Goal: Task Accomplishment & Management: Manage account settings

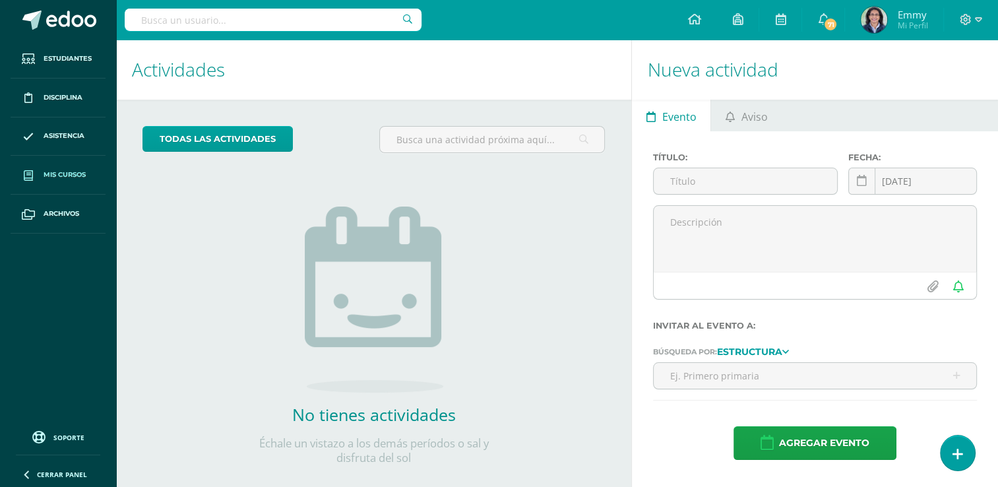
click at [57, 170] on span "Mis cursos" at bounding box center [65, 174] width 42 height 11
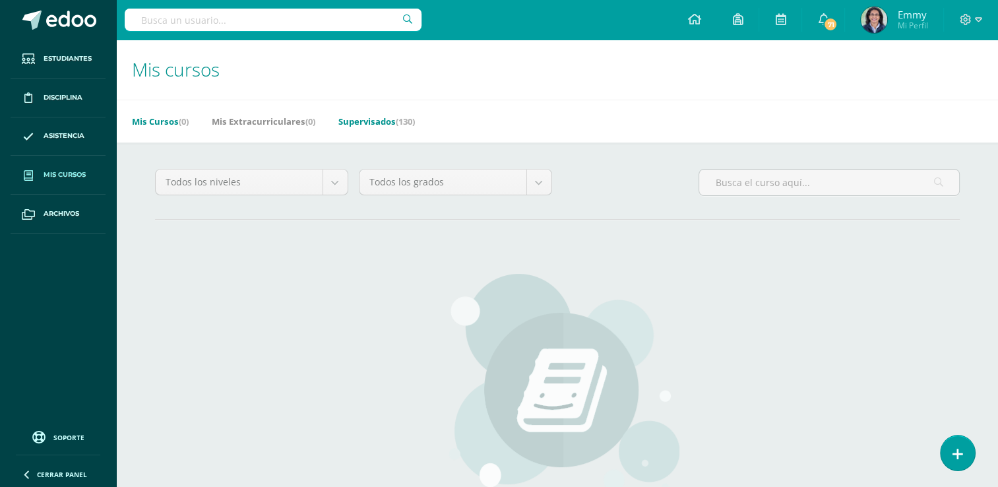
click at [394, 119] on link "Supervisados (130)" at bounding box center [376, 121] width 77 height 21
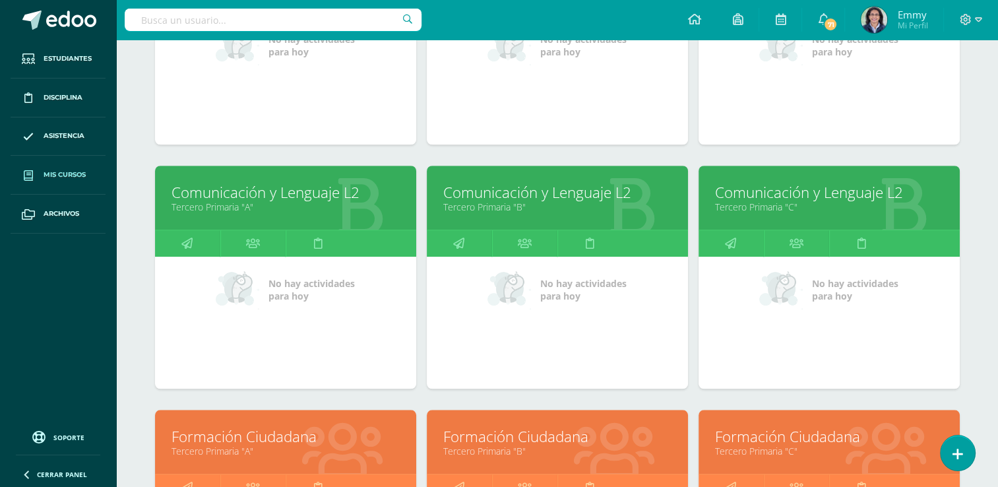
scroll to position [1063, 0]
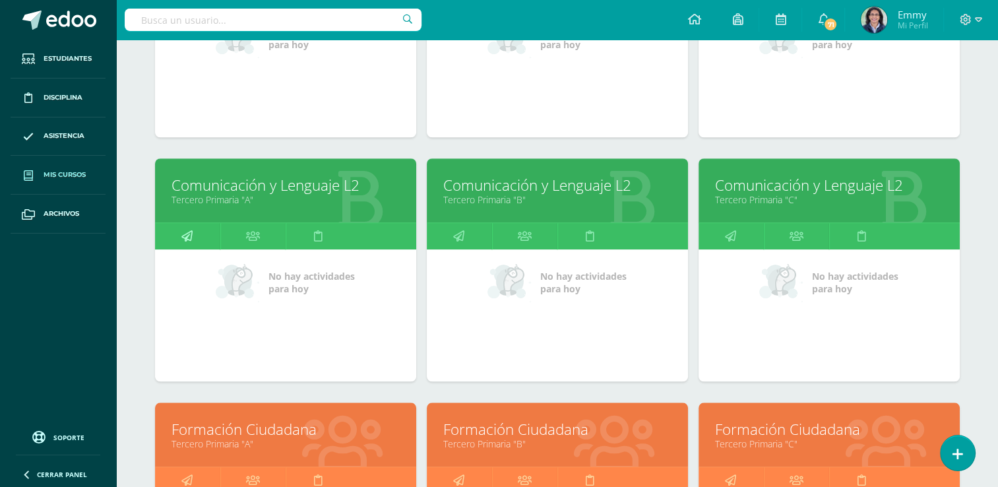
click at [193, 232] on link at bounding box center [187, 236] width 65 height 26
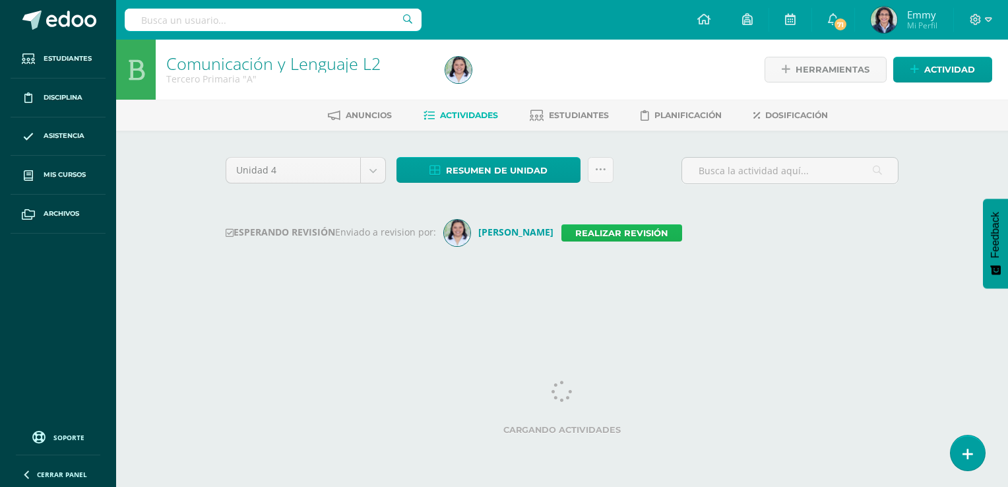
click at [596, 231] on link "Realizar revisión" at bounding box center [621, 232] width 121 height 17
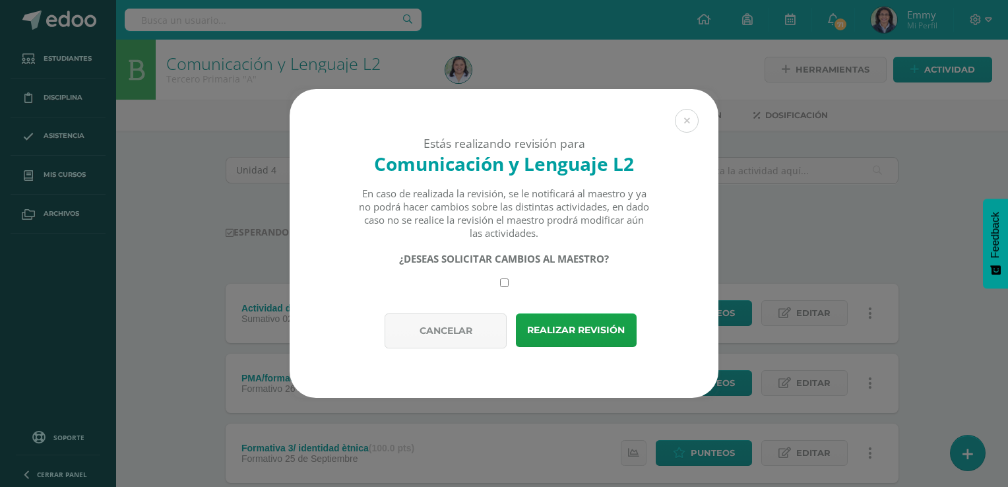
click at [503, 285] on input "checkbox" at bounding box center [504, 282] width 9 height 9
checkbox input "true"
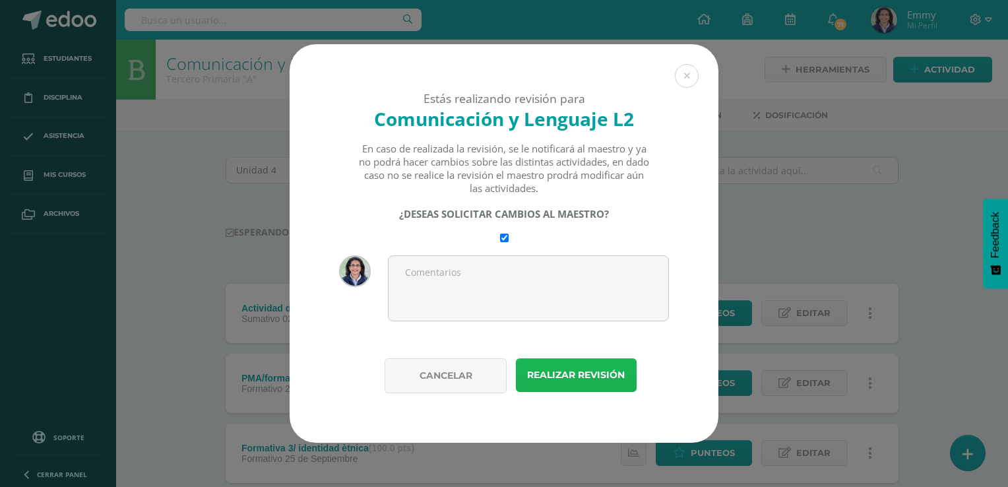
click at [541, 375] on button "Realizar revisión" at bounding box center [576, 375] width 121 height 34
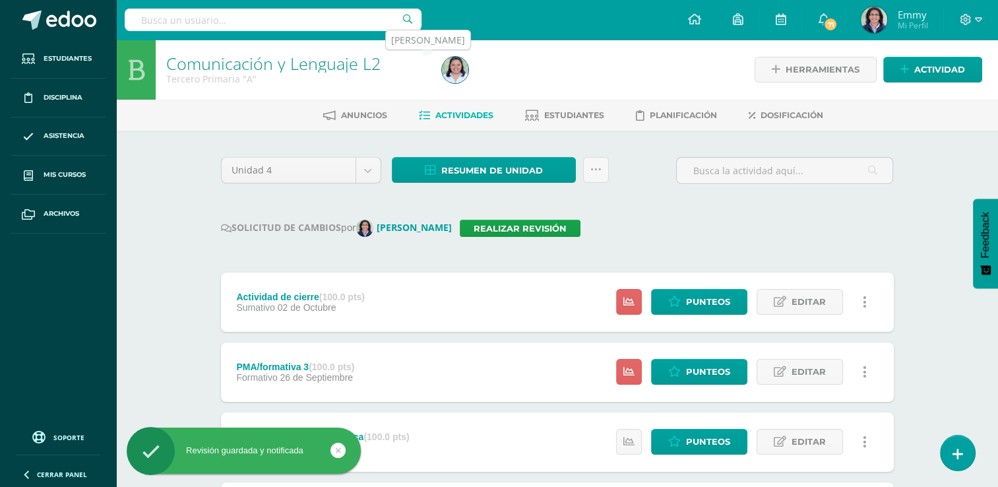
click at [456, 61] on img at bounding box center [455, 70] width 26 height 26
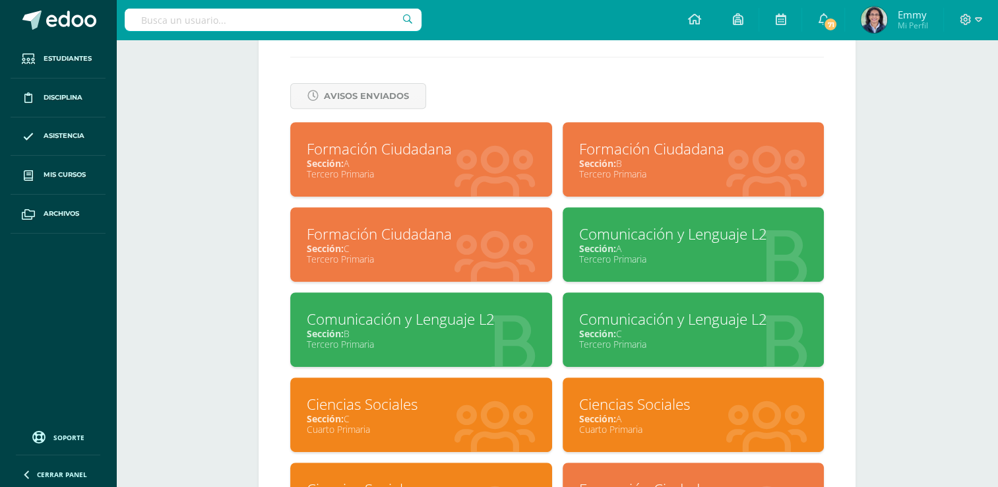
scroll to position [540, 0]
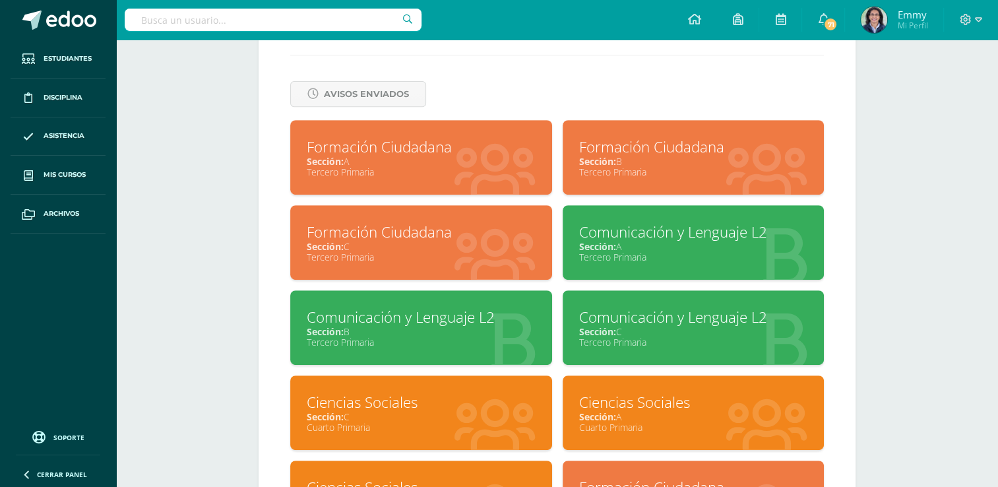
click at [443, 332] on div "Sección: B" at bounding box center [421, 331] width 229 height 13
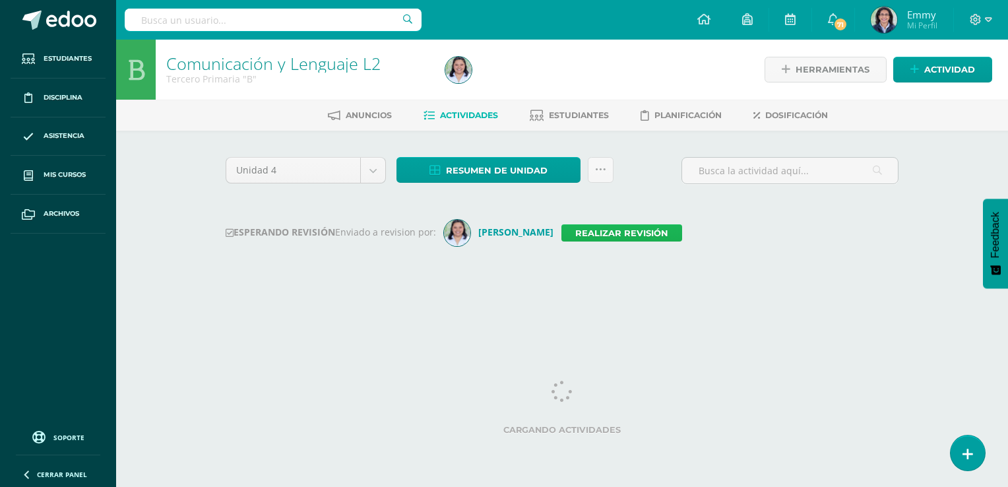
click at [592, 228] on link "Realizar revisión" at bounding box center [621, 232] width 121 height 17
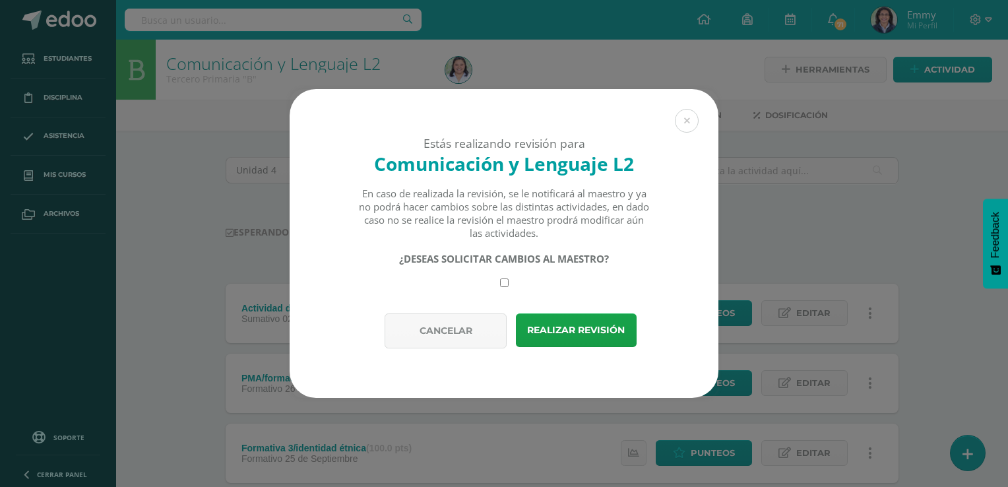
click at [506, 284] on input "checkbox" at bounding box center [504, 282] width 9 height 9
checkbox input "true"
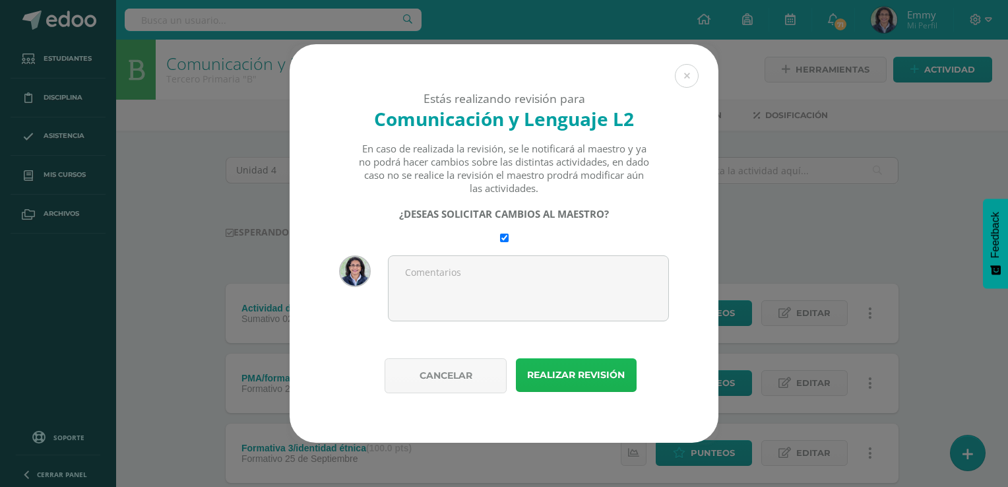
click at [565, 377] on button "Realizar revisión" at bounding box center [576, 375] width 121 height 34
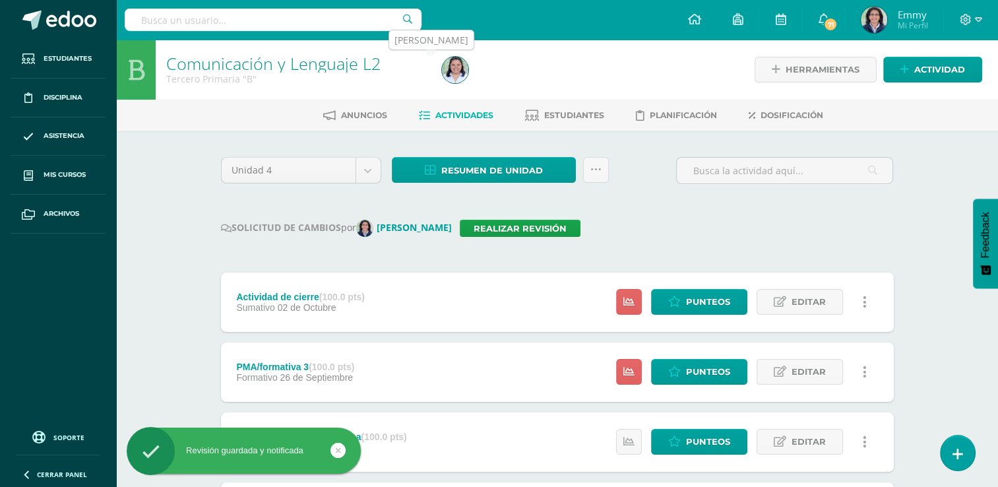
click at [466, 64] on img at bounding box center [455, 70] width 26 height 26
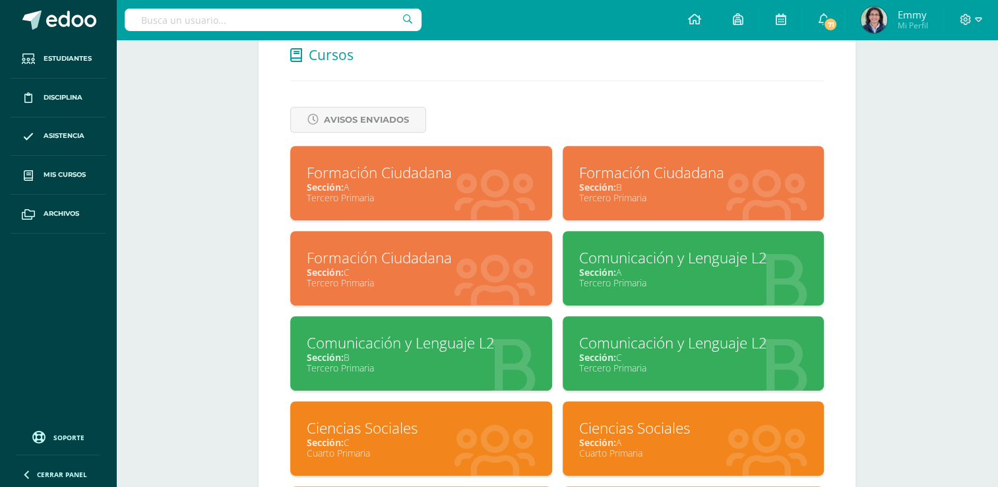
scroll to position [509, 0]
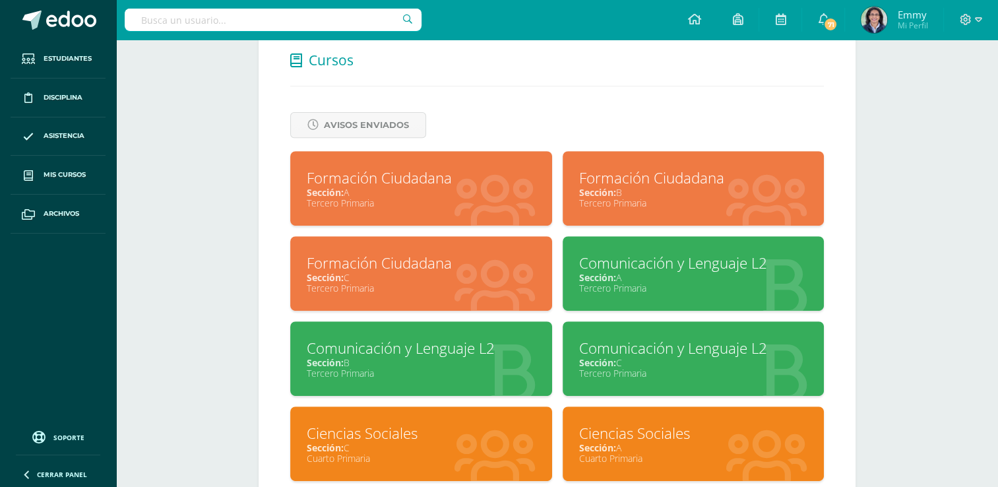
click at [673, 361] on div "Sección: C" at bounding box center [693, 362] width 229 height 13
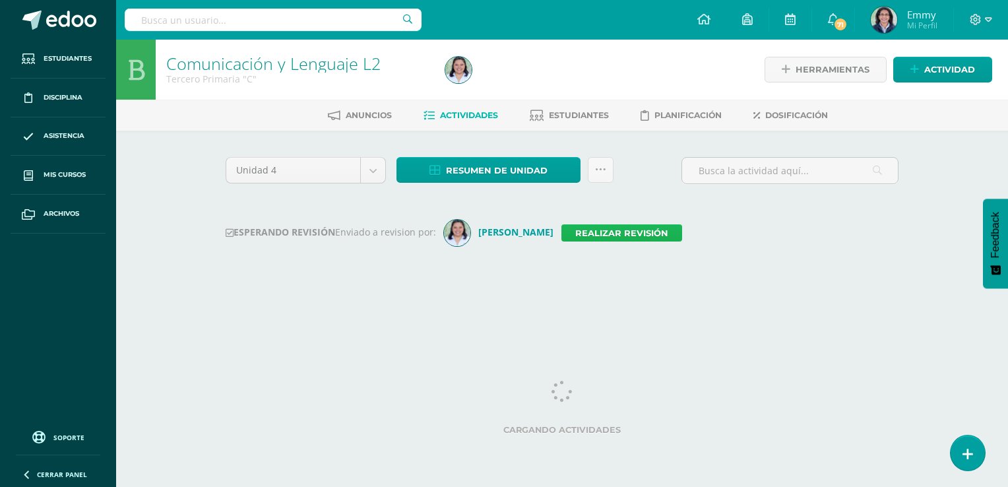
click at [588, 236] on link "Realizar revisión" at bounding box center [621, 232] width 121 height 17
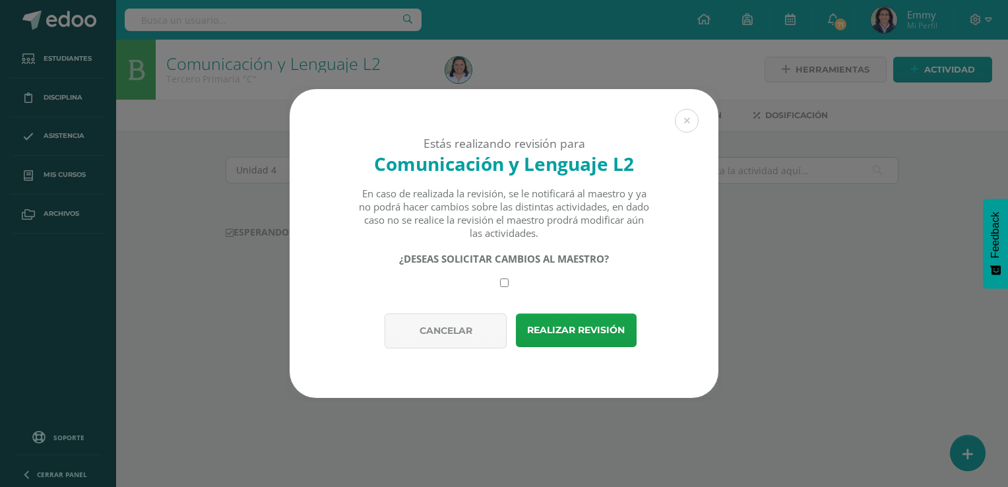
click at [504, 285] on input "checkbox" at bounding box center [504, 282] width 9 height 9
checkbox input "true"
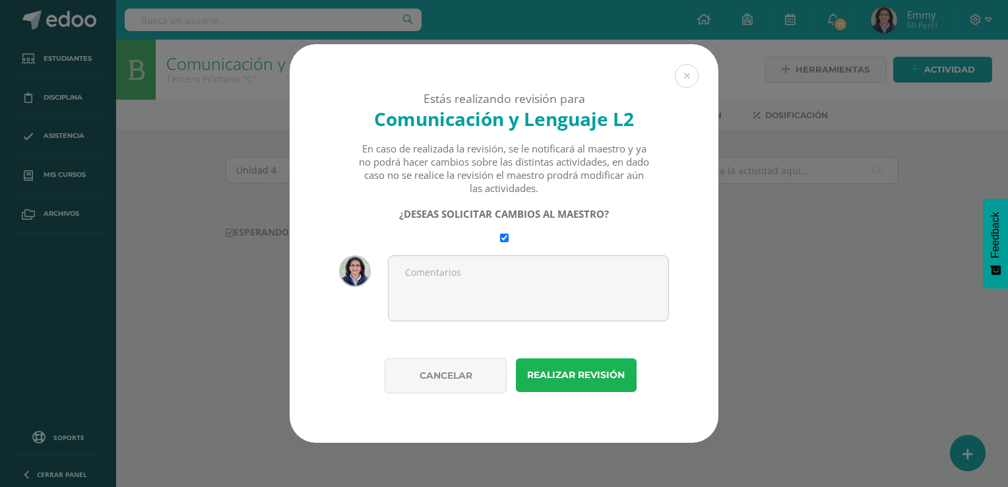
click at [565, 376] on button "Realizar revisión" at bounding box center [576, 375] width 121 height 34
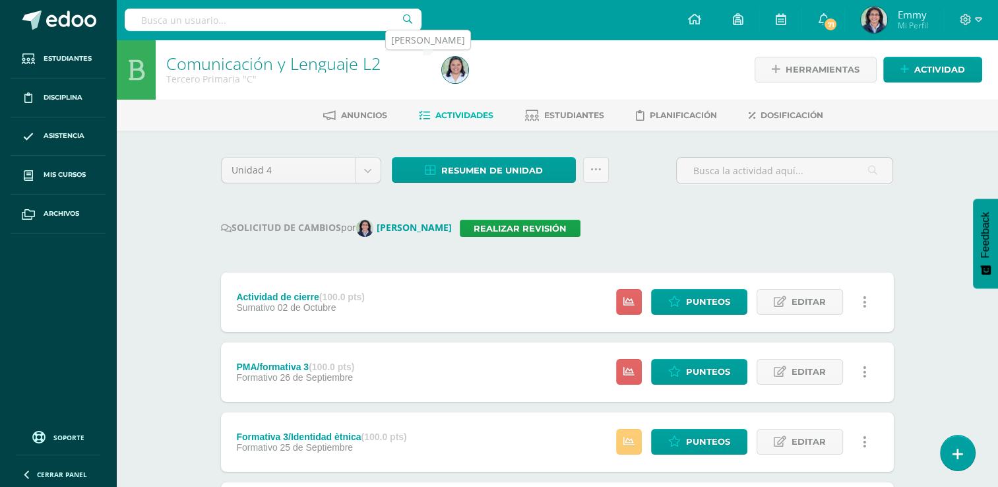
click at [459, 68] on img at bounding box center [455, 70] width 26 height 26
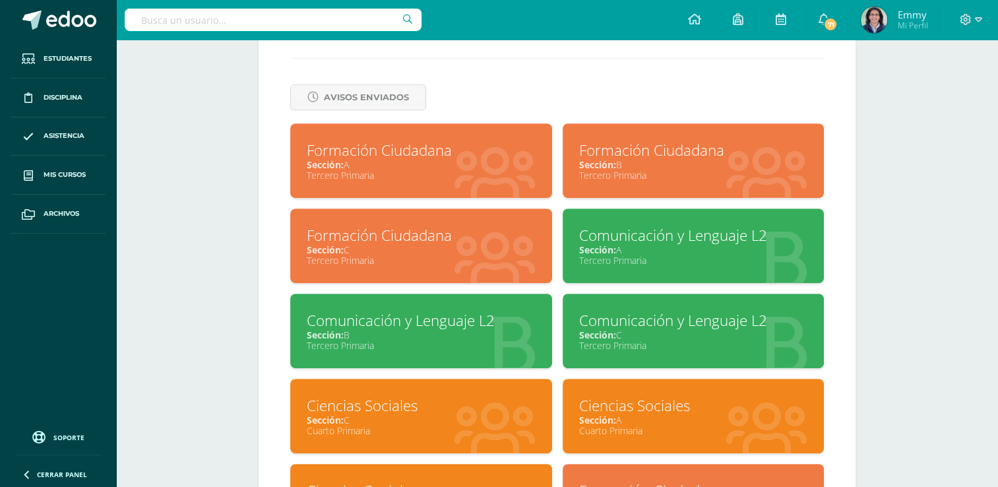
scroll to position [536, 0]
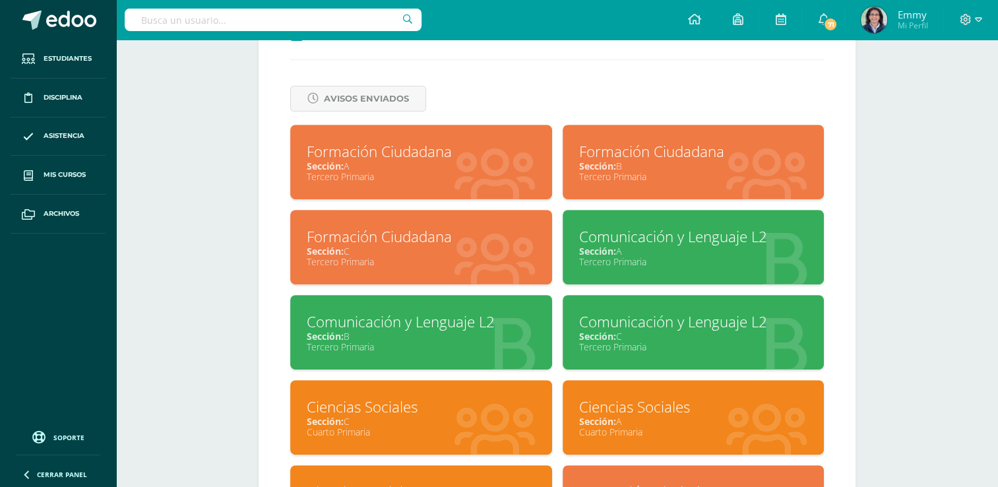
click div "Tercero Primaria"
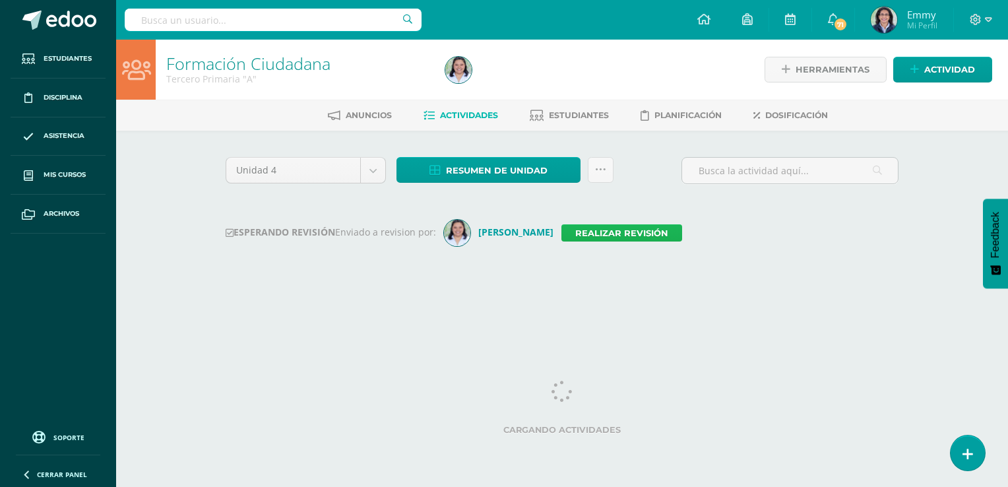
click at [577, 228] on link "Realizar revisión" at bounding box center [621, 232] width 121 height 17
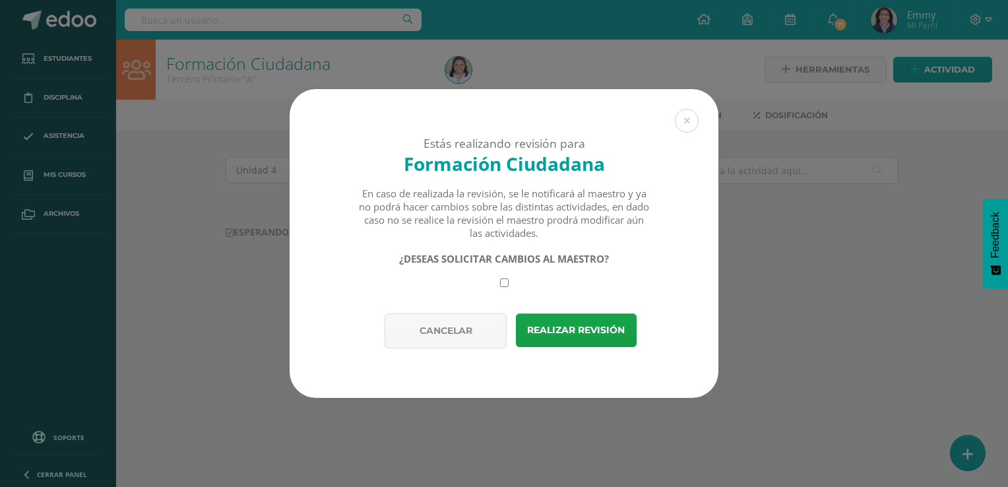
click at [503, 284] on input "checkbox" at bounding box center [504, 282] width 9 height 9
checkbox input "true"
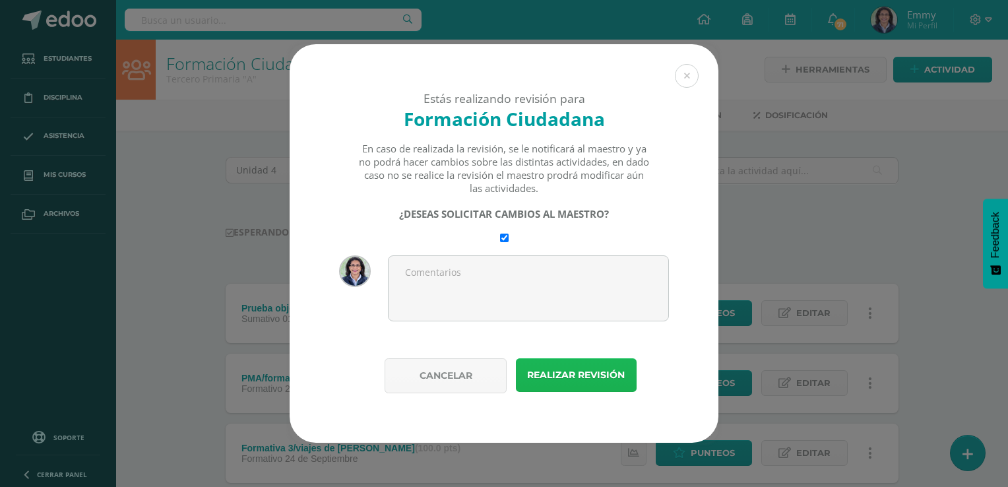
click at [568, 366] on button "Realizar revisión" at bounding box center [576, 375] width 121 height 34
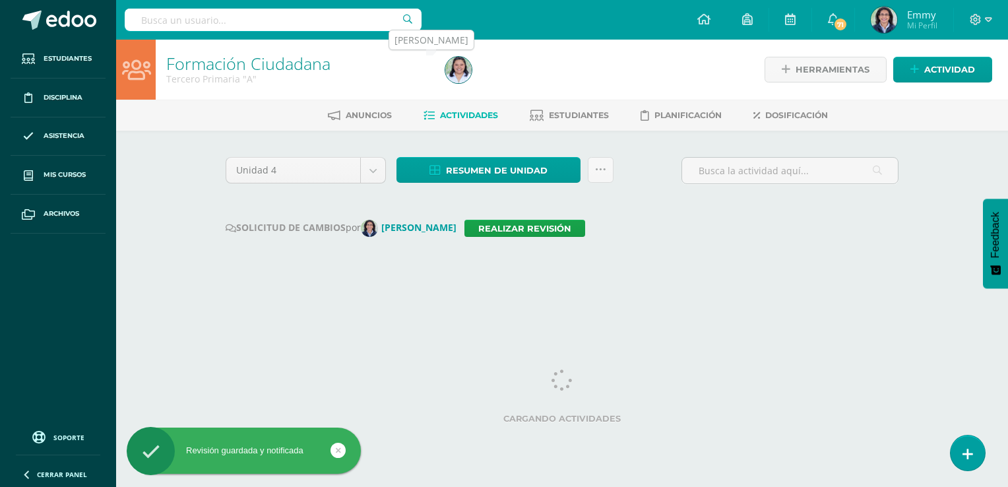
click at [456, 68] on img at bounding box center [458, 70] width 26 height 26
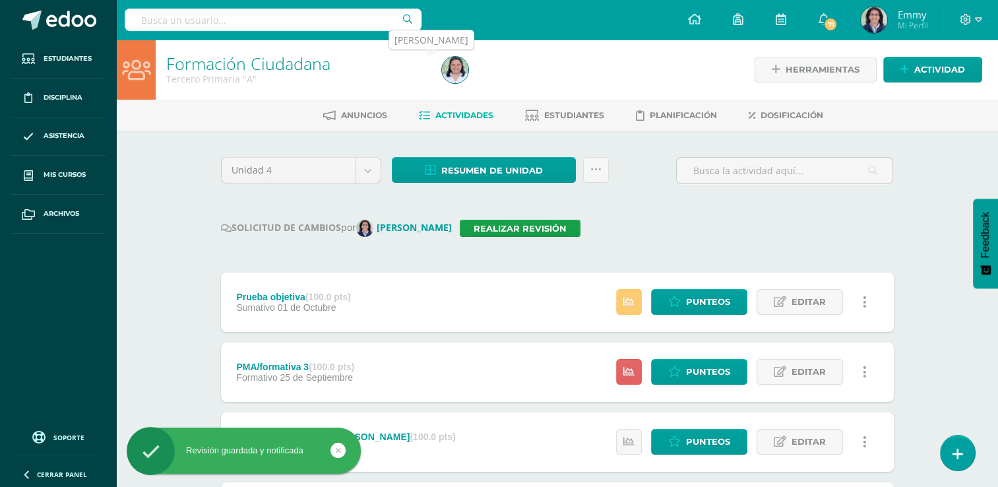
click at [456, 69] on img at bounding box center [455, 70] width 26 height 26
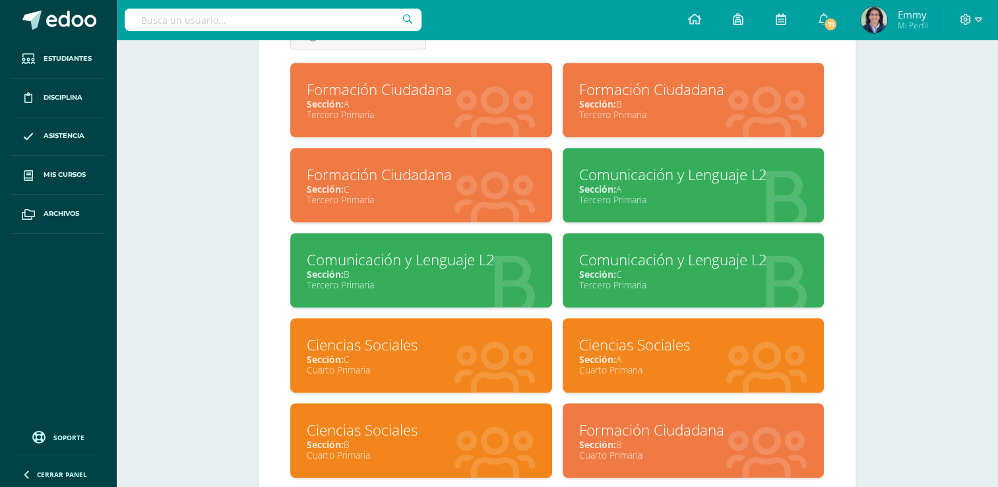
scroll to position [599, 0]
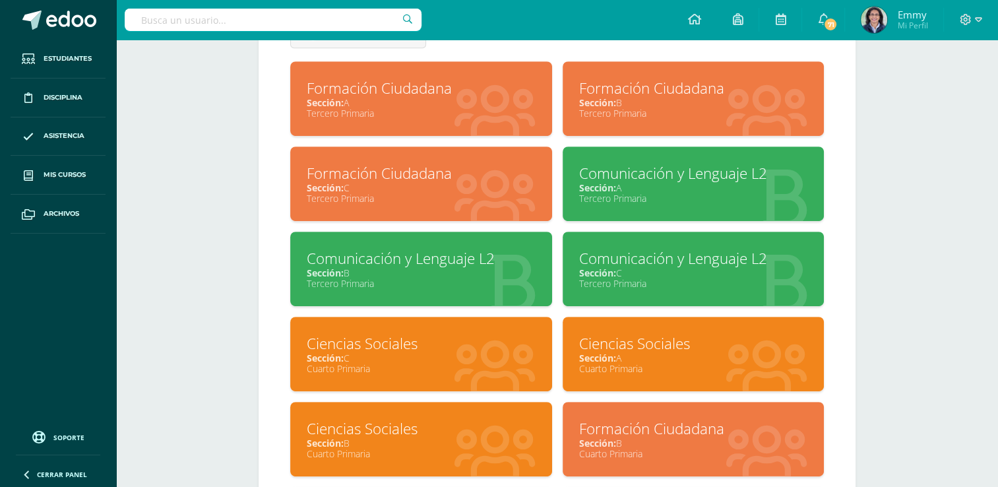
click at [721, 100] on div "Sección: B" at bounding box center [693, 102] width 229 height 13
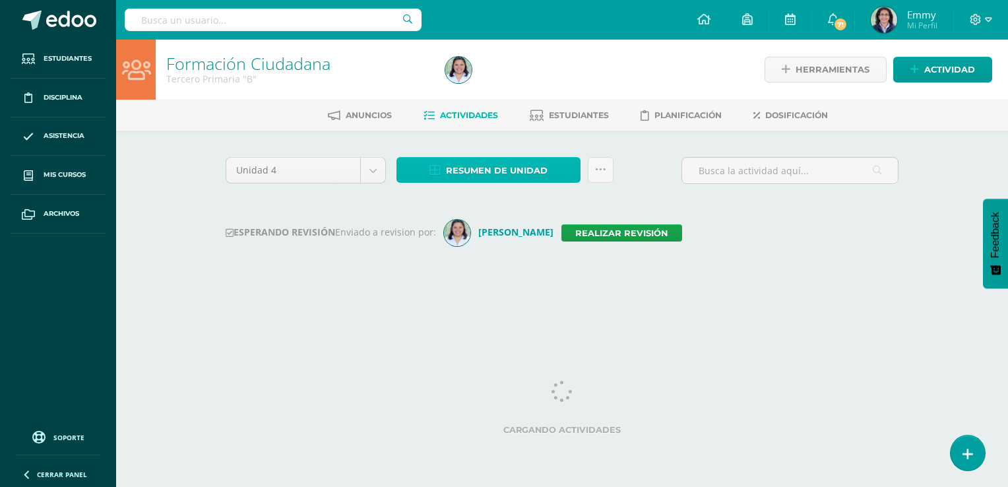
click at [483, 162] on span "Resumen de unidad" at bounding box center [497, 170] width 102 height 24
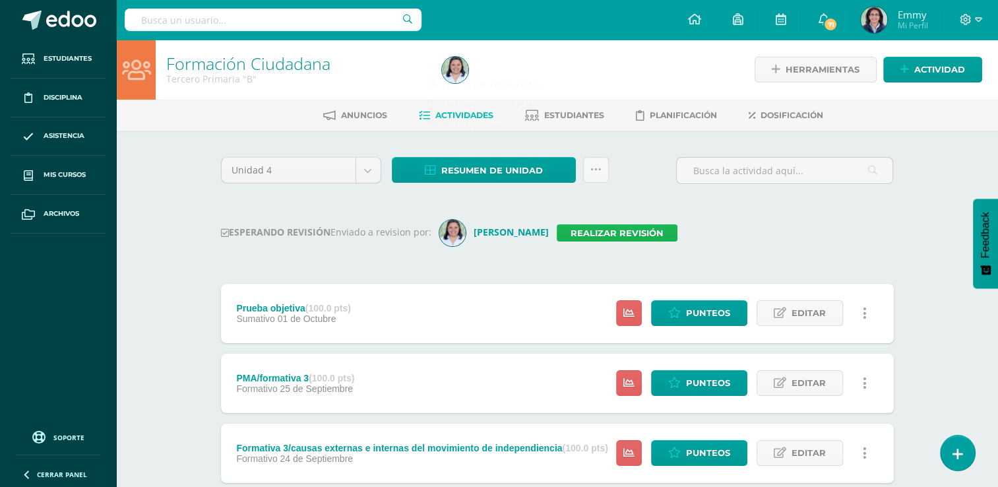
click at [562, 226] on link "Realizar revisión" at bounding box center [617, 232] width 121 height 17
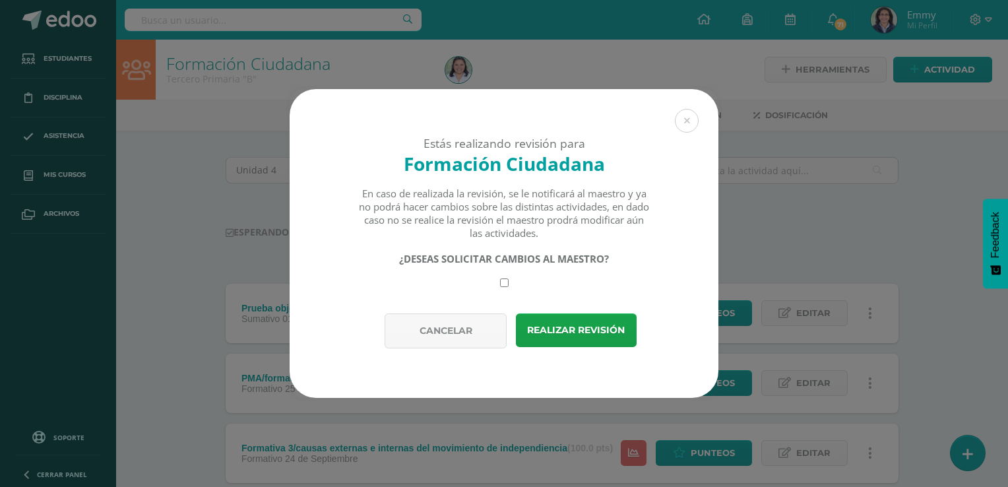
click at [515, 284] on div "¿DESEAS SOLICITAR CAMBIOS AL MAESTRO?" at bounding box center [504, 269] width 292 height 35
click at [503, 282] on input "checkbox" at bounding box center [504, 282] width 9 height 9
checkbox input "true"
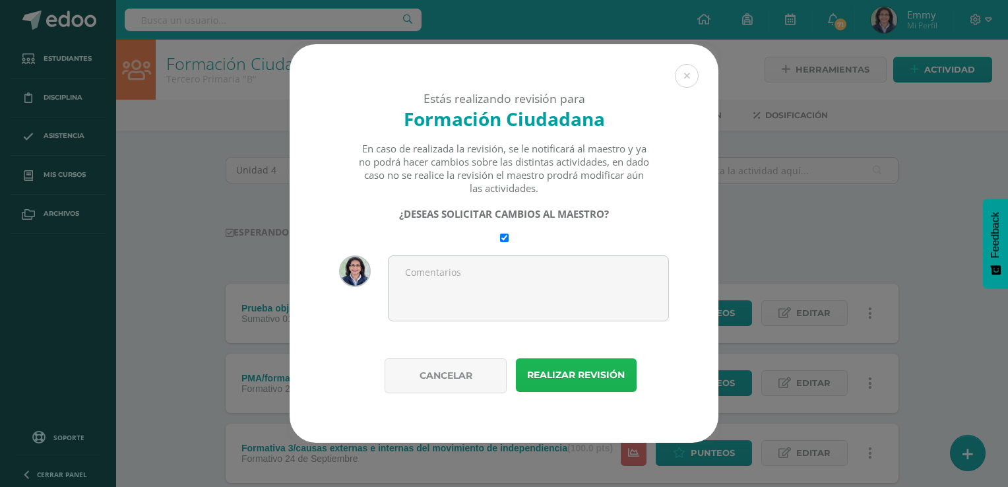
click at [577, 375] on button "Realizar revisión" at bounding box center [576, 375] width 121 height 34
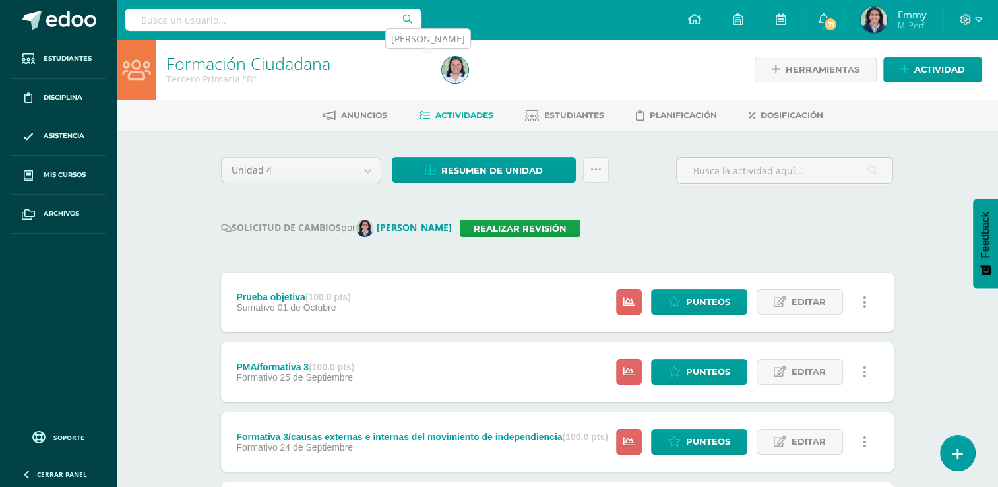
click at [460, 72] on img at bounding box center [455, 70] width 26 height 26
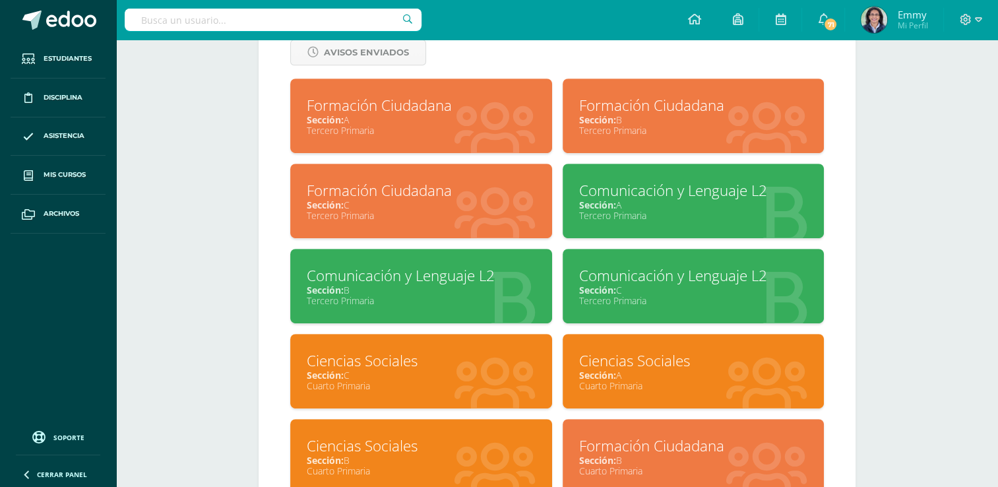
scroll to position [530, 0]
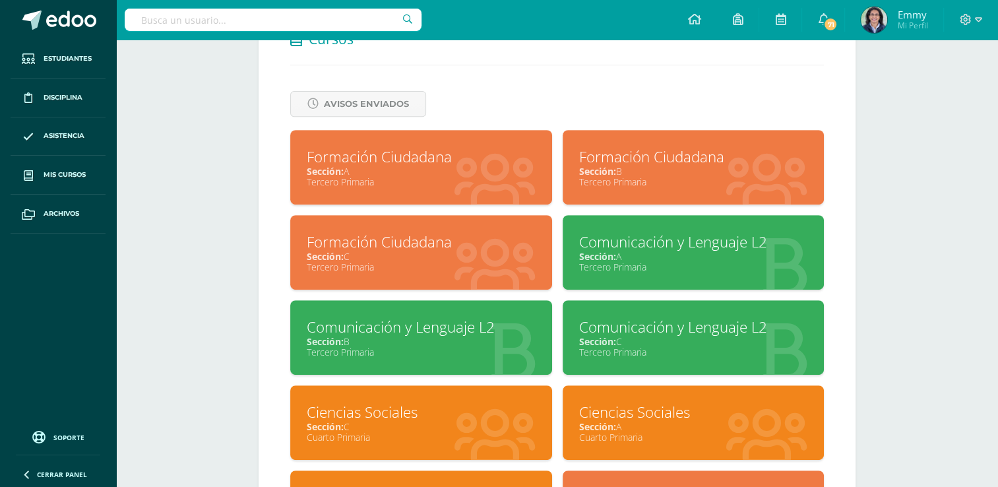
click at [409, 256] on div "Sección: C" at bounding box center [421, 256] width 229 height 13
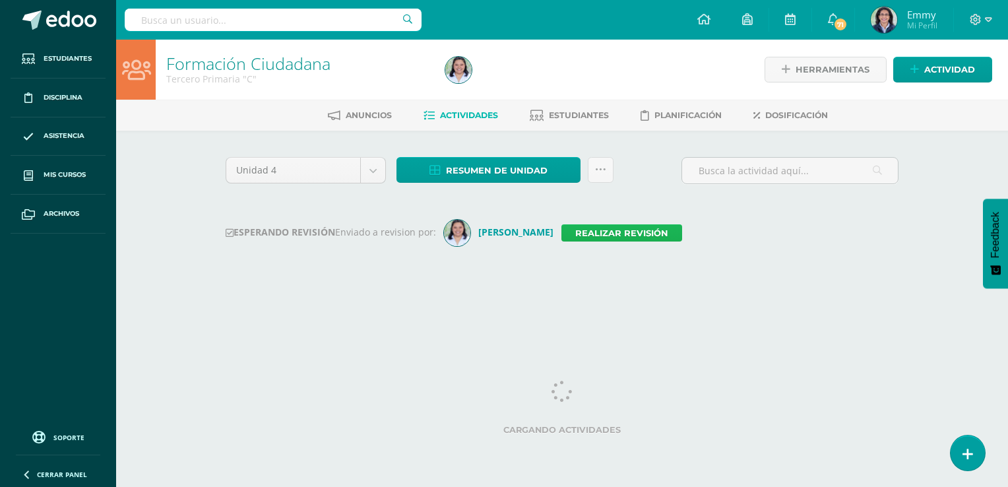
click at [605, 231] on link "Realizar revisión" at bounding box center [621, 232] width 121 height 17
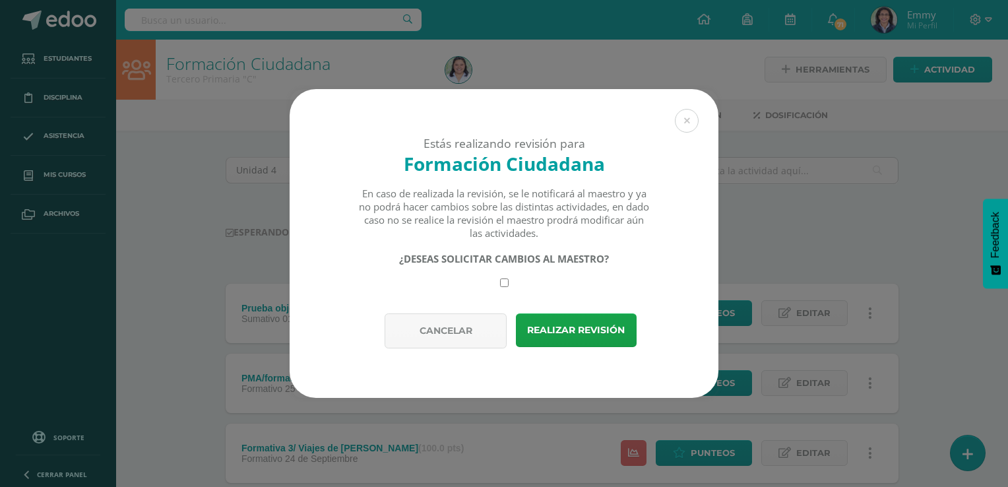
click at [495, 277] on div "¿DESEAS SOLICITAR CAMBIOS AL MAESTRO?" at bounding box center [504, 269] width 292 height 35
click at [508, 286] on div "¿DESEAS SOLICITAR CAMBIOS AL MAESTRO?" at bounding box center [504, 269] width 292 height 35
click at [501, 276] on div "¿DESEAS SOLICITAR CAMBIOS AL MAESTRO?" at bounding box center [504, 269] width 292 height 35
click at [501, 278] on input "checkbox" at bounding box center [504, 282] width 9 height 9
checkbox input "true"
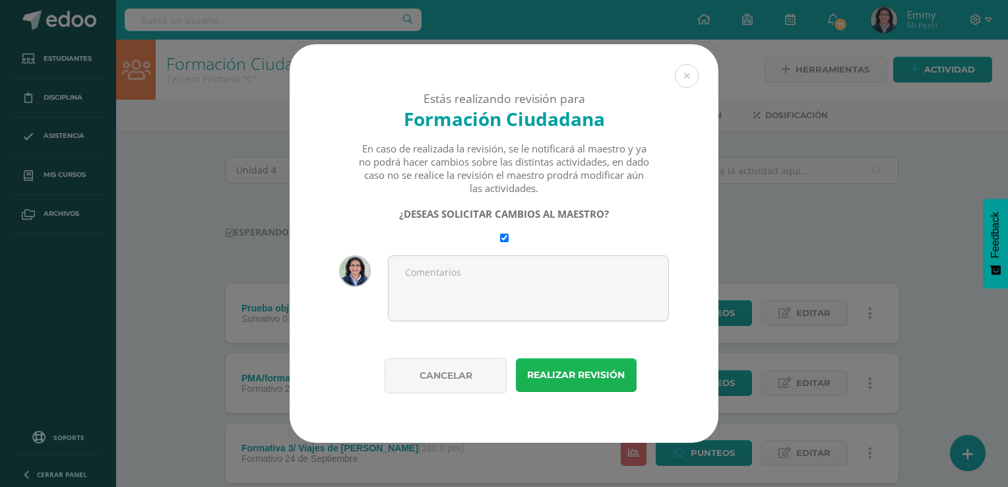
click at [591, 373] on button "Realizar revisión" at bounding box center [576, 375] width 121 height 34
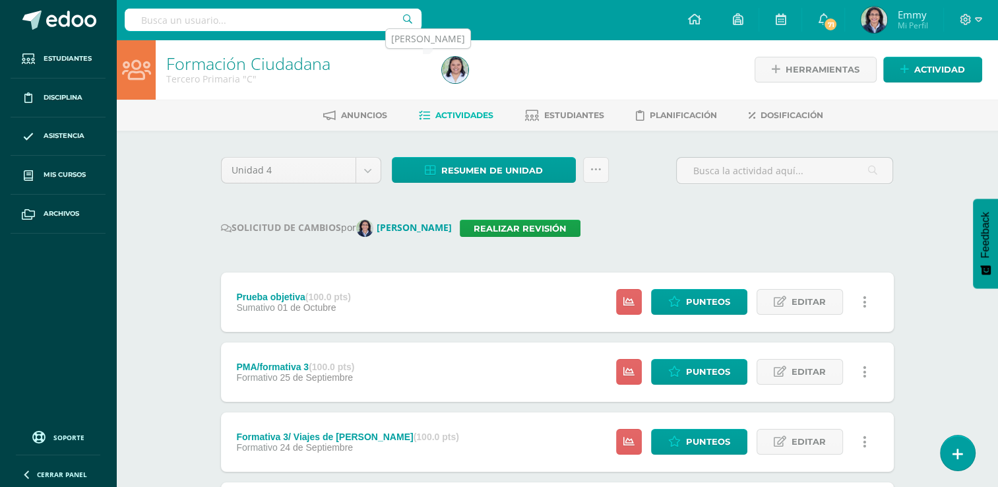
click at [458, 76] on img at bounding box center [455, 70] width 26 height 26
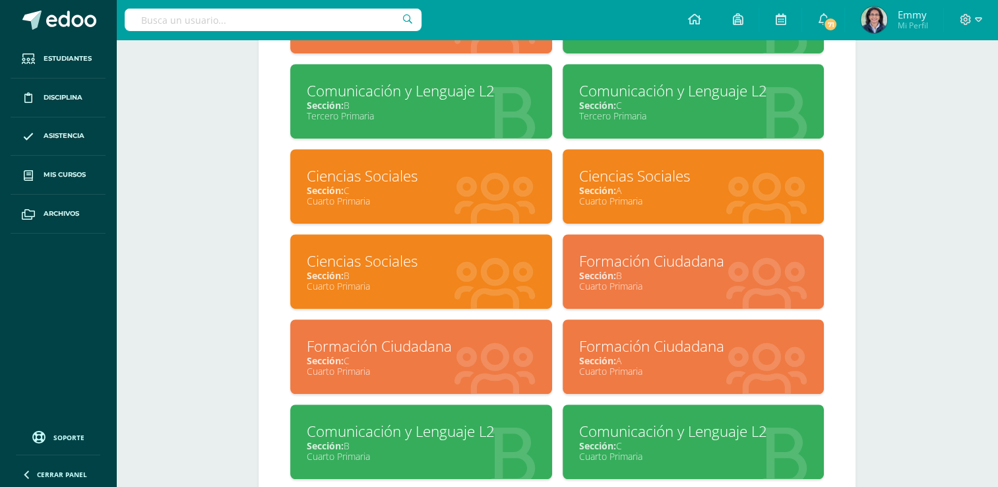
scroll to position [787, 0]
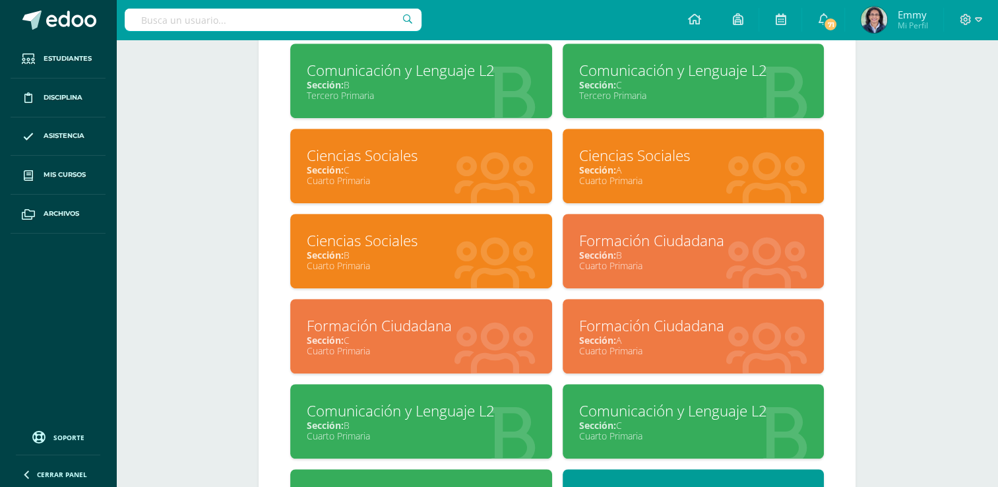
click at [704, 173] on div "Sección: A" at bounding box center [693, 170] width 229 height 13
drag, startPoint x: 704, startPoint y: 173, endPoint x: 666, endPoint y: 172, distance: 37.6
click at [666, 172] on div "Sección: A" at bounding box center [693, 170] width 229 height 13
click at [613, 151] on div "Ciencias Sociales" at bounding box center [693, 155] width 229 height 20
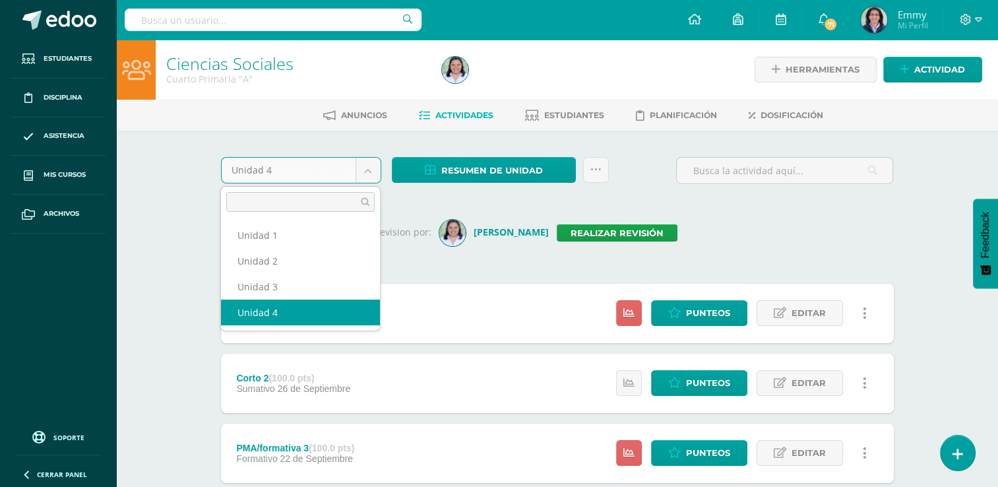
click at [377, 168] on body "Estudiantes Disciplina Asistencia Mis cursos Archivos Soporte Ayuda Reportar un…" at bounding box center [499, 495] width 998 height 990
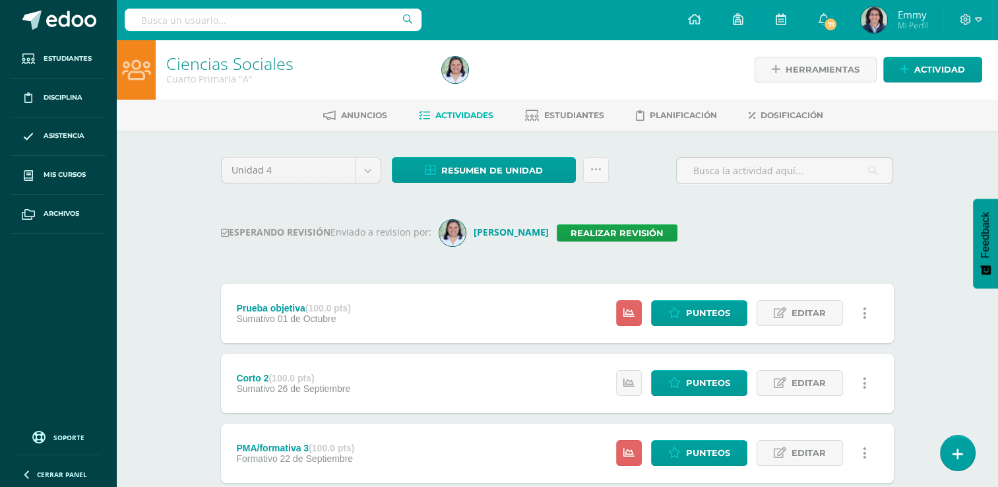
click at [646, 211] on body "Estudiantes Disciplina Asistencia Mis cursos Archivos Soporte Ayuda Reportar un…" at bounding box center [499, 495] width 998 height 990
click at [557, 230] on link "Realizar revisión" at bounding box center [617, 232] width 121 height 17
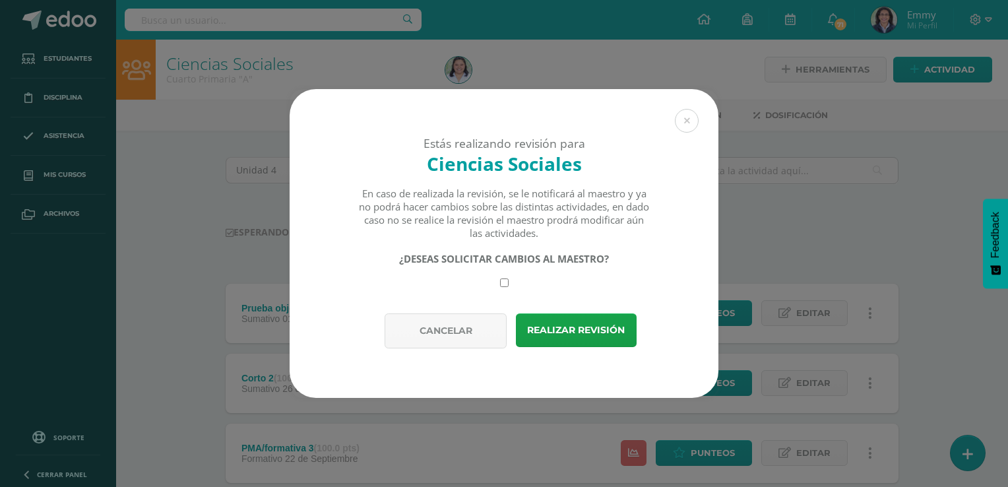
click at [512, 277] on div "¿DESEAS SOLICITAR CAMBIOS AL MAESTRO?" at bounding box center [504, 269] width 292 height 35
click at [500, 277] on div "¿DESEAS SOLICITAR CAMBIOS AL MAESTRO?" at bounding box center [504, 269] width 292 height 35
click at [499, 276] on div "¿DESEAS SOLICITAR CAMBIOS AL MAESTRO?" at bounding box center [504, 269] width 292 height 35
click at [499, 281] on div "¿DESEAS SOLICITAR CAMBIOS AL MAESTRO?" at bounding box center [504, 269] width 292 height 35
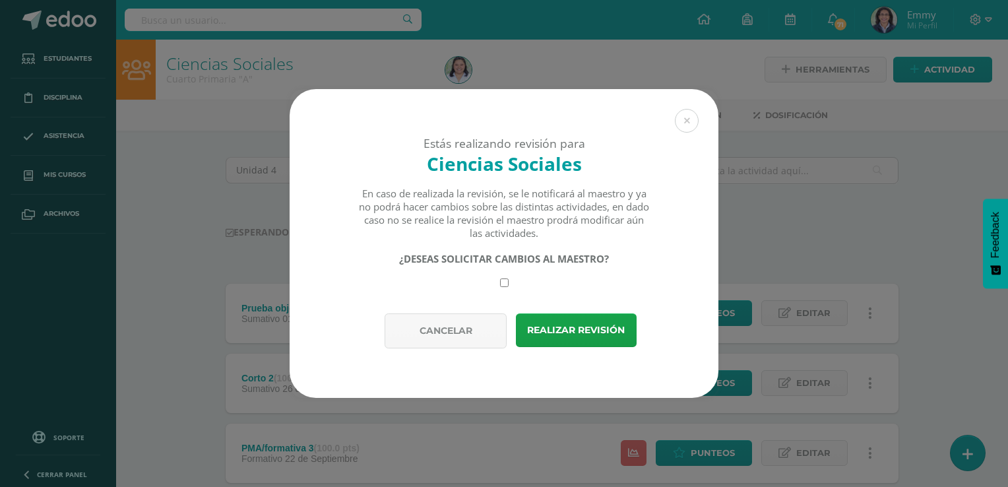
click at [499, 281] on div "¿DESEAS SOLICITAR CAMBIOS AL MAESTRO?" at bounding box center [504, 269] width 292 height 35
click at [501, 280] on input "checkbox" at bounding box center [504, 282] width 9 height 9
checkbox input "true"
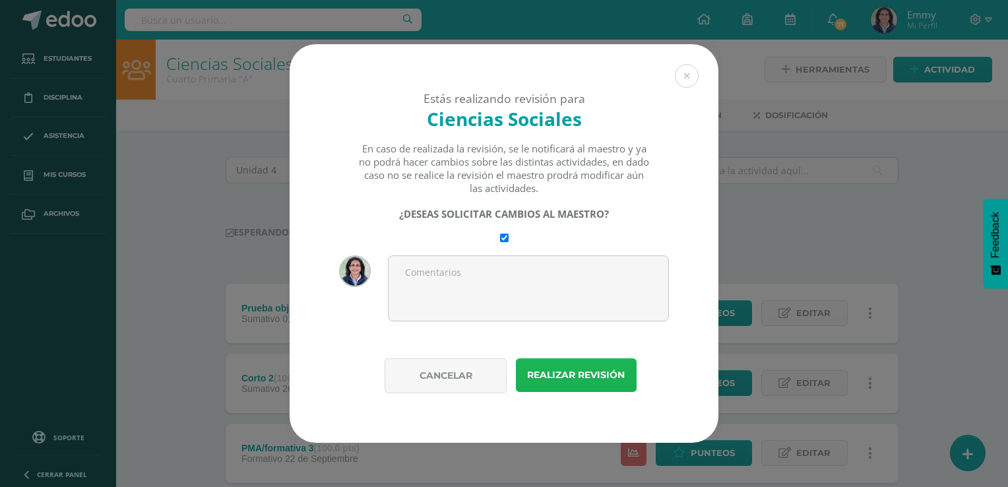
click at [567, 374] on button "Realizar revisión" at bounding box center [576, 375] width 121 height 34
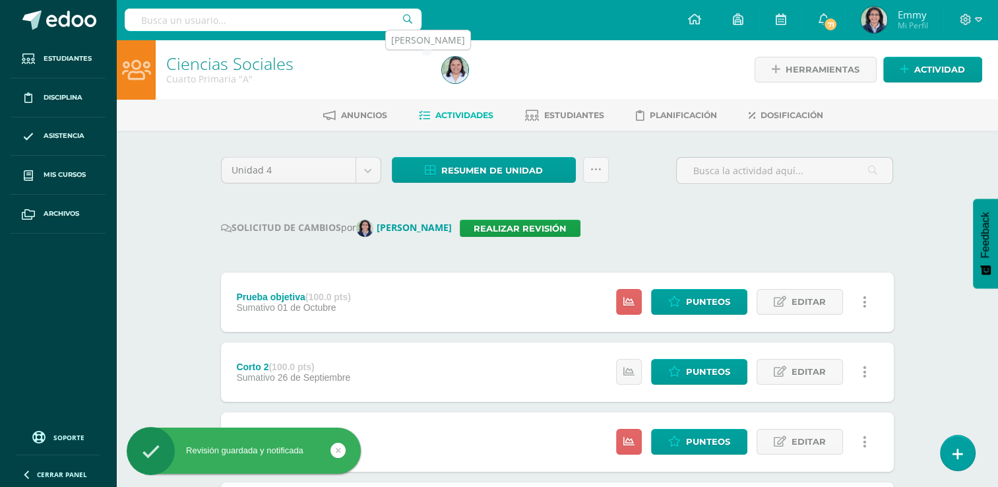
click at [454, 65] on img at bounding box center [455, 70] width 26 height 26
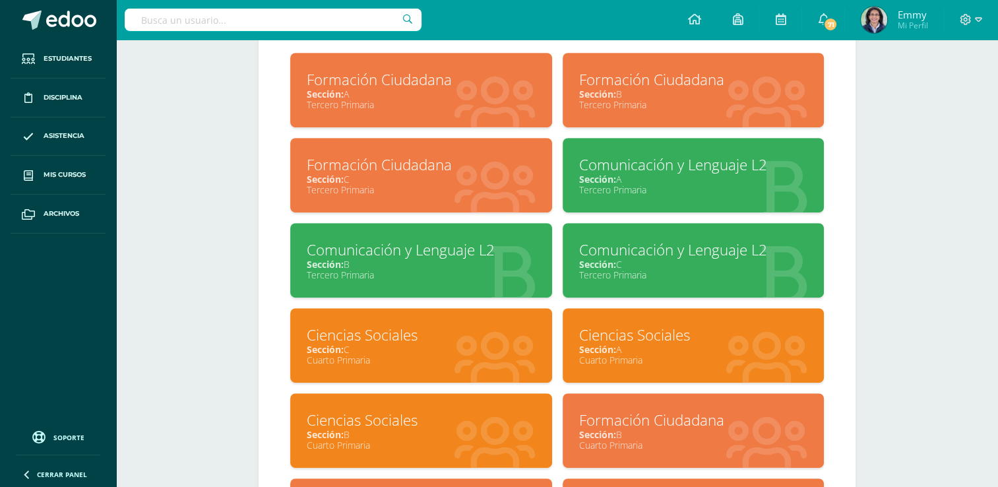
scroll to position [688, 0]
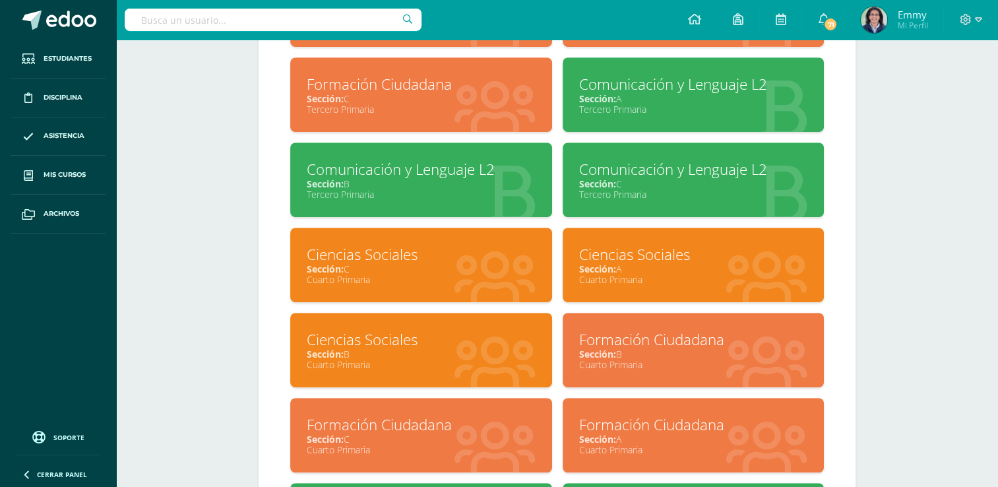
click at [464, 346] on div "Ciencias Sociales" at bounding box center [421, 339] width 229 height 20
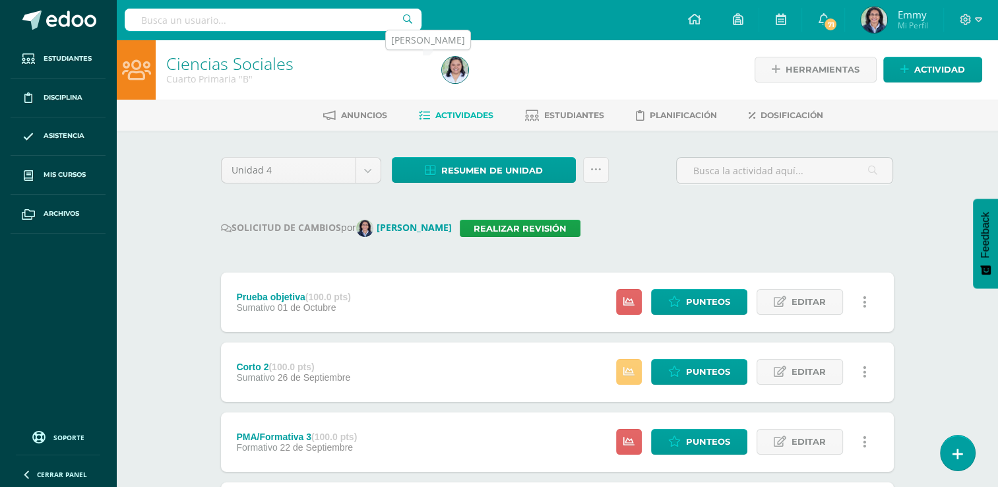
click at [464, 68] on img at bounding box center [455, 70] width 26 height 26
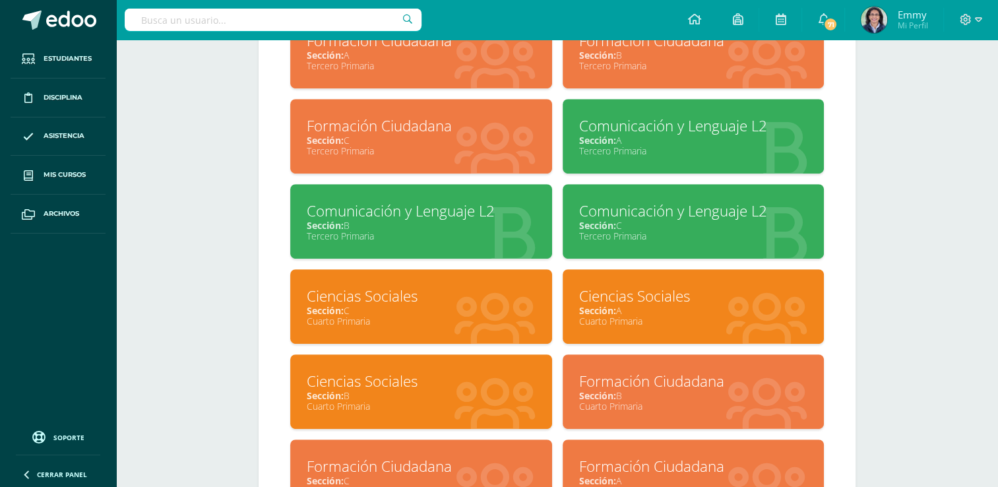
scroll to position [648, 0]
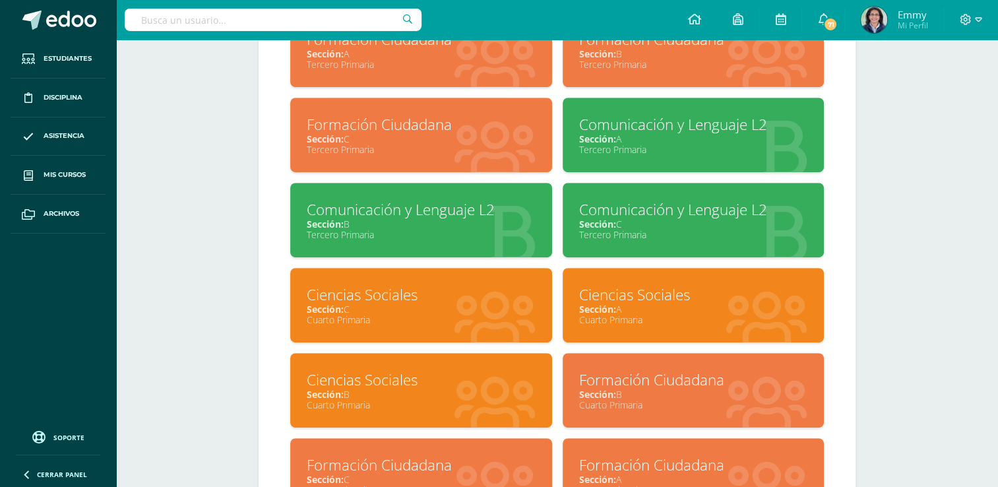
click at [729, 310] on div "Sección: A" at bounding box center [693, 309] width 229 height 13
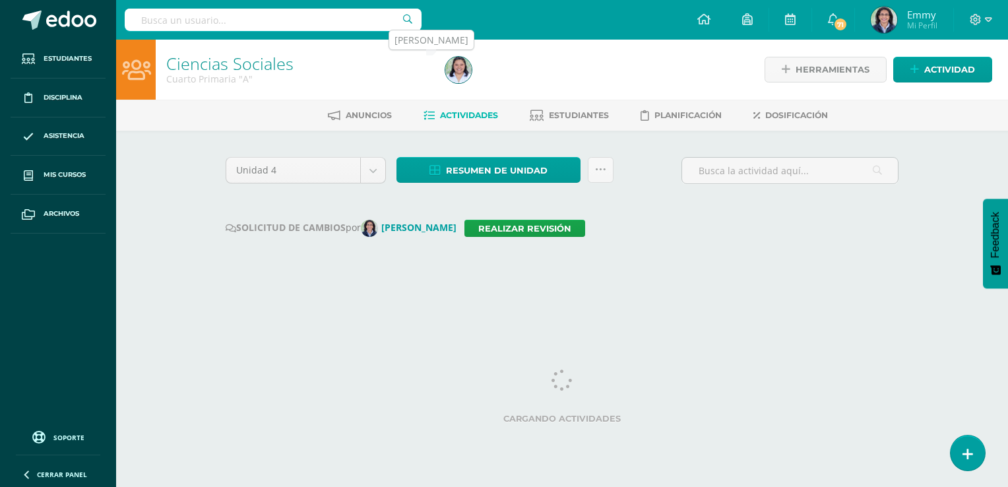
click at [458, 78] on img at bounding box center [458, 70] width 26 height 26
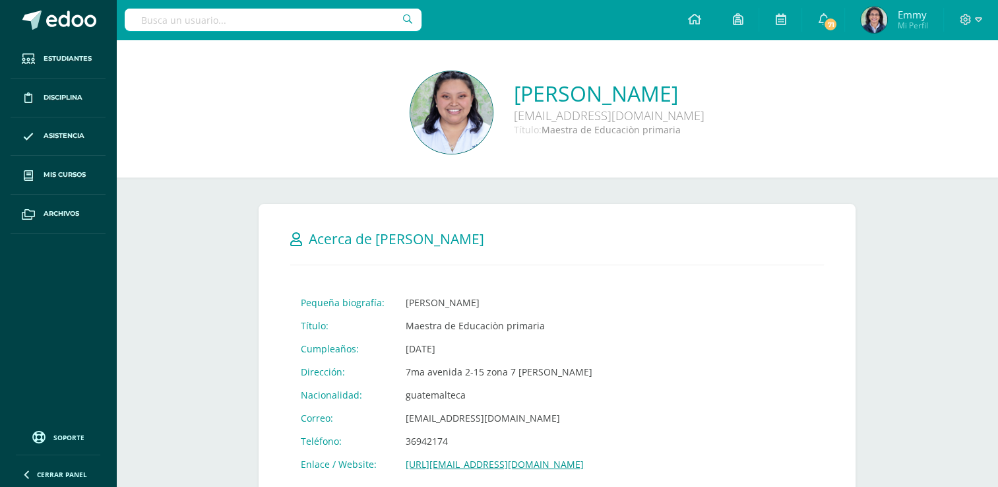
drag, startPoint x: 996, startPoint y: 98, endPoint x: 1010, endPoint y: 243, distance: 145.7
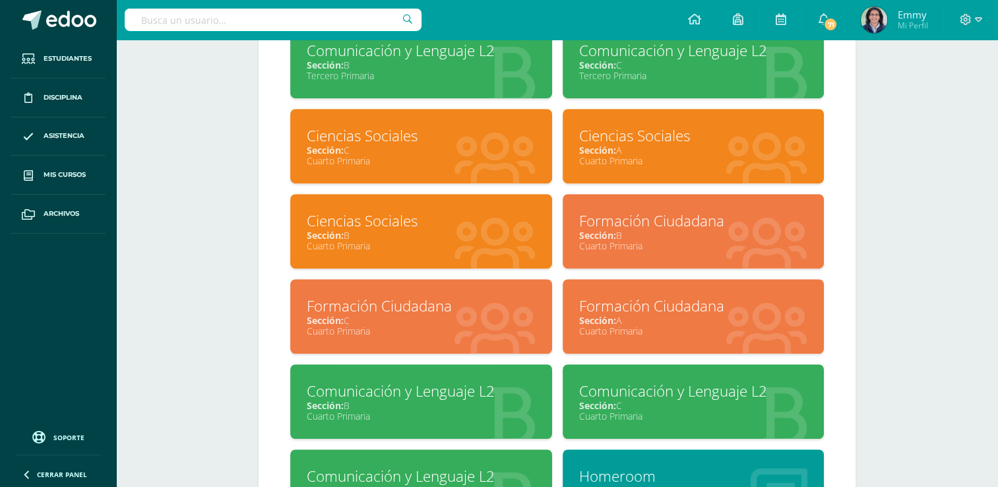
scroll to position [808, 0]
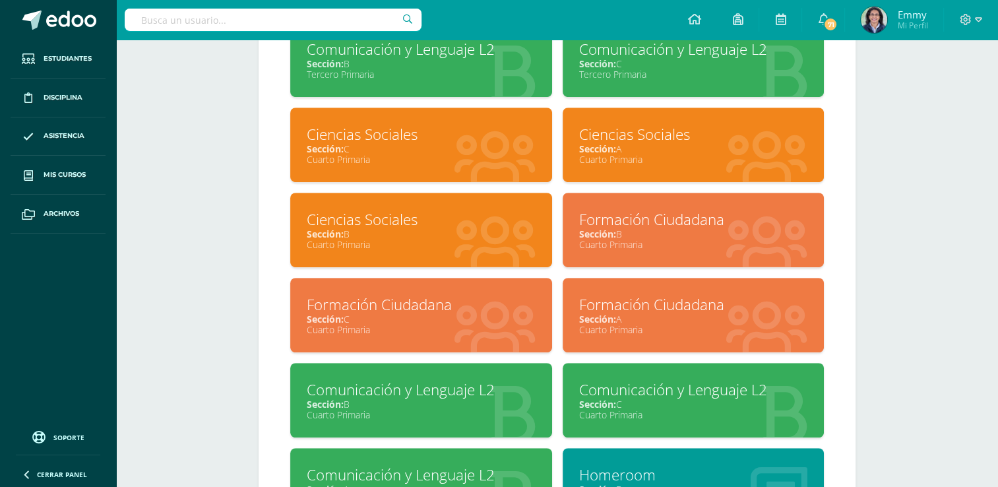
click at [716, 316] on div "Sección: A" at bounding box center [693, 319] width 229 height 13
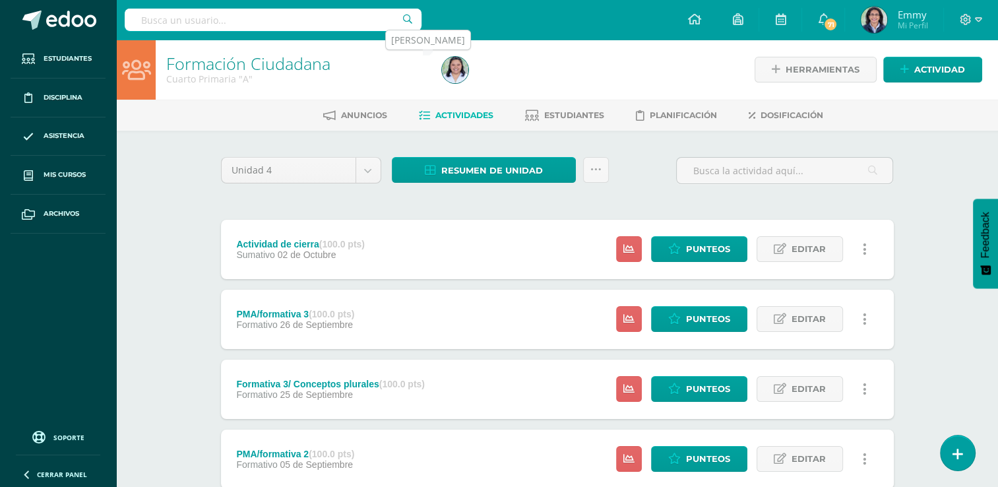
click at [452, 71] on img at bounding box center [455, 70] width 26 height 26
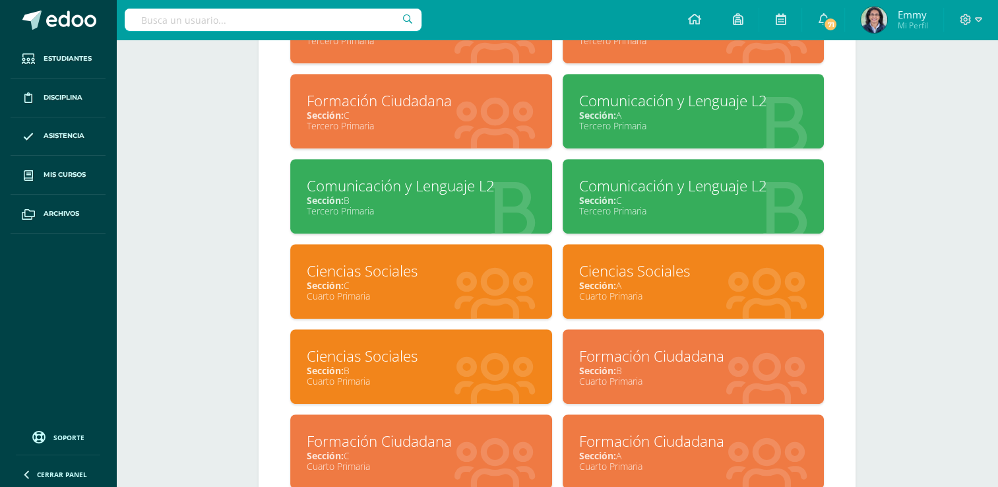
scroll to position [822, 0]
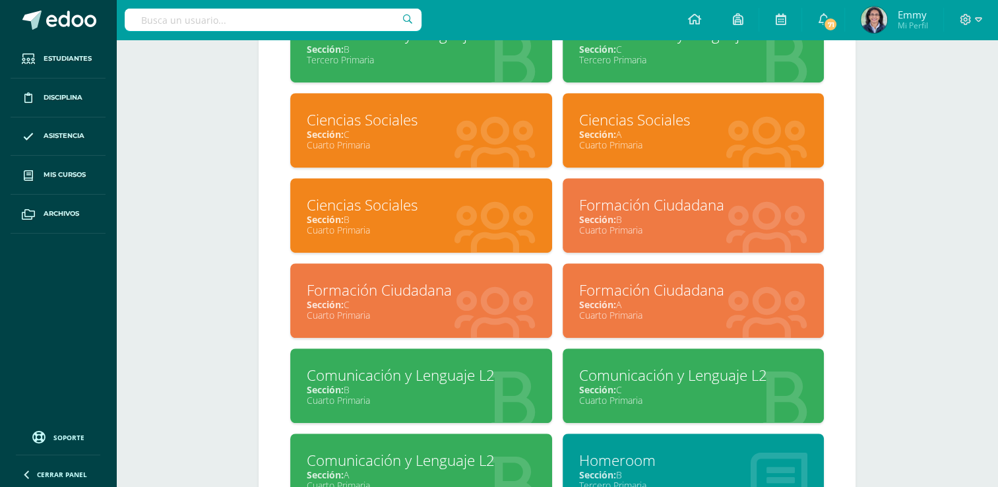
click at [639, 303] on div "Sección: A" at bounding box center [693, 304] width 229 height 13
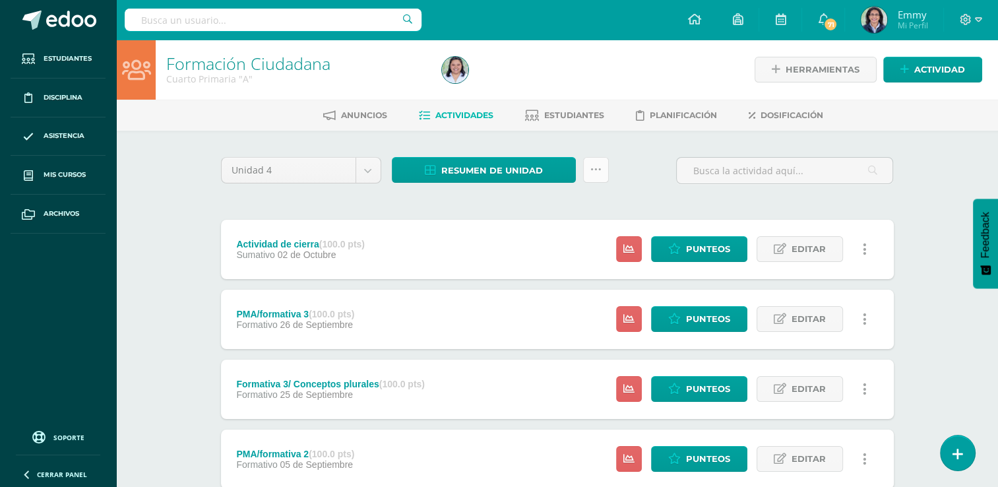
click at [599, 171] on icon at bounding box center [595, 169] width 11 height 11
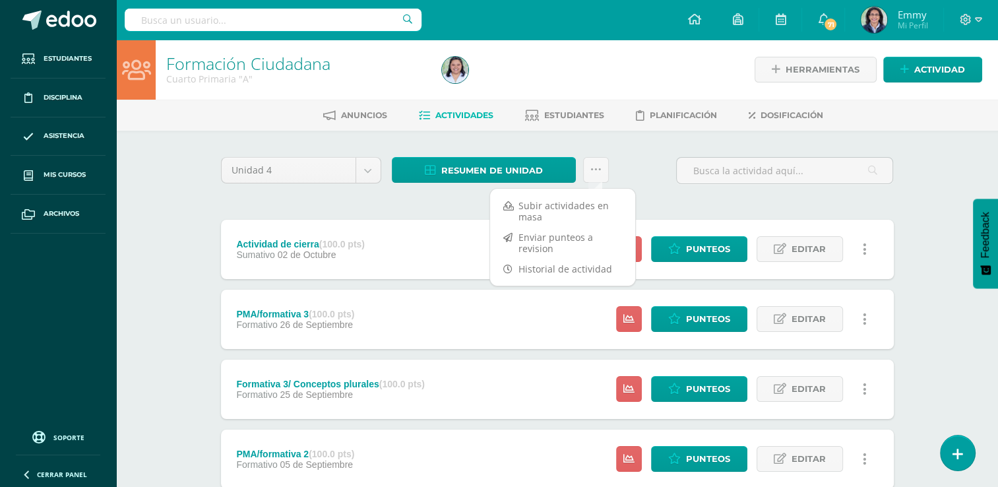
click at [646, 176] on div "Unidad 4 Unidad 1 Unidad 2 Unidad 3 Unidad 4 Resumen de unidad Descargar como H…" at bounding box center [557, 176] width 683 height 38
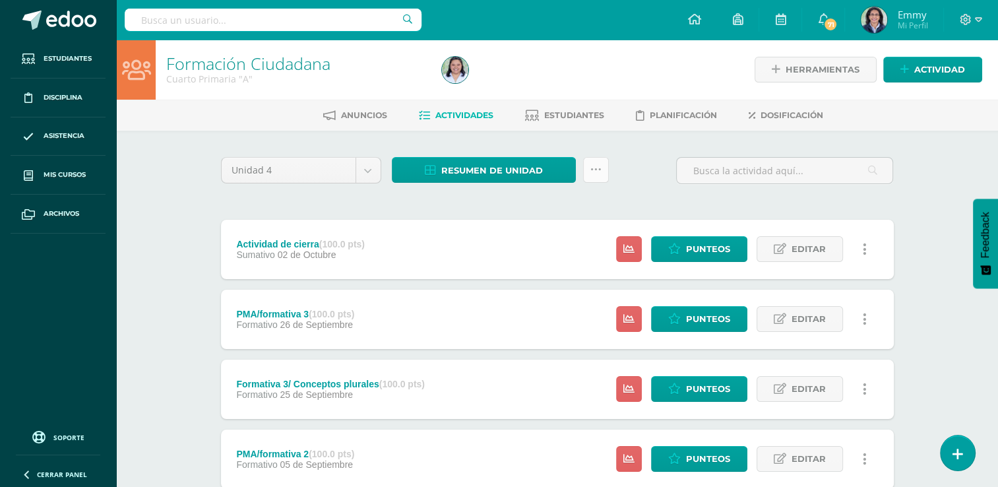
click at [597, 172] on icon at bounding box center [595, 169] width 11 height 11
click at [447, 202] on div "Unidad 4 Unidad 1 Unidad 2 Unidad 3 Unidad 4 Resumen de unidad Descargar como H…" at bounding box center [557, 458] width 683 height 603
click at [460, 67] on img at bounding box center [455, 70] width 26 height 26
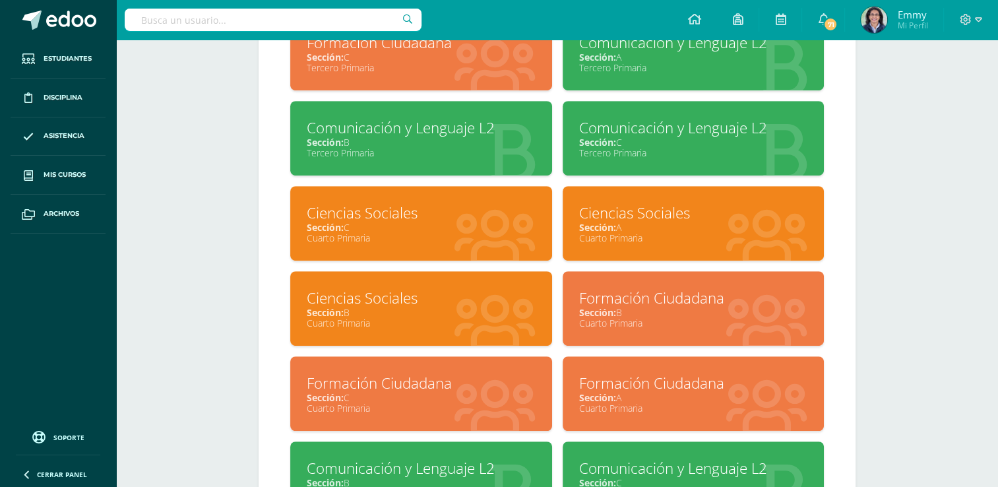
scroll to position [744, 0]
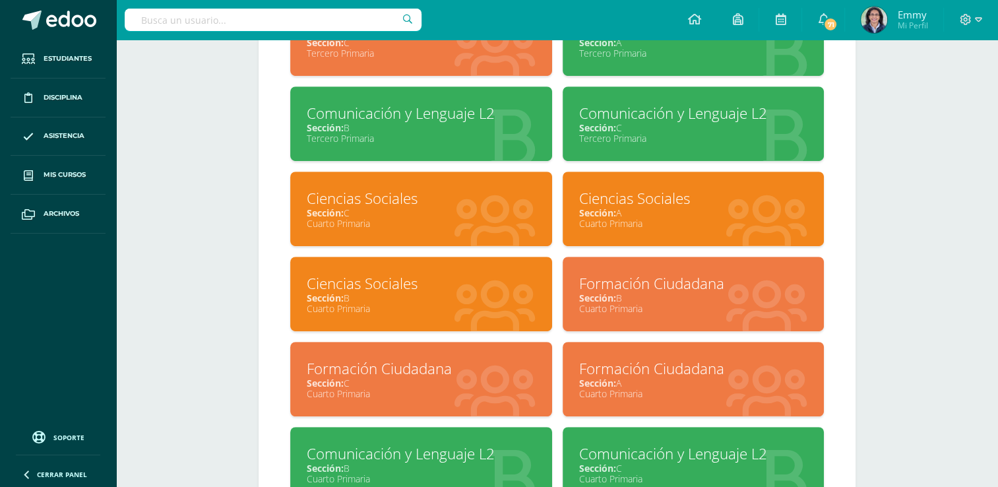
click at [755, 318] on icon at bounding box center [766, 308] width 81 height 65
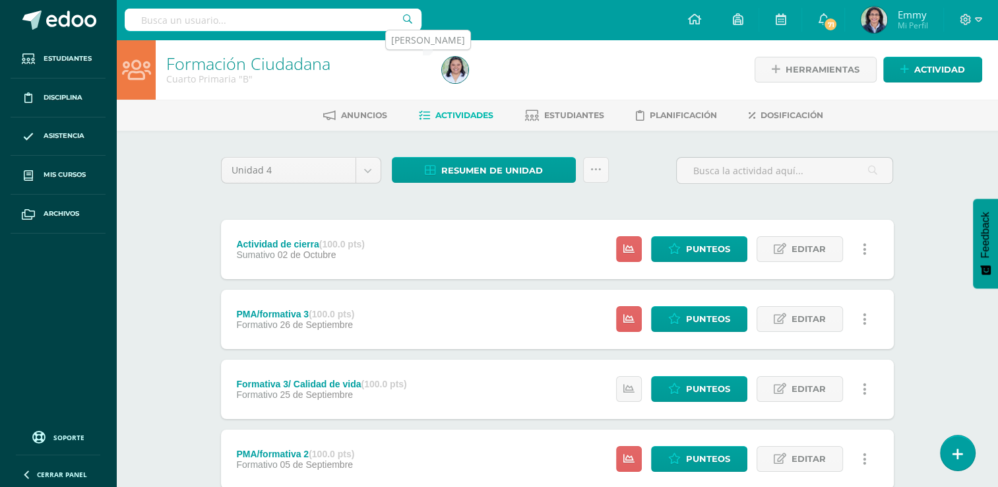
click at [461, 65] on img at bounding box center [455, 70] width 26 height 26
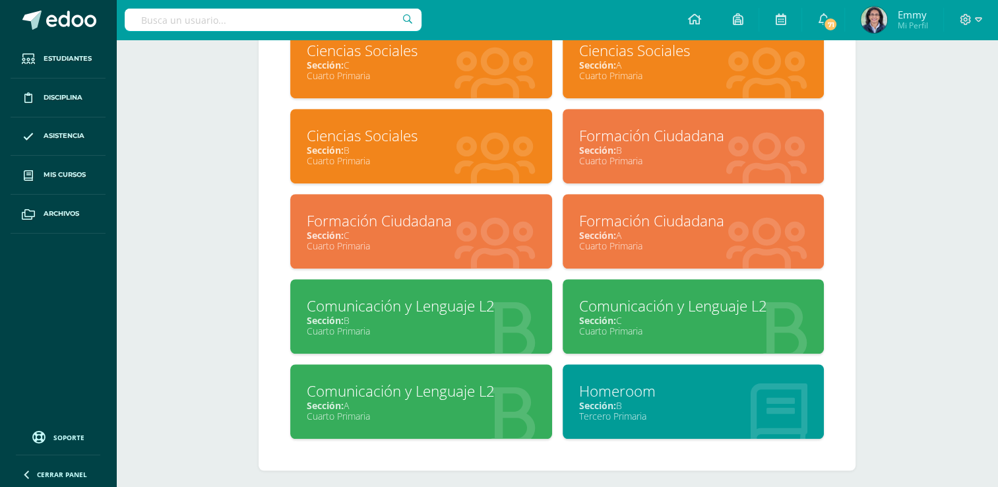
scroll to position [902, 0]
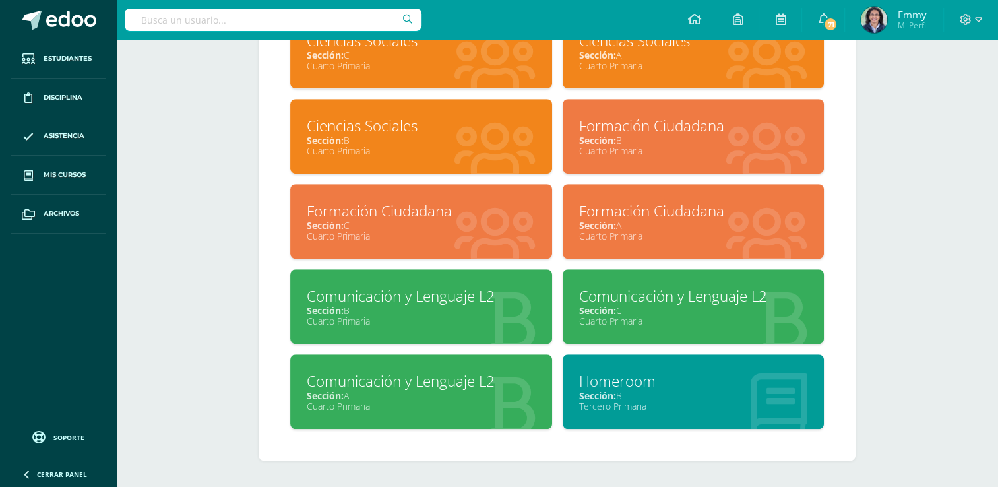
click at [477, 397] on div "Sección: A" at bounding box center [421, 395] width 229 height 13
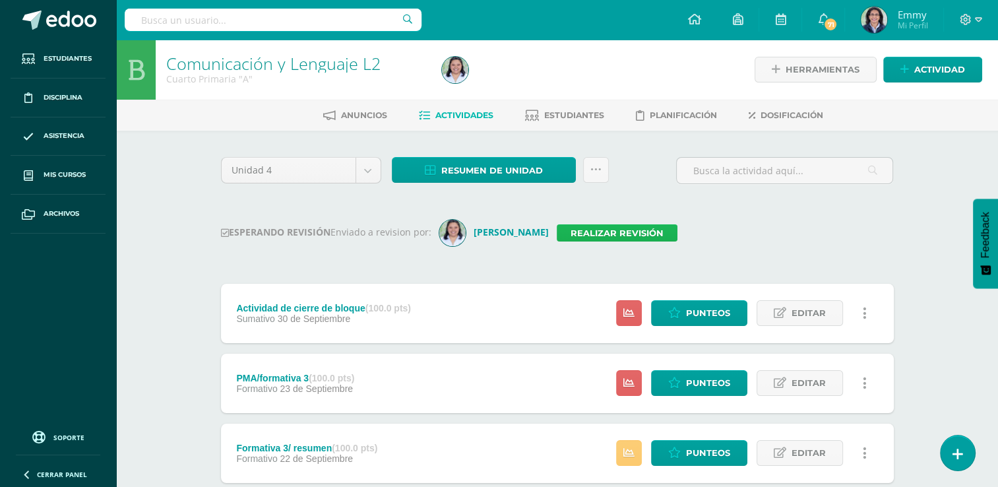
click at [557, 230] on link "Realizar revisión" at bounding box center [617, 232] width 121 height 17
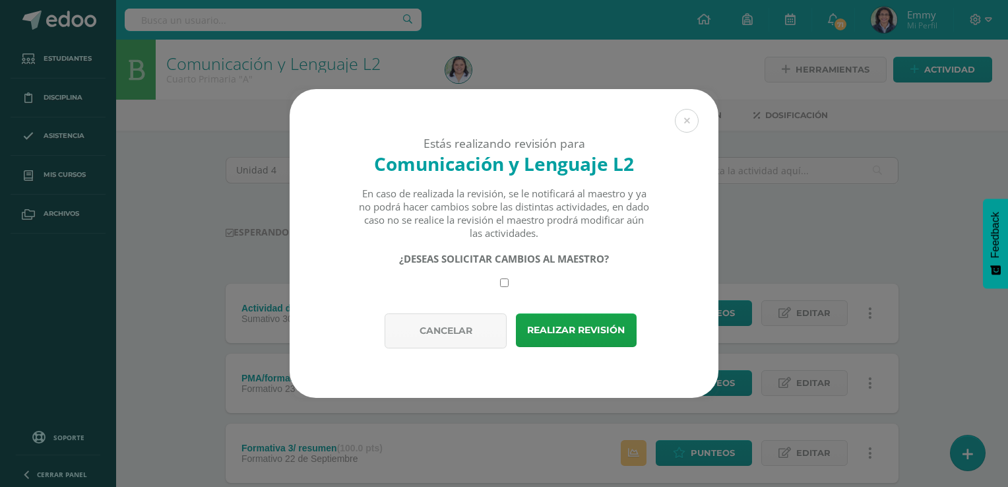
click at [496, 280] on div "¿DESEAS SOLICITAR CAMBIOS AL MAESTRO?" at bounding box center [504, 269] width 292 height 35
click at [501, 280] on input "checkbox" at bounding box center [504, 282] width 9 height 9
checkbox input "true"
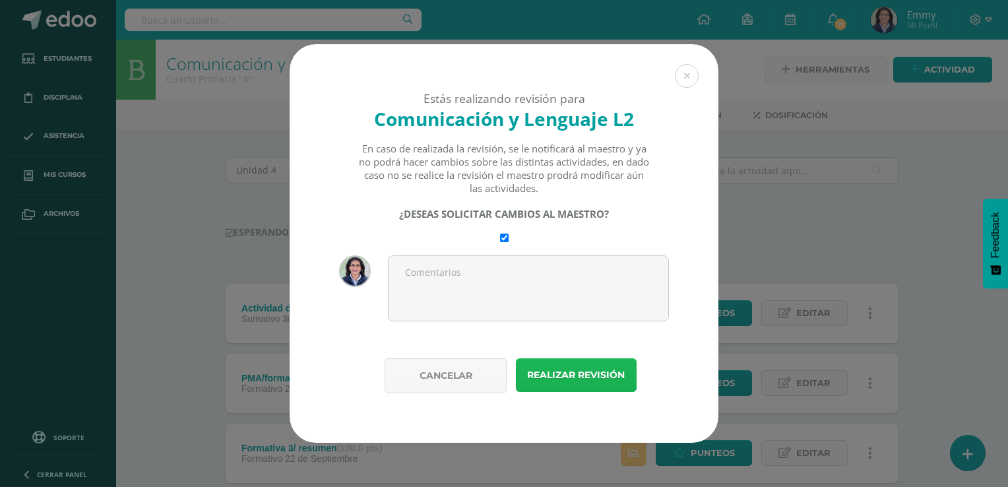
click at [580, 372] on button "Realizar revisión" at bounding box center [576, 375] width 121 height 34
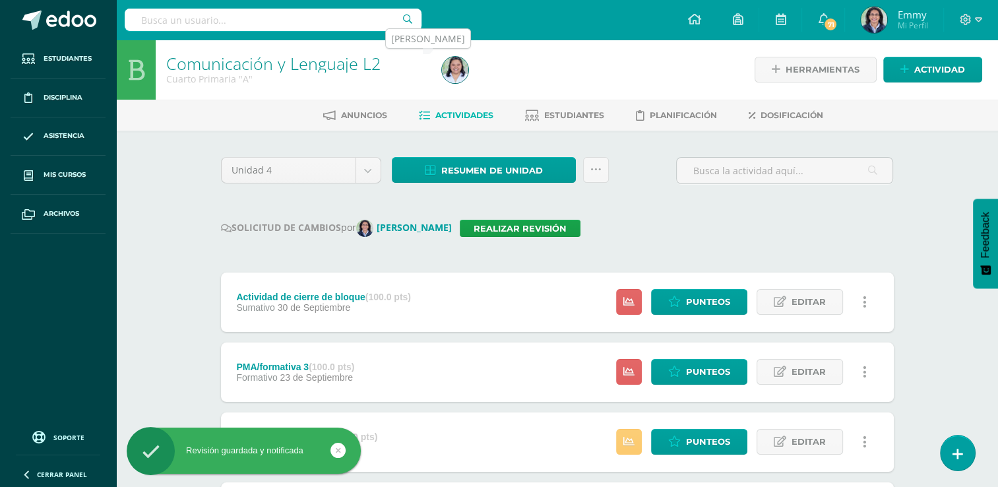
click at [452, 70] on img at bounding box center [455, 70] width 26 height 26
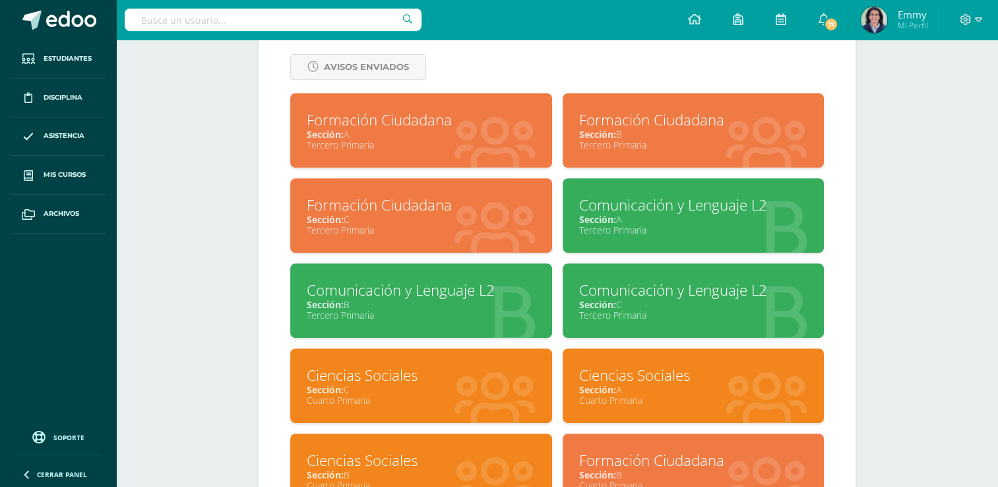
scroll to position [902, 0]
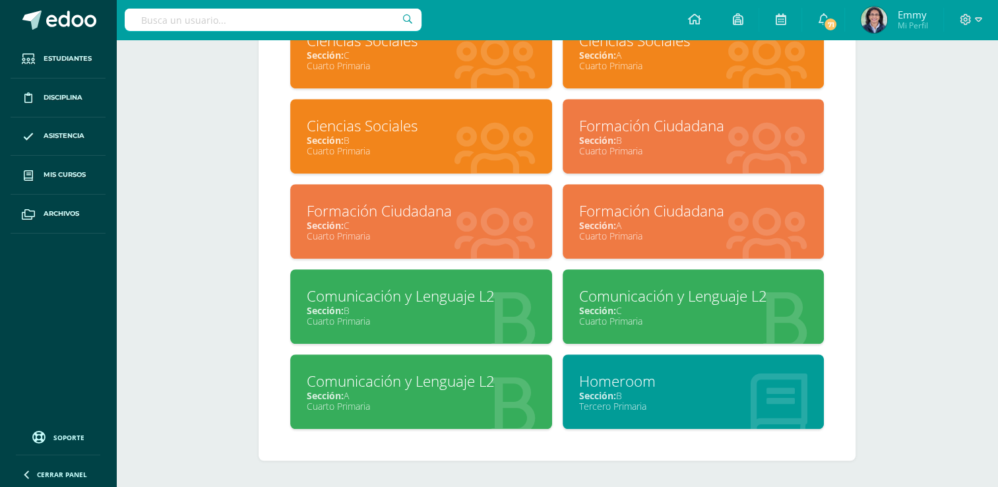
click at [433, 307] on div "Sección: B" at bounding box center [421, 310] width 229 height 13
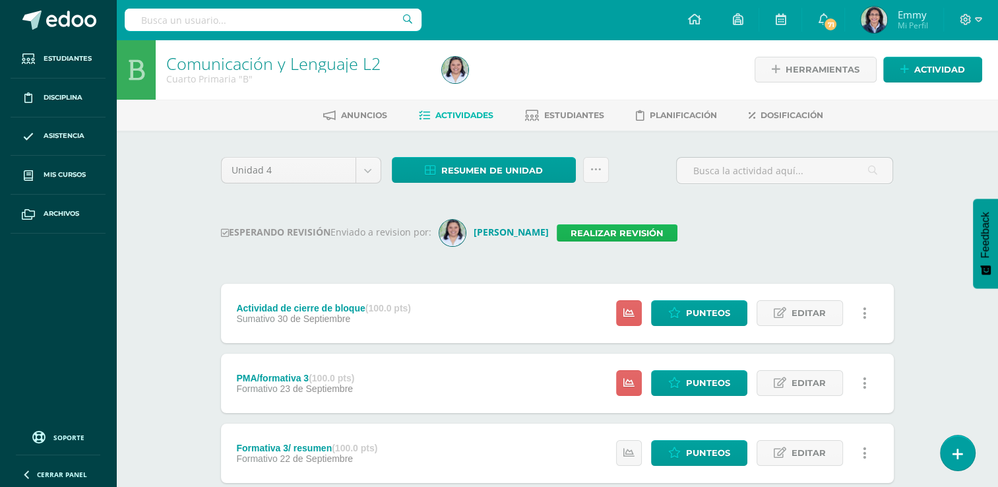
click at [572, 228] on link "Realizar revisión" at bounding box center [617, 232] width 121 height 17
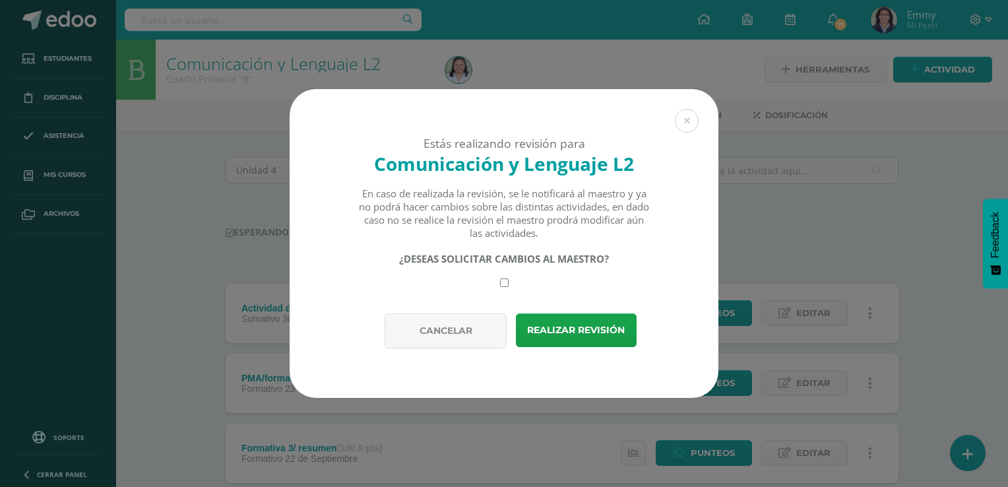
click at [500, 278] on input "checkbox" at bounding box center [504, 282] width 9 height 9
checkbox input "true"
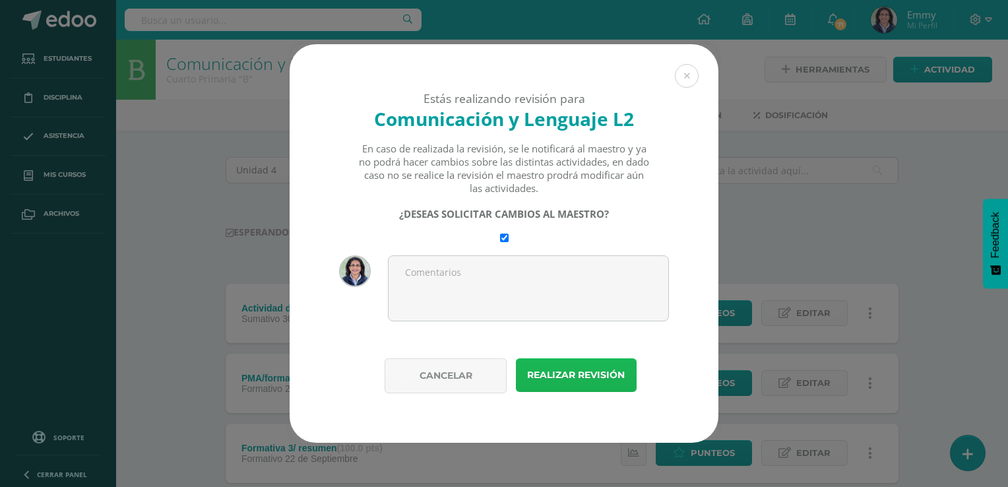
click at [570, 375] on button "Realizar revisión" at bounding box center [576, 375] width 121 height 34
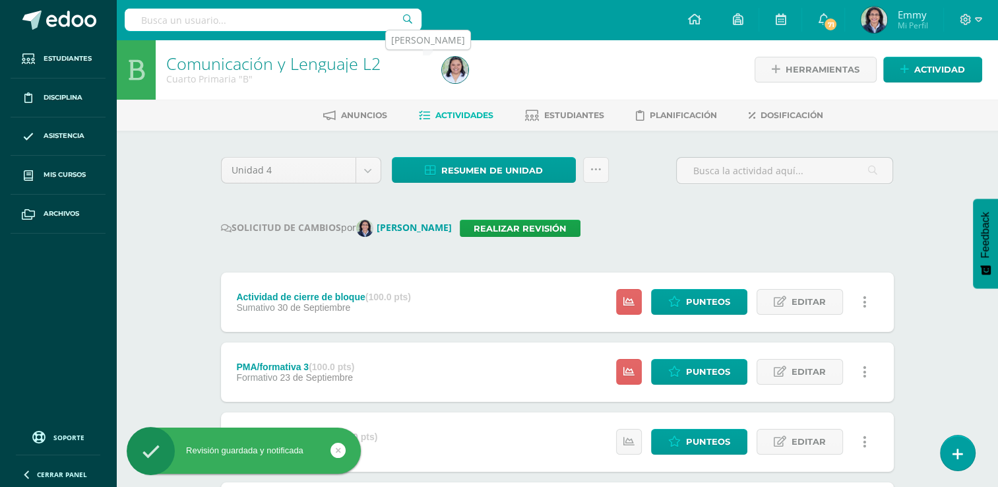
click at [456, 62] on img at bounding box center [455, 70] width 26 height 26
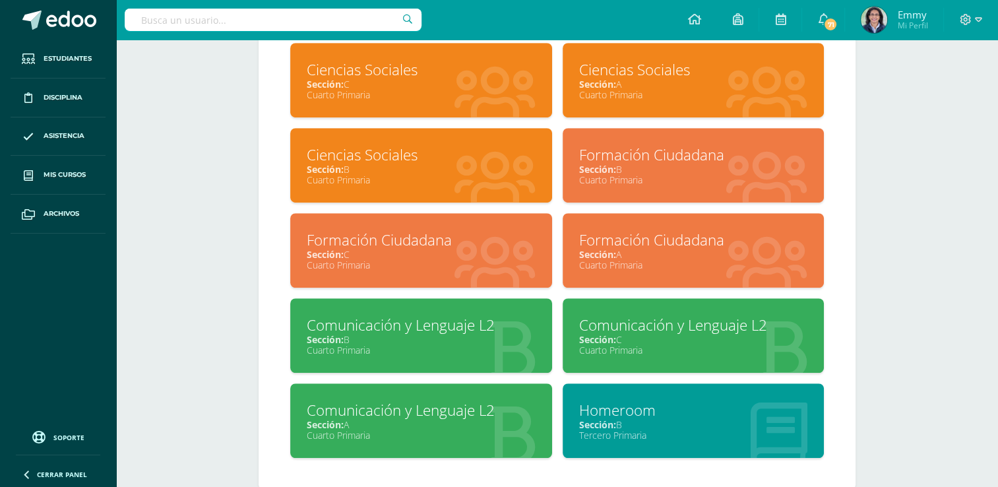
scroll to position [874, 0]
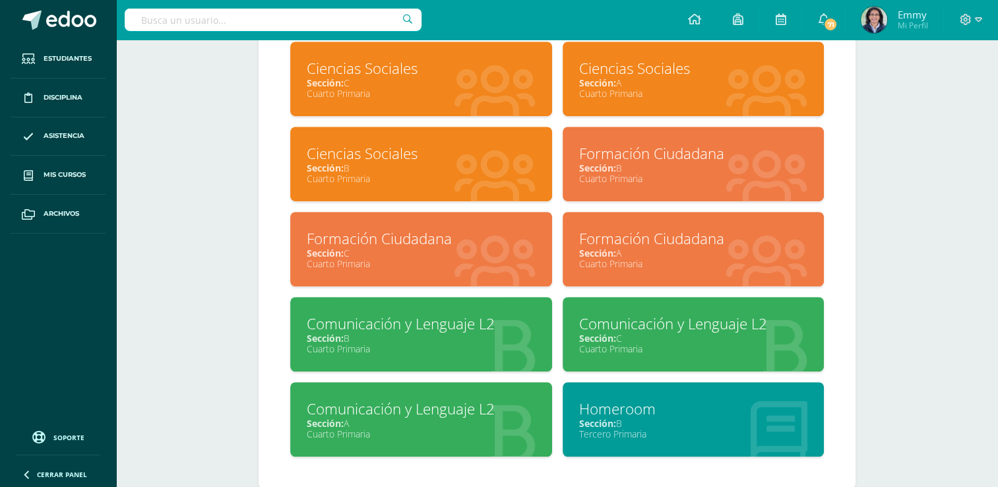
click at [664, 255] on div "Sección: A" at bounding box center [693, 253] width 229 height 13
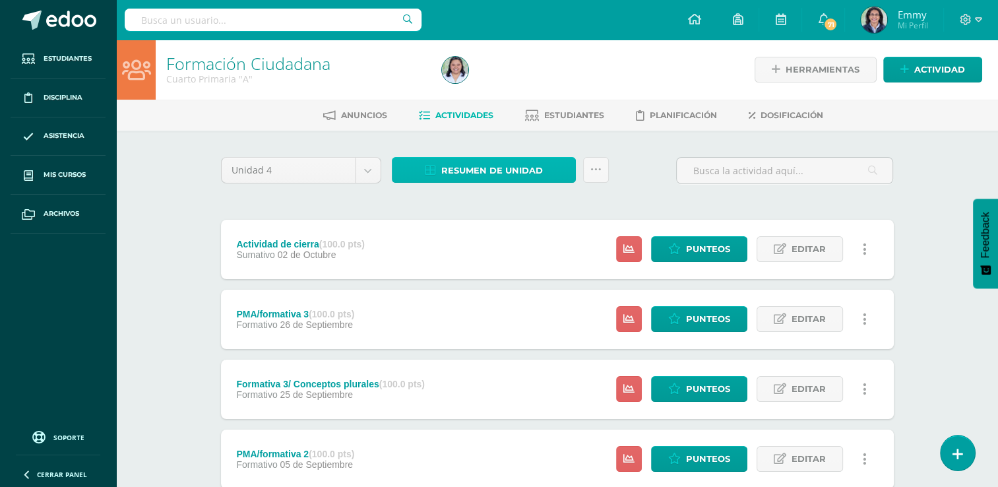
click at [469, 166] on span "Resumen de unidad" at bounding box center [492, 170] width 102 height 24
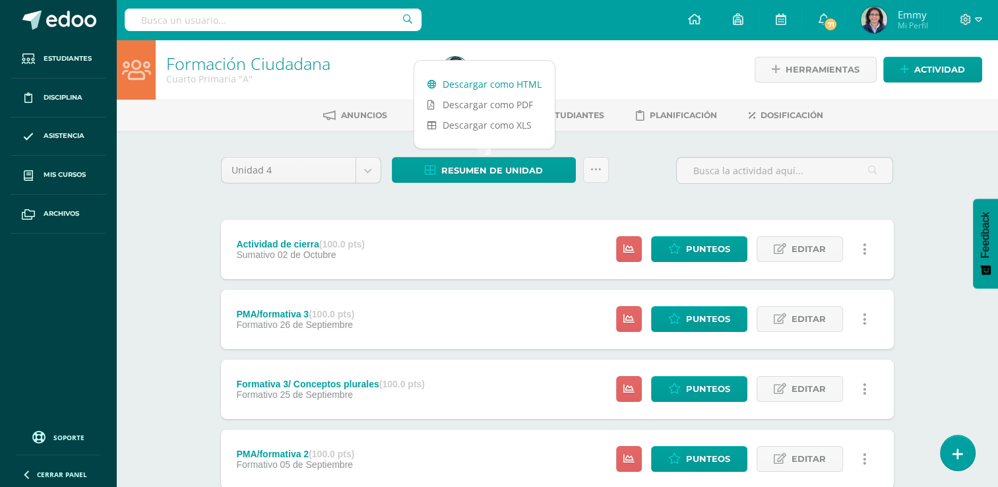
click at [499, 83] on link "Descargar como HTML" at bounding box center [484, 84] width 140 height 20
click at [594, 175] on link at bounding box center [596, 170] width 26 height 26
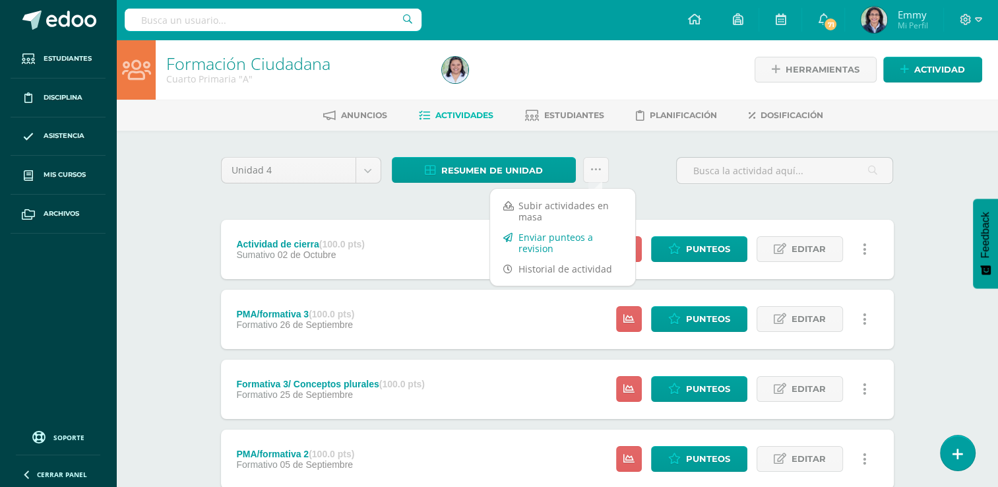
click at [571, 239] on link "Enviar punteos a revision" at bounding box center [562, 243] width 145 height 32
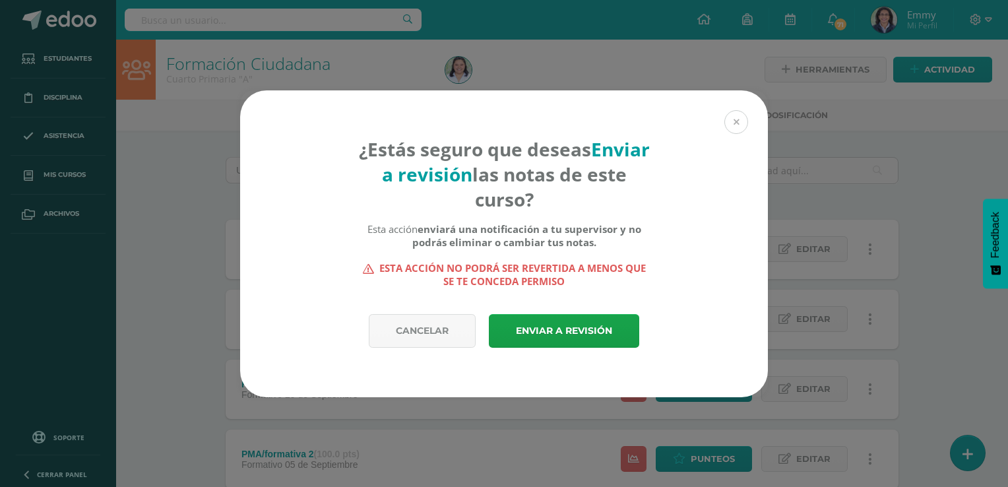
click at [733, 128] on button at bounding box center [736, 122] width 24 height 24
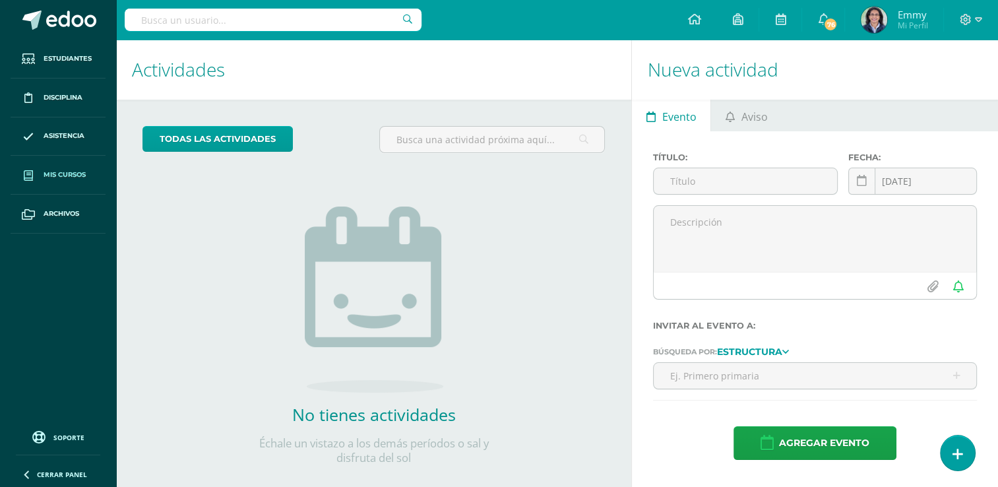
click at [63, 170] on span "Mis cursos" at bounding box center [65, 174] width 42 height 11
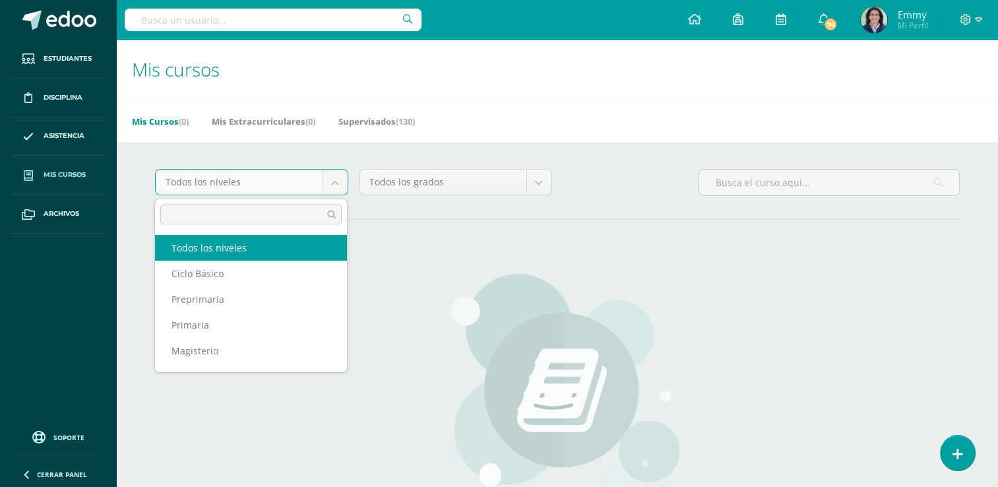
click at [335, 184] on body "Estudiantes Disciplina Asistencia Mis cursos Archivos Soporte Ayuda Reportar un…" at bounding box center [499, 315] width 998 height 631
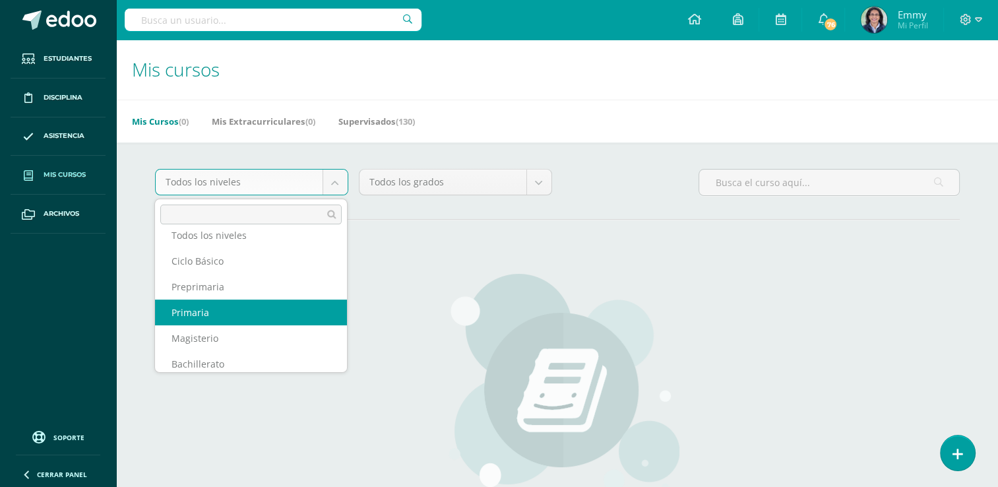
scroll to position [22, 0]
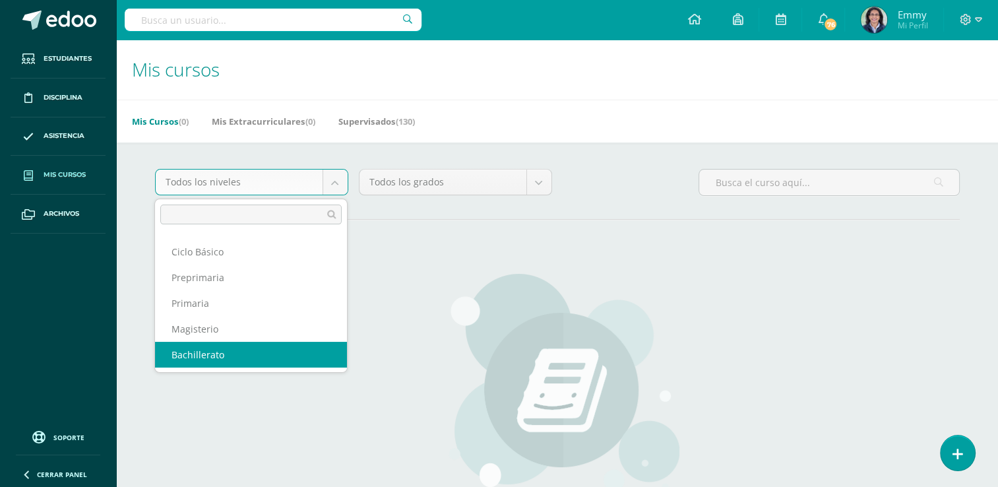
select select "9"
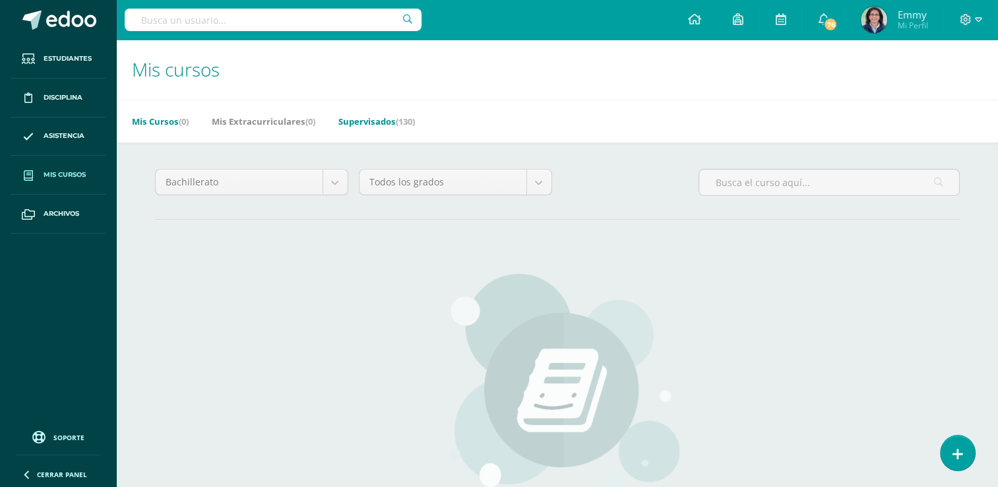
click at [380, 115] on link "Supervisados (130)" at bounding box center [376, 121] width 77 height 21
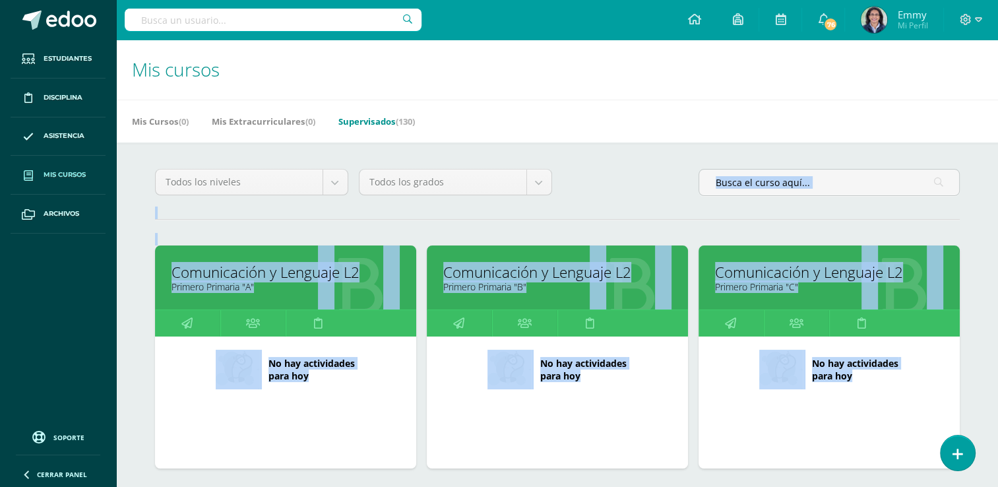
scroll to position [572, 0]
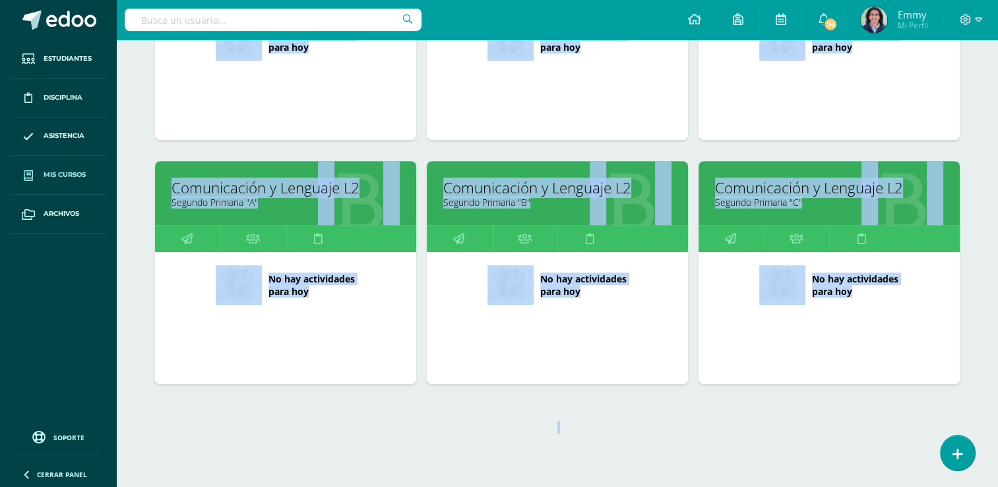
drag, startPoint x: 997, startPoint y: 131, endPoint x: 984, endPoint y: 375, distance: 245.0
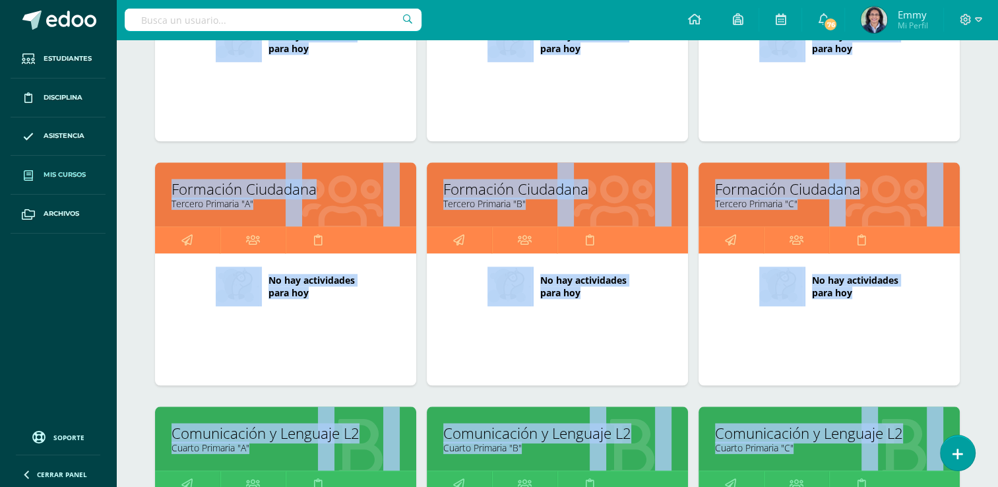
scroll to position [2034, 0]
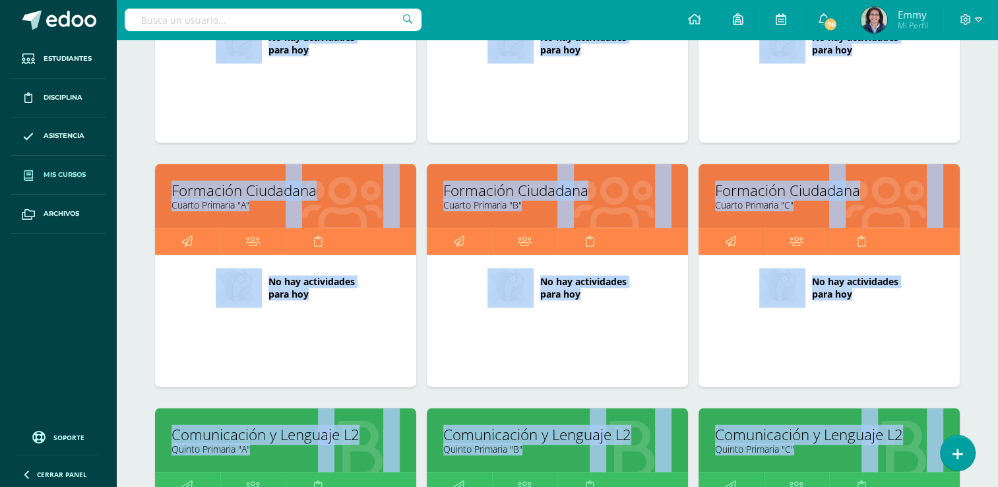
click at [877, 369] on div "No hay actividades para hoy" at bounding box center [828, 321] width 261 height 132
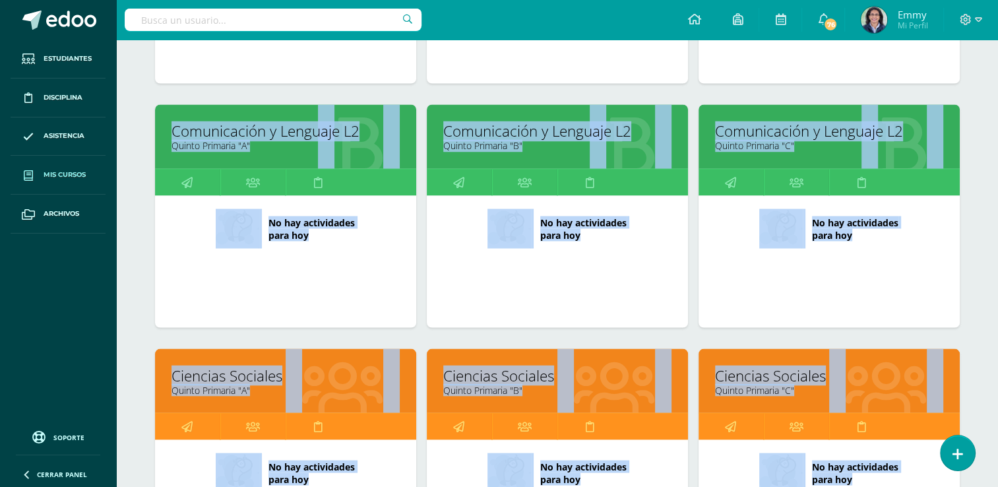
scroll to position [2765, 0]
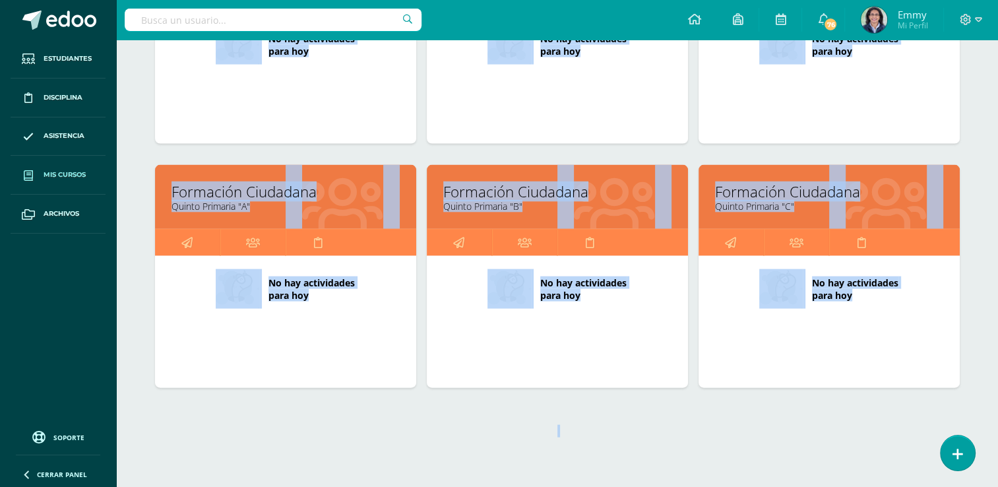
drag, startPoint x: 1002, startPoint y: 331, endPoint x: 1008, endPoint y: 520, distance: 189.4
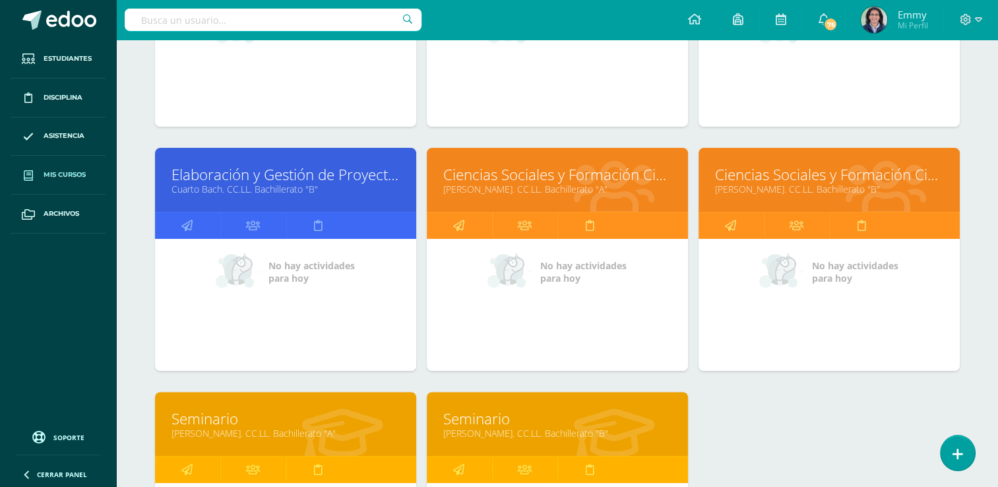
scroll to position [5221, 0]
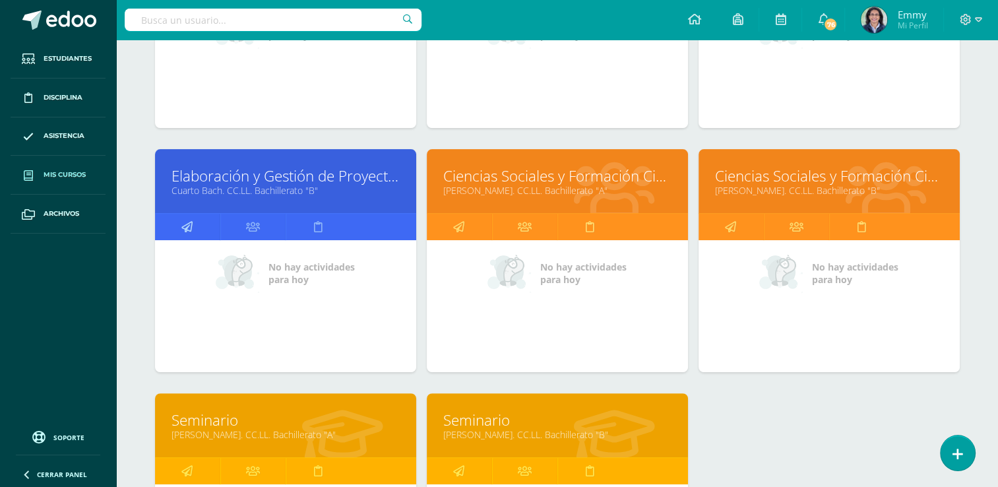
click at [195, 215] on link at bounding box center [187, 227] width 65 height 26
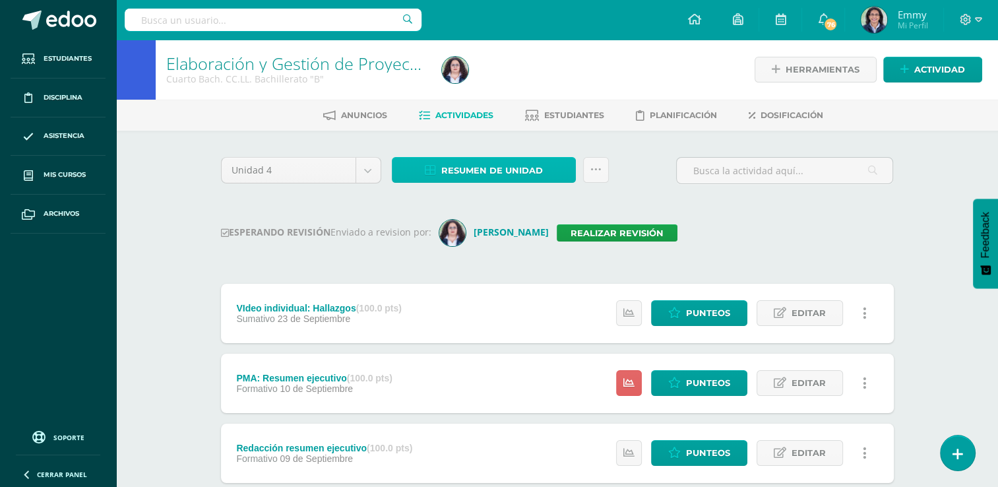
click at [496, 174] on span "Resumen de unidad" at bounding box center [492, 170] width 102 height 24
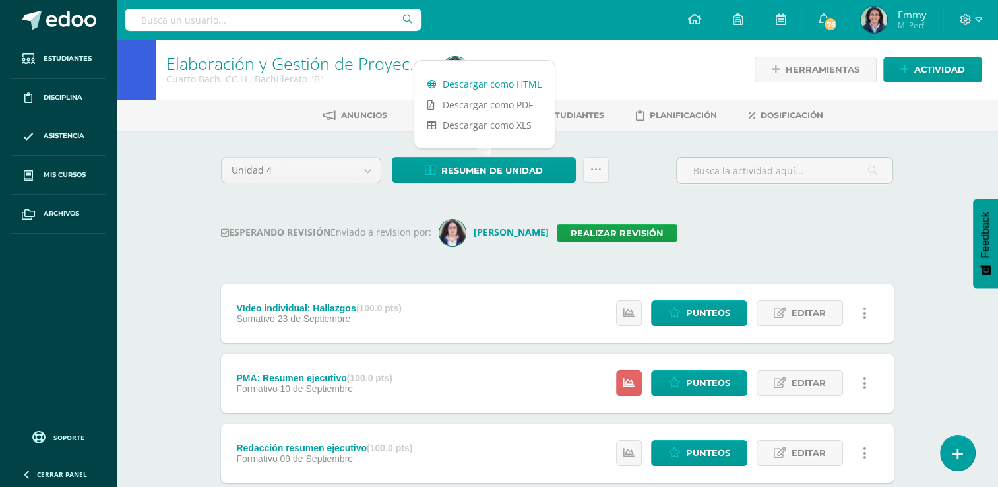
click at [495, 83] on link "Descargar como HTML" at bounding box center [484, 84] width 140 height 20
click at [599, 230] on link "Realizar revisión" at bounding box center [617, 232] width 121 height 17
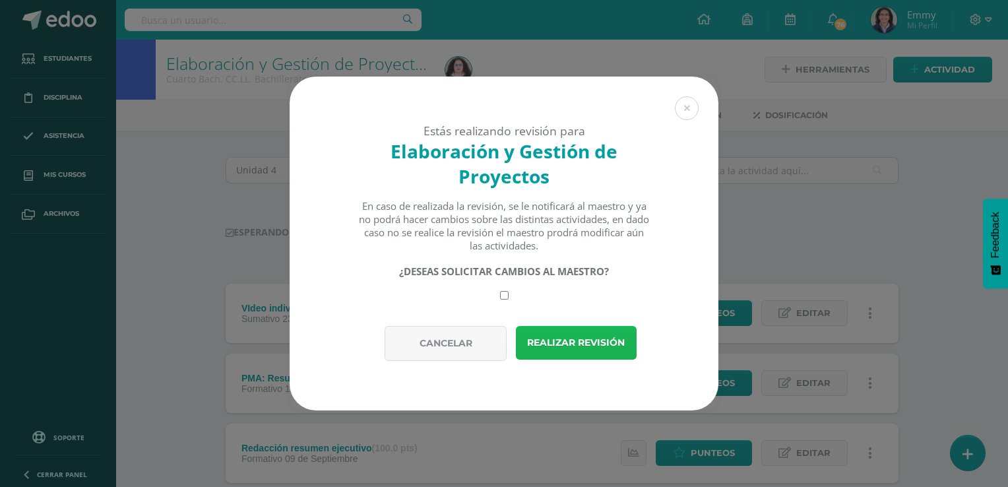
click at [607, 343] on button "Realizar revisión" at bounding box center [576, 343] width 121 height 34
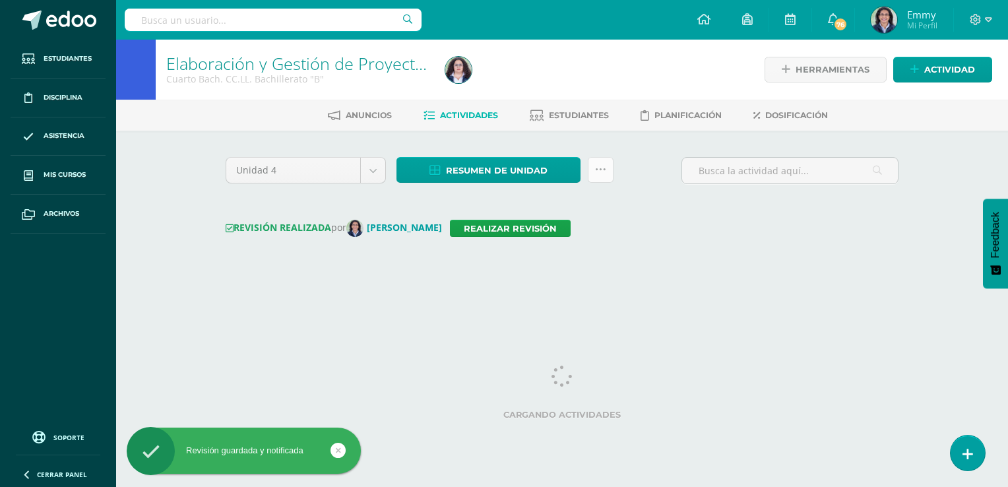
click at [612, 166] on link at bounding box center [601, 170] width 26 height 26
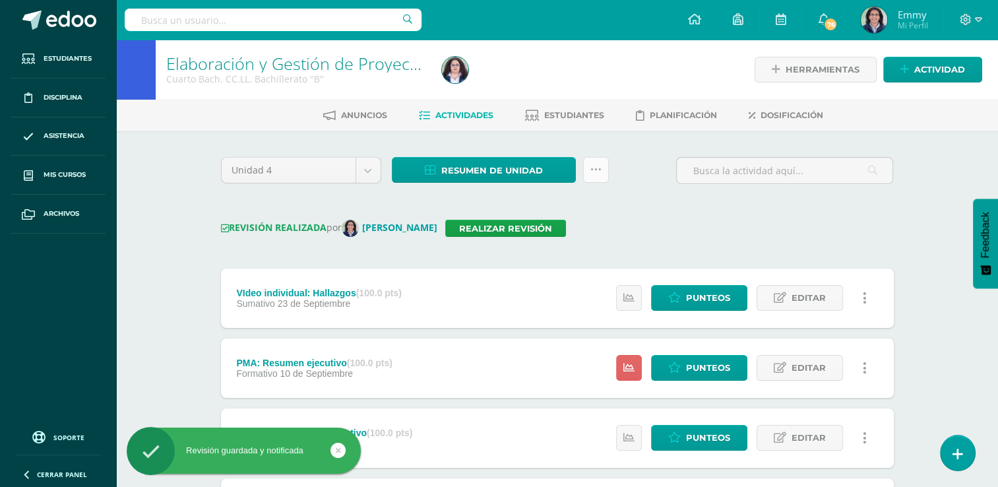
click at [594, 171] on icon at bounding box center [595, 169] width 11 height 11
click at [599, 170] on icon at bounding box center [595, 169] width 11 height 11
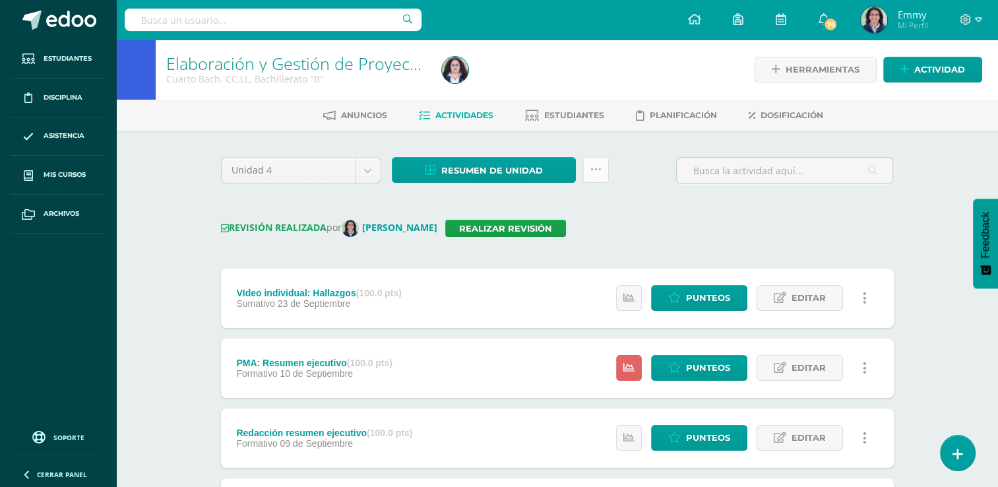
click at [603, 170] on link at bounding box center [596, 170] width 26 height 26
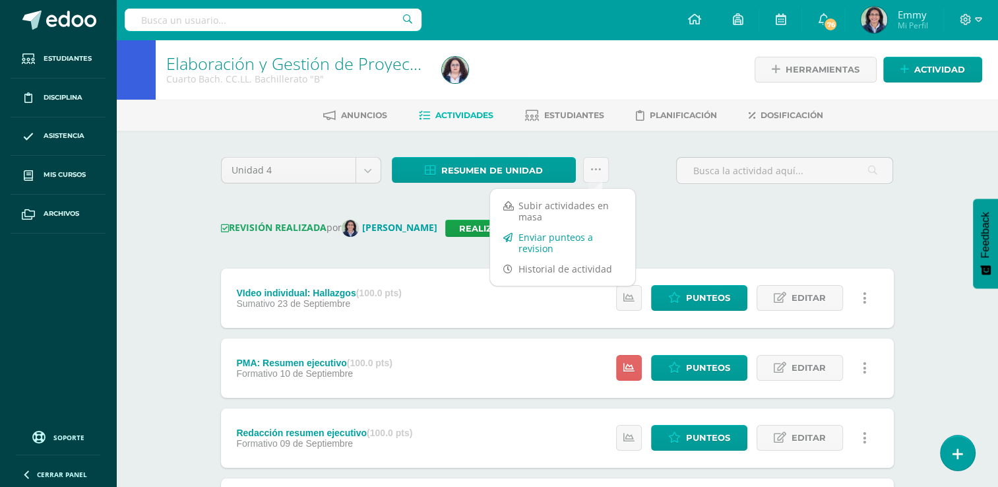
click at [590, 239] on link "Enviar punteos a revision" at bounding box center [562, 243] width 145 height 32
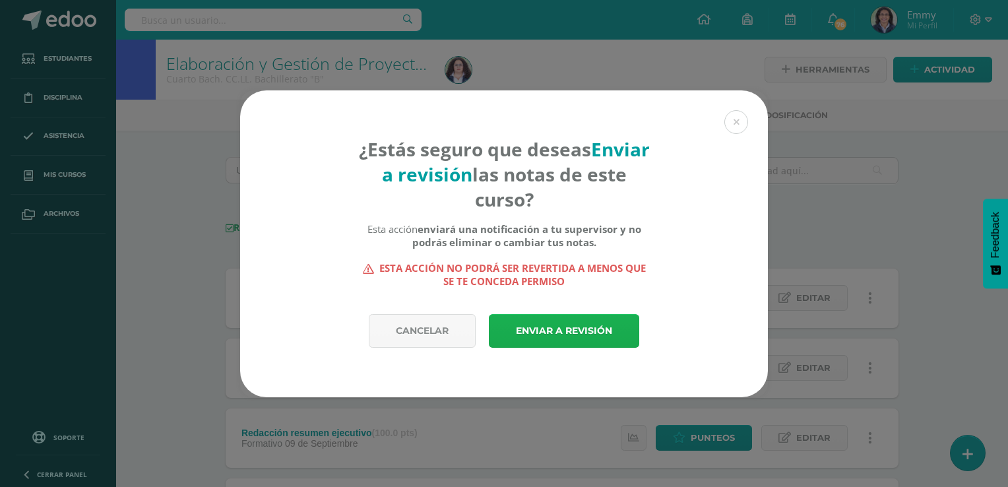
click at [554, 313] on div "¿Estás seguro que deseas Enviar a revisión las notas de este curso? Esta acción…" at bounding box center [504, 202] width 528 height 224
click at [555, 321] on link "Enviar a revisión" at bounding box center [564, 331] width 150 height 34
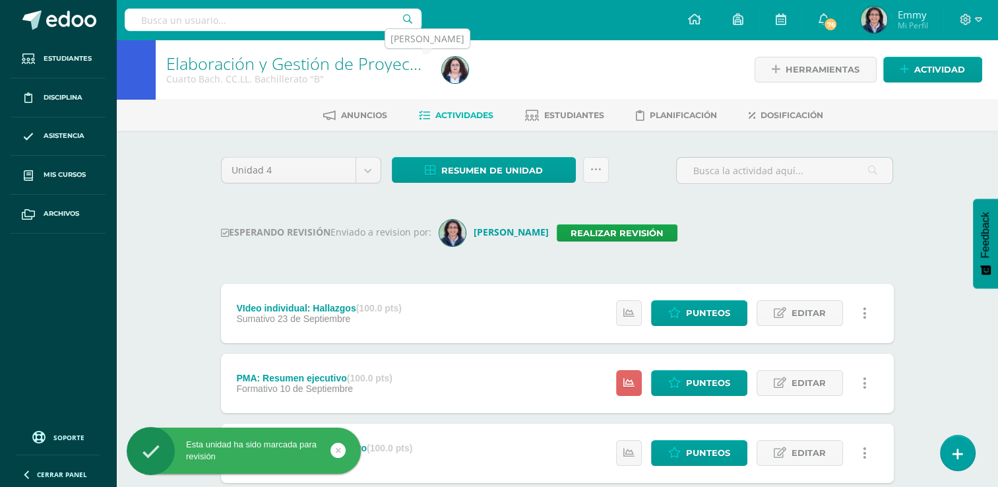
click at [457, 67] on img at bounding box center [455, 70] width 26 height 26
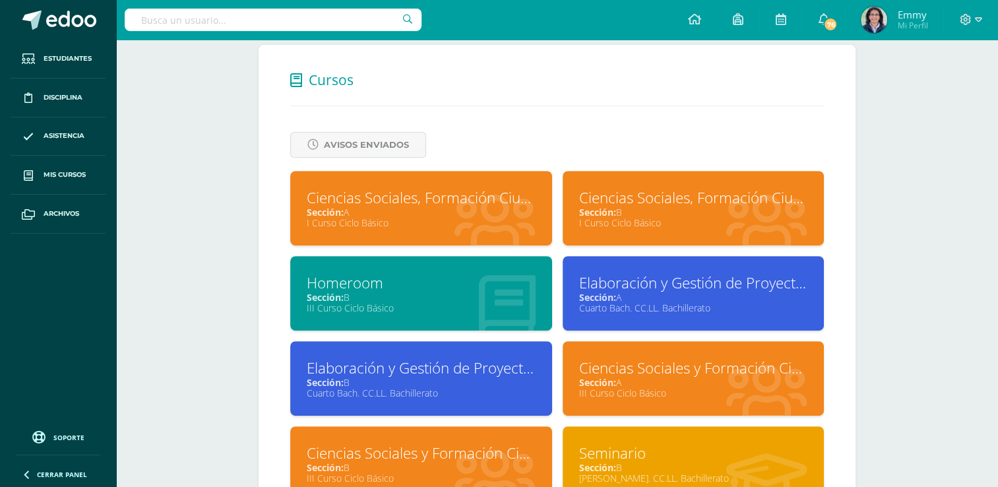
scroll to position [562, 0]
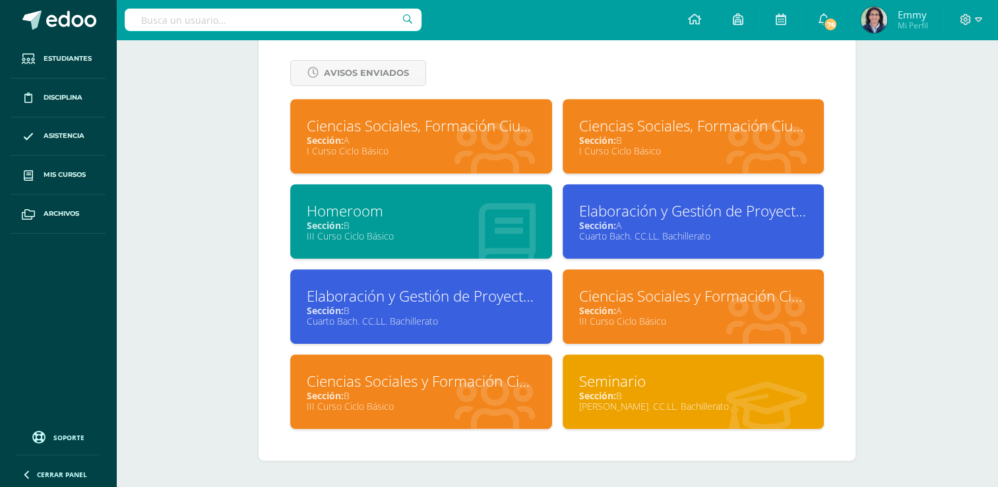
click at [744, 226] on div "Sección: A" at bounding box center [693, 225] width 229 height 13
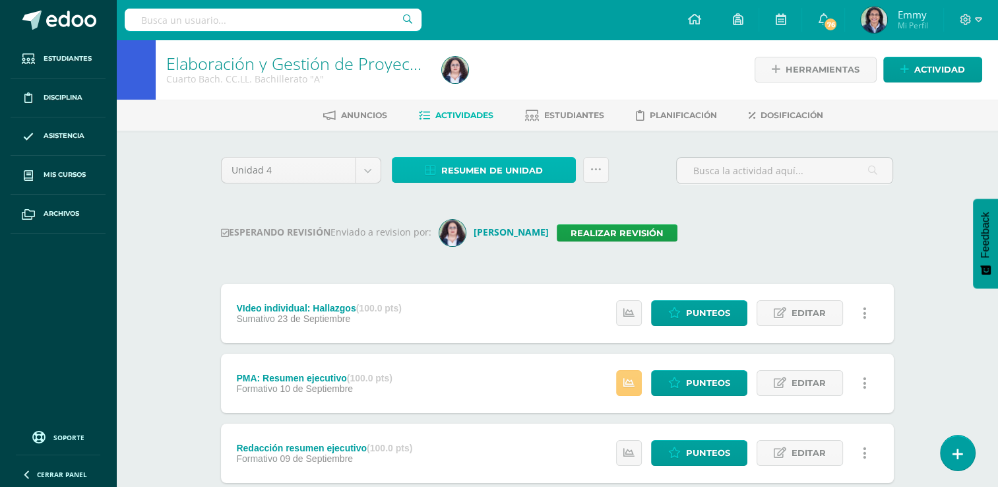
click at [502, 173] on span "Resumen de unidad" at bounding box center [492, 170] width 102 height 24
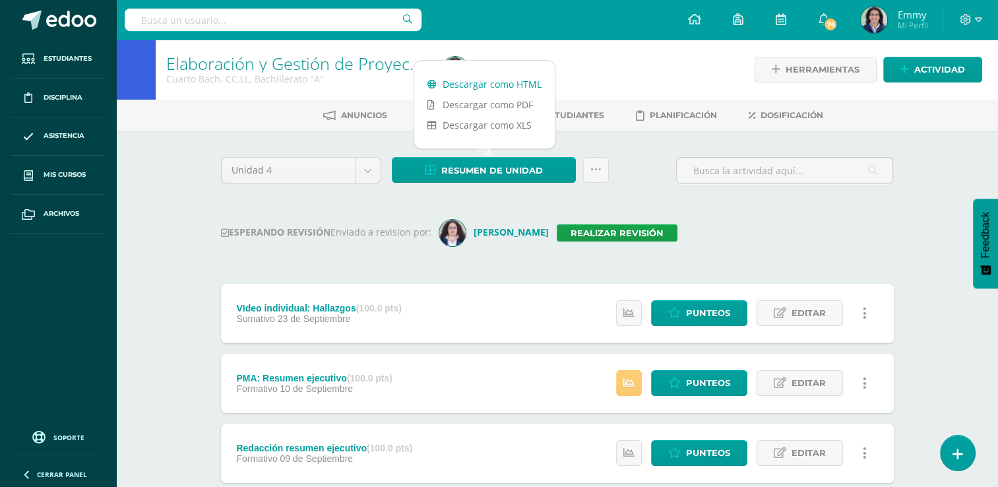
click at [493, 84] on link "Descargar como HTML" at bounding box center [484, 84] width 140 height 20
click at [700, 242] on div "ESPERANDO REVISIÓN Enviado a revision por: [PERSON_NAME] Realizar revisión" at bounding box center [557, 233] width 673 height 26
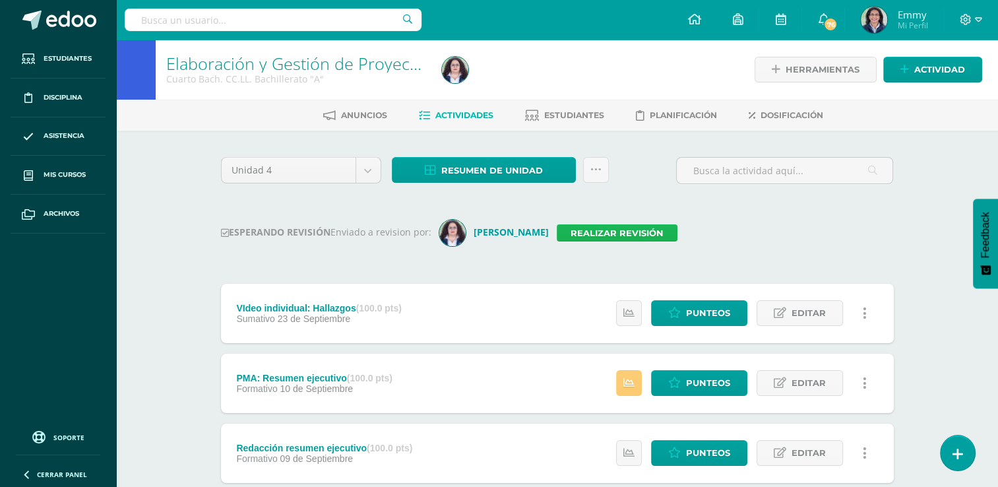
click at [586, 239] on link "Realizar revisión" at bounding box center [617, 232] width 121 height 17
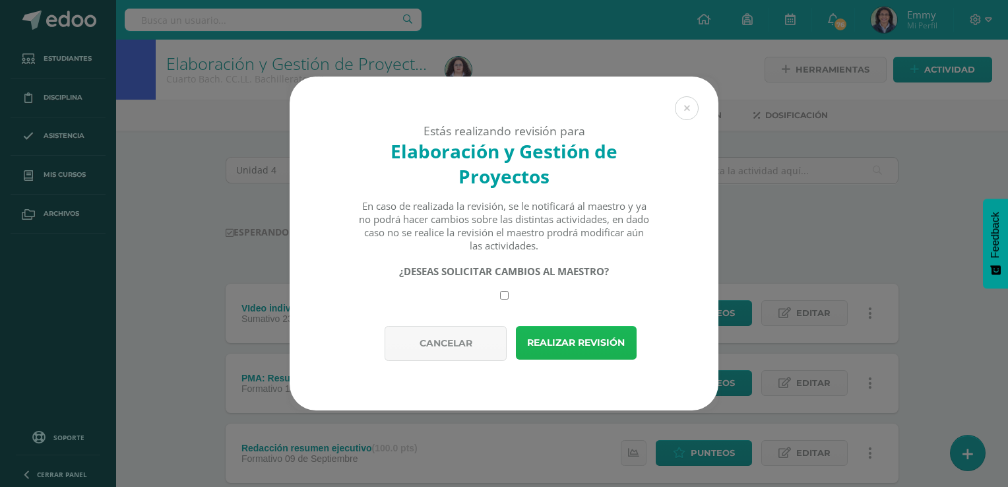
click at [574, 328] on button "Realizar revisión" at bounding box center [576, 343] width 121 height 34
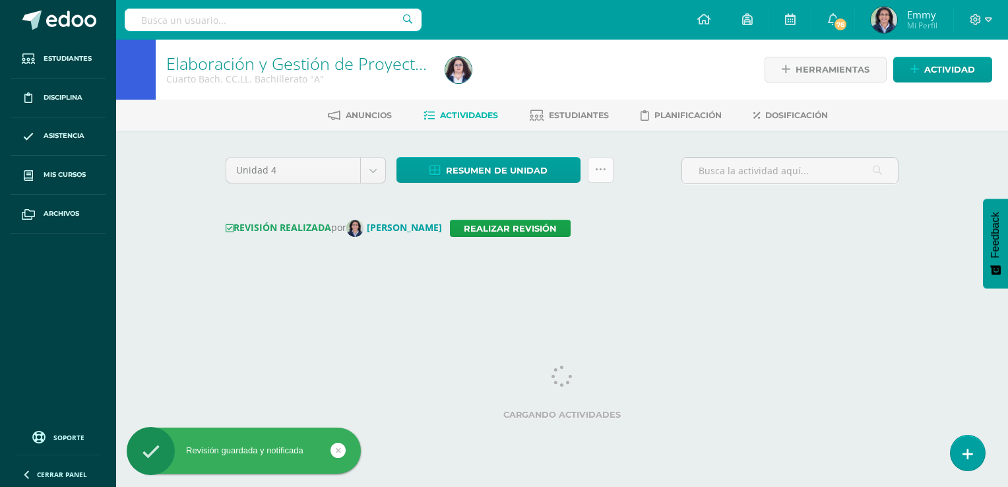
click at [596, 169] on icon at bounding box center [600, 169] width 11 height 11
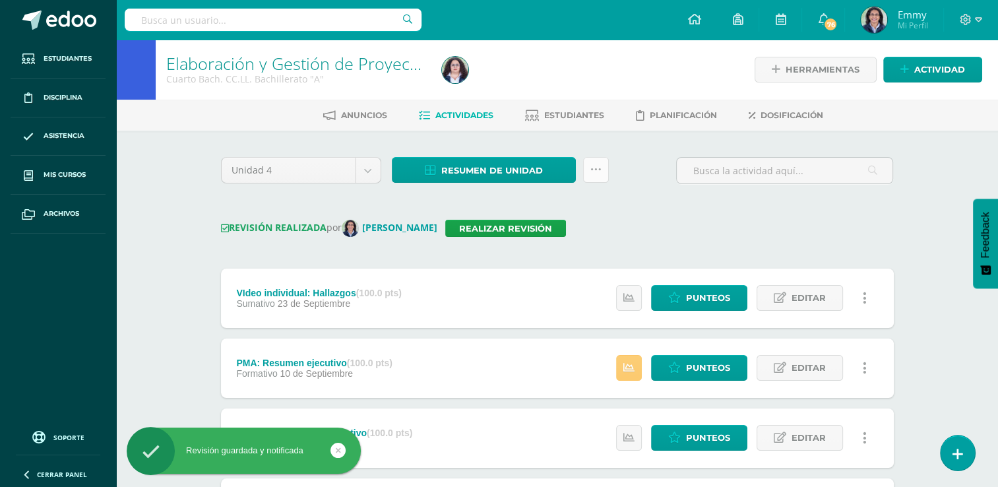
click at [599, 174] on icon at bounding box center [595, 169] width 11 height 11
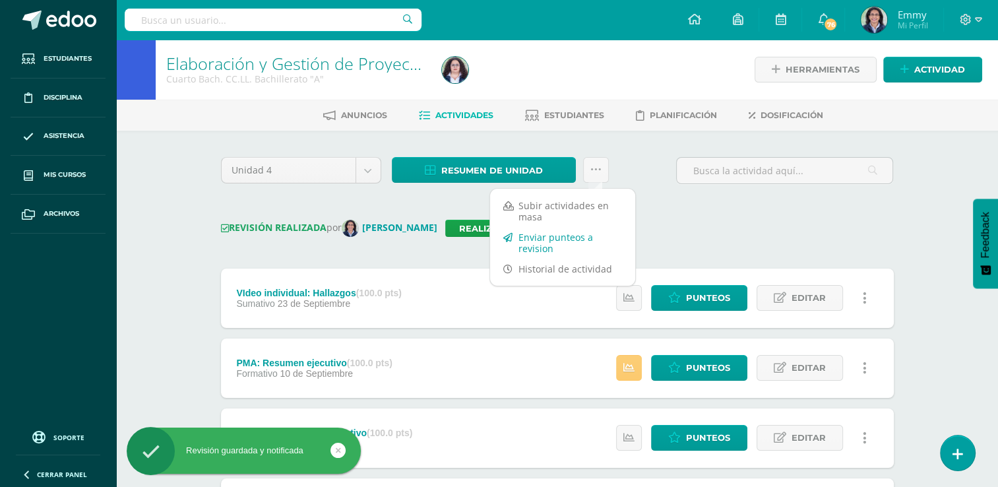
click at [580, 231] on link "Enviar punteos a revision" at bounding box center [562, 243] width 145 height 32
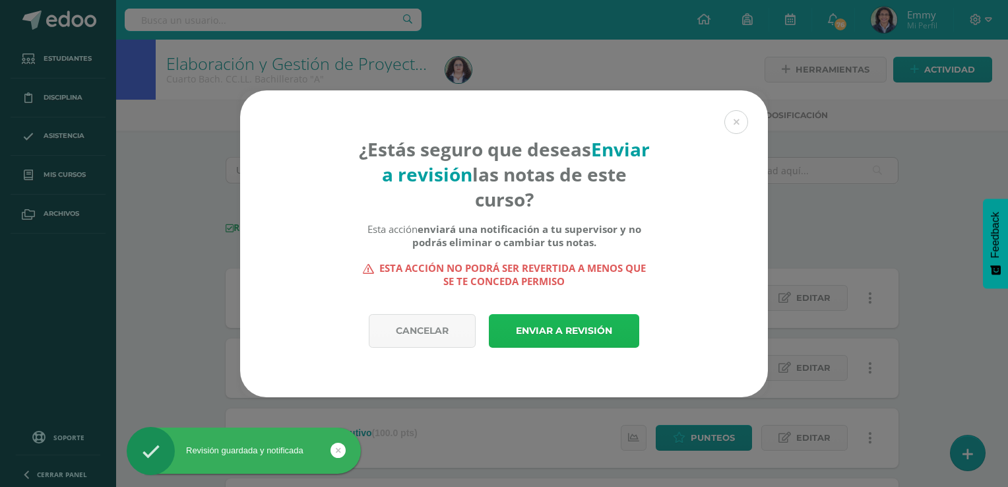
click at [584, 322] on link "Enviar a revisión" at bounding box center [564, 331] width 150 height 34
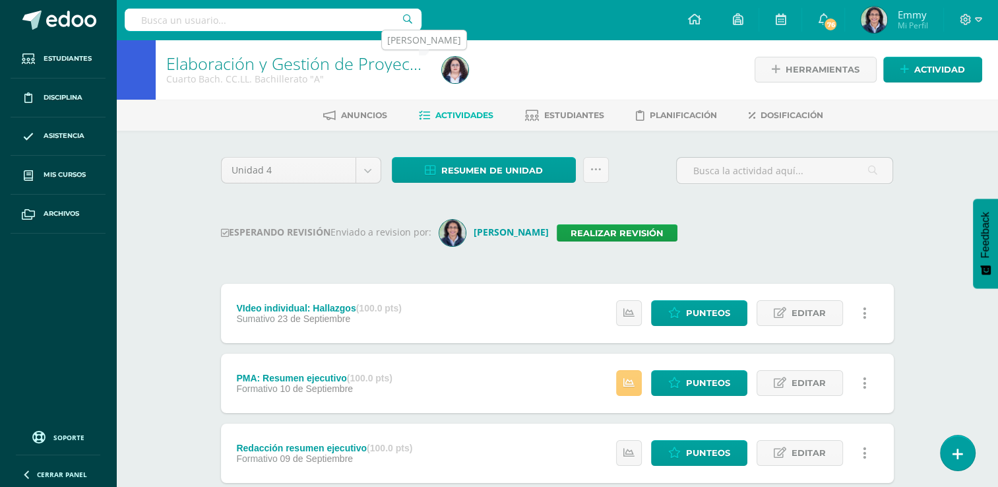
click at [460, 64] on img at bounding box center [455, 70] width 26 height 26
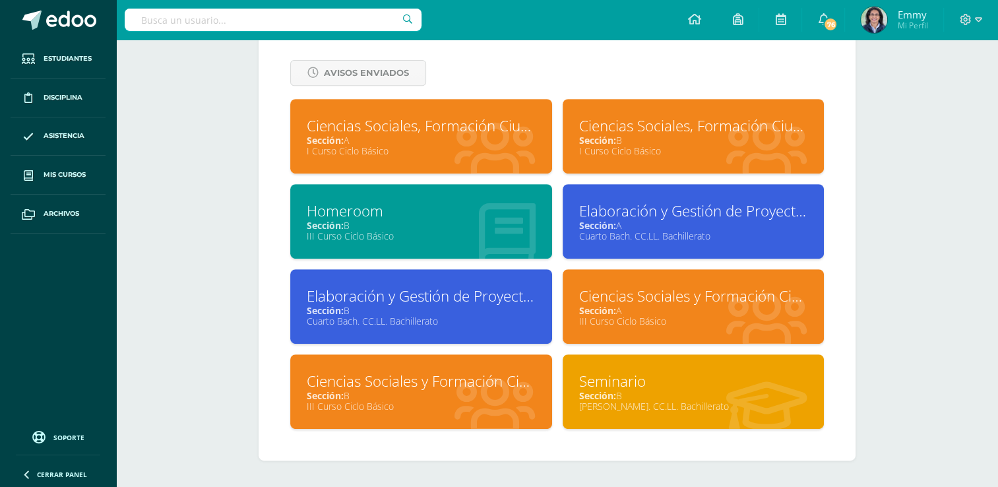
scroll to position [562, 0]
click at [737, 299] on div "Ciencias Sociales y Formación Ciudadana" at bounding box center [693, 296] width 229 height 20
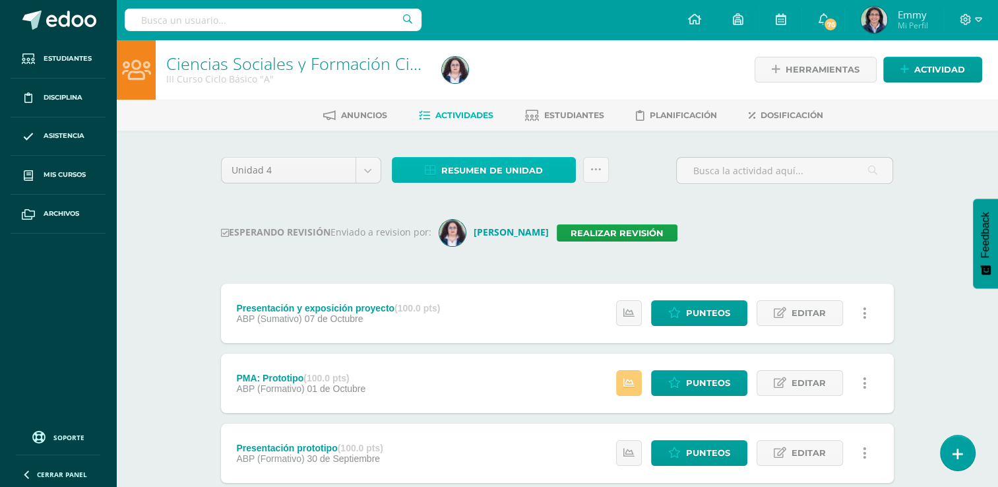
click at [540, 164] on span "Resumen de unidad" at bounding box center [492, 170] width 102 height 24
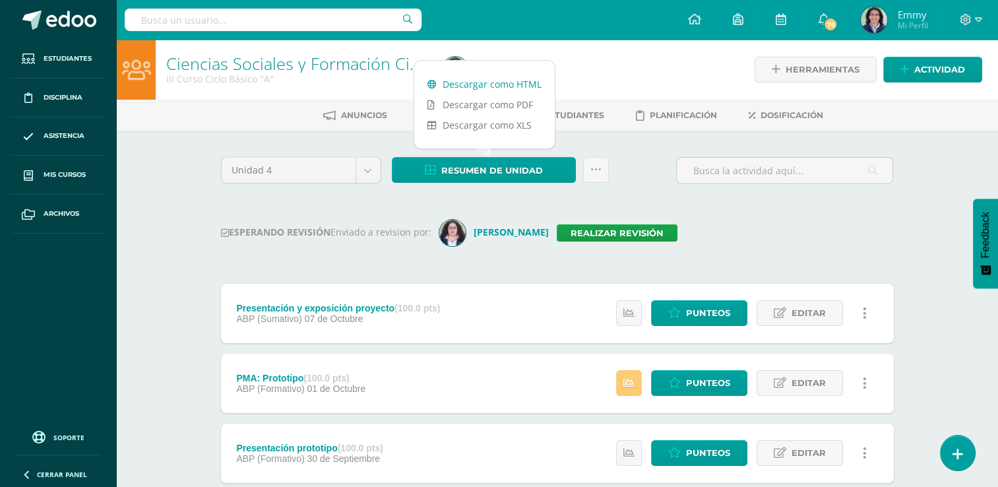
click at [512, 81] on link "Descargar como HTML" at bounding box center [484, 84] width 140 height 20
click at [641, 231] on link "Realizar revisión" at bounding box center [617, 232] width 121 height 17
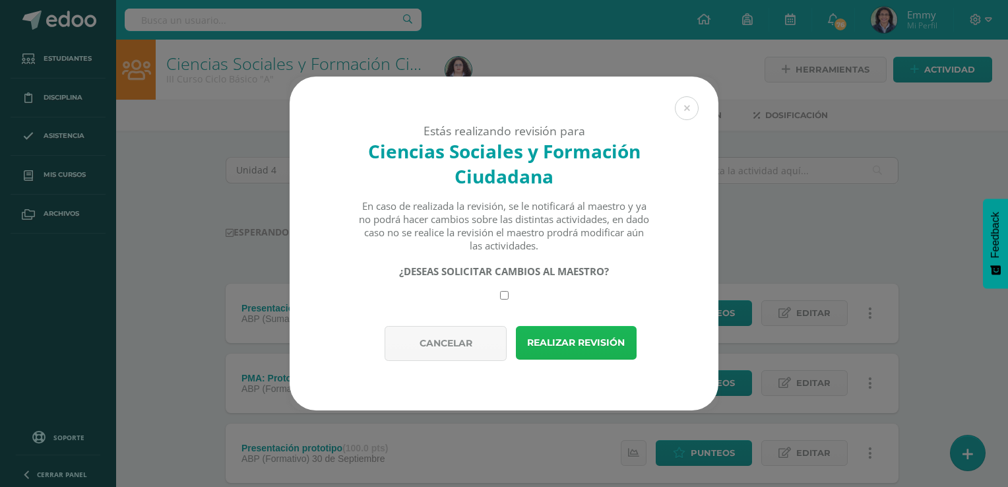
click at [594, 339] on button "Realizar revisión" at bounding box center [576, 343] width 121 height 34
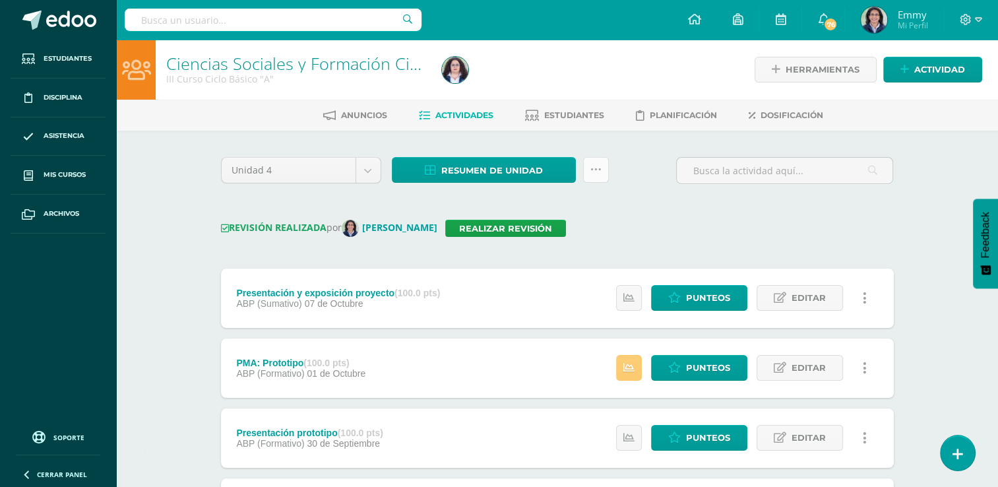
click at [603, 168] on link at bounding box center [596, 170] width 26 height 26
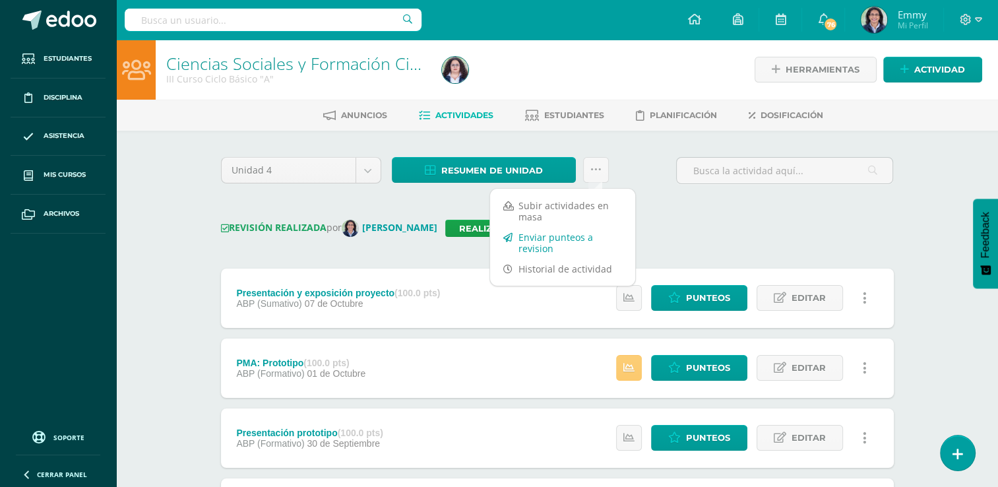
click at [575, 241] on link "Enviar punteos a revision" at bounding box center [562, 243] width 145 height 32
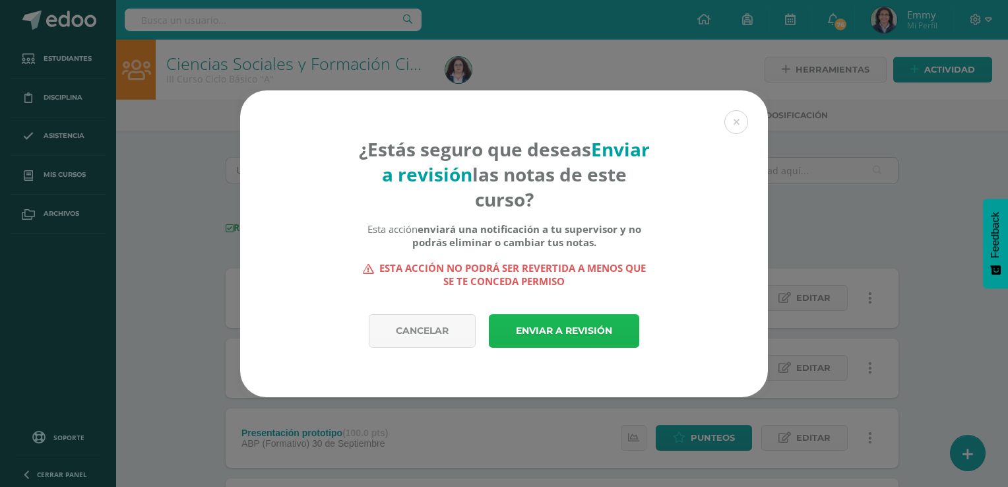
click at [605, 329] on link "Enviar a revisión" at bounding box center [564, 331] width 150 height 34
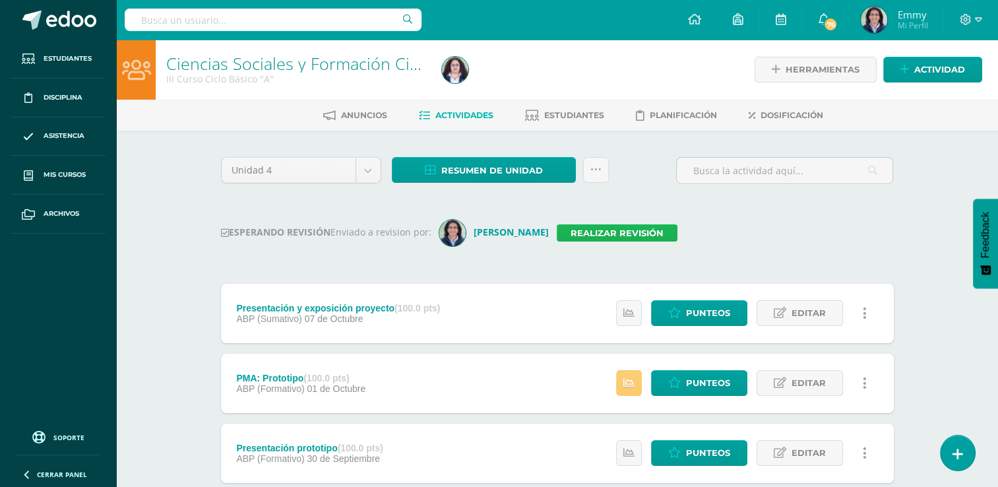
click at [634, 232] on link "Realizar revisión" at bounding box center [617, 232] width 121 height 17
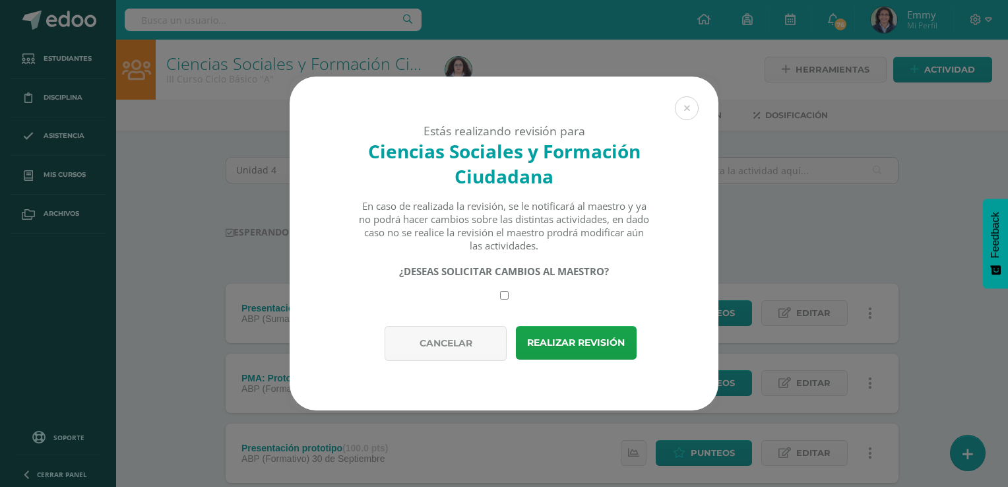
click at [768, 238] on div "Estás realizando revisión para Ciencias Sociales y Formación Ciudadana En caso …" at bounding box center [503, 244] width 997 height 334
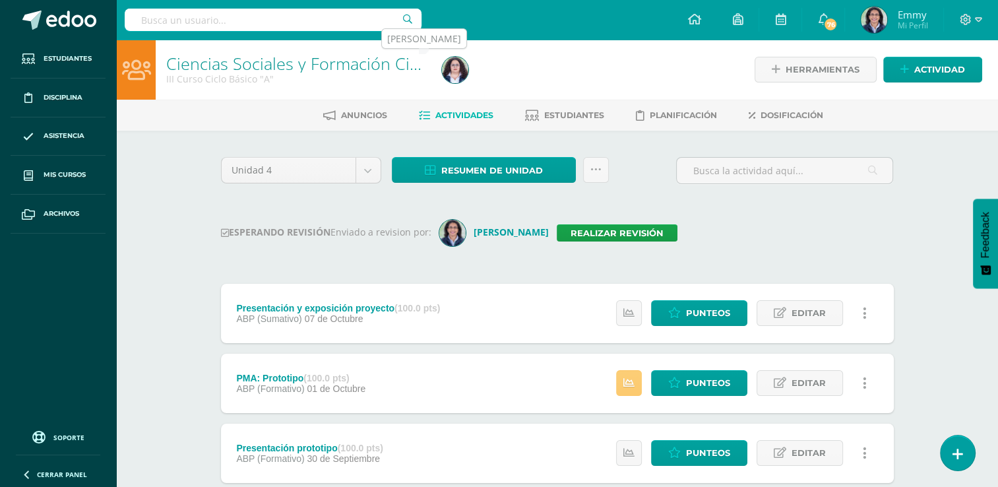
click at [467, 67] on img at bounding box center [455, 70] width 26 height 26
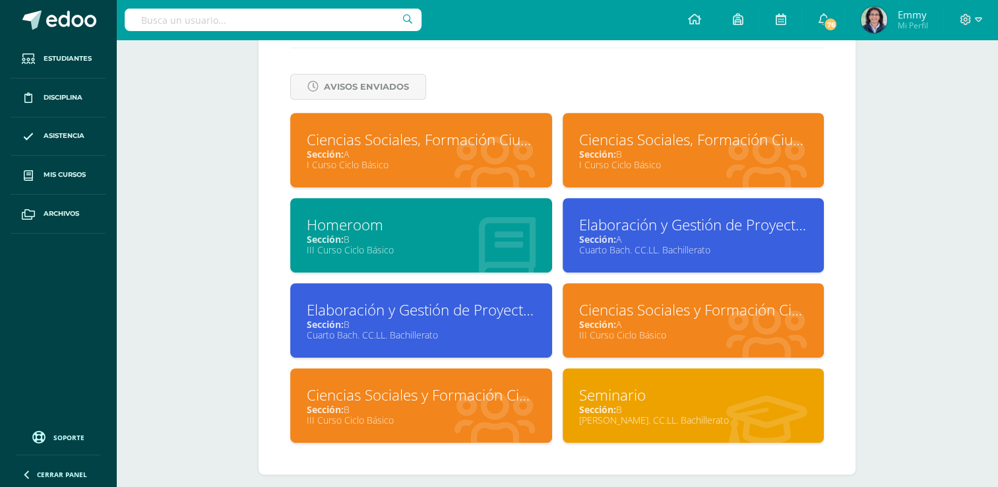
scroll to position [562, 0]
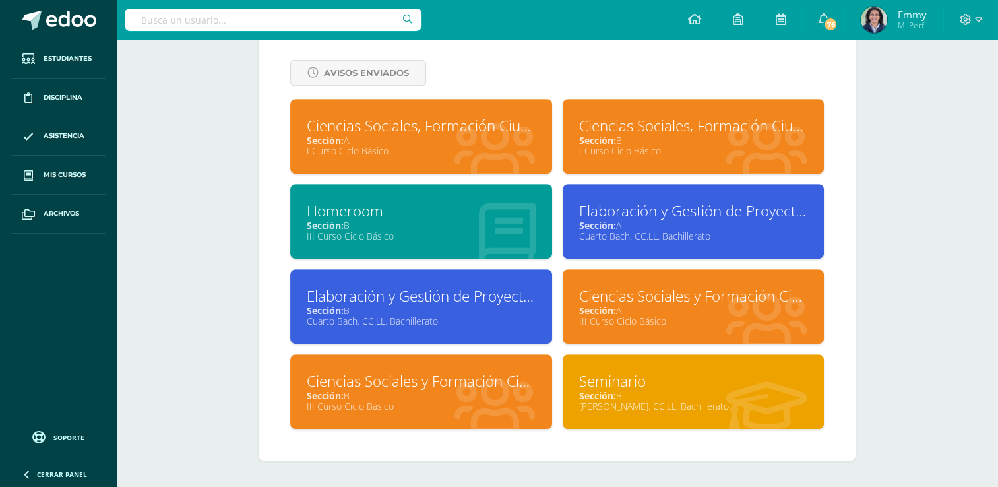
click at [427, 398] on div "Sección: B" at bounding box center [421, 395] width 229 height 13
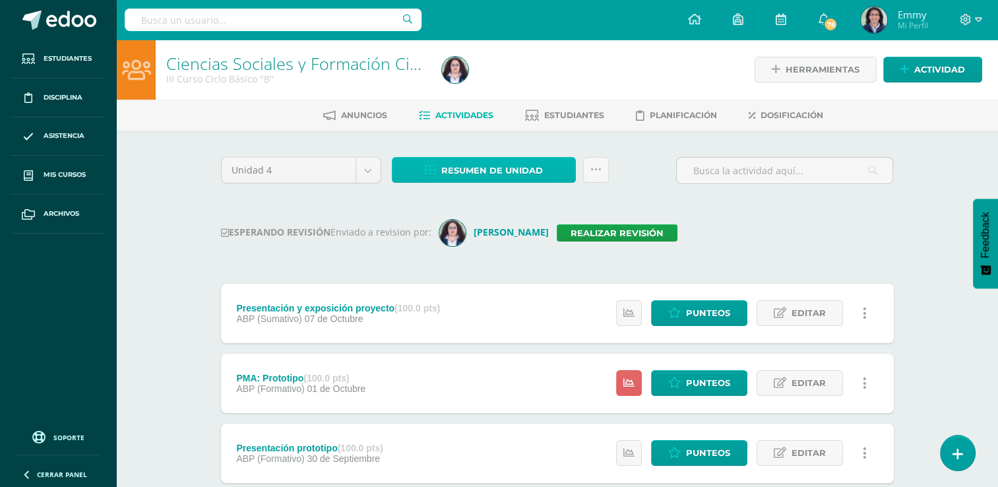
click at [487, 173] on span "Resumen de unidad" at bounding box center [492, 170] width 102 height 24
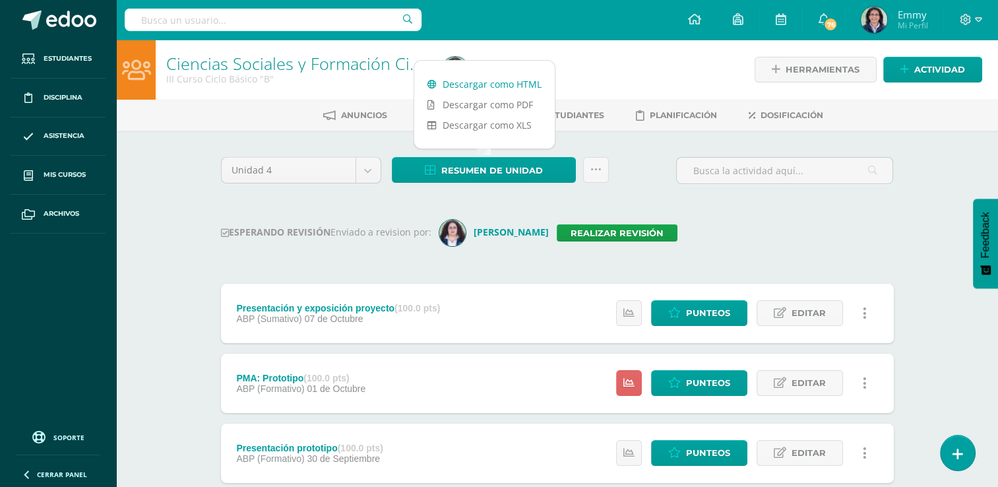
click at [493, 83] on link "Descargar como HTML" at bounding box center [484, 84] width 140 height 20
click at [797, 235] on div "ESPERANDO REVISIÓN Enviado a revision por: Elena Araujo Realizar revisión" at bounding box center [557, 233] width 673 height 26
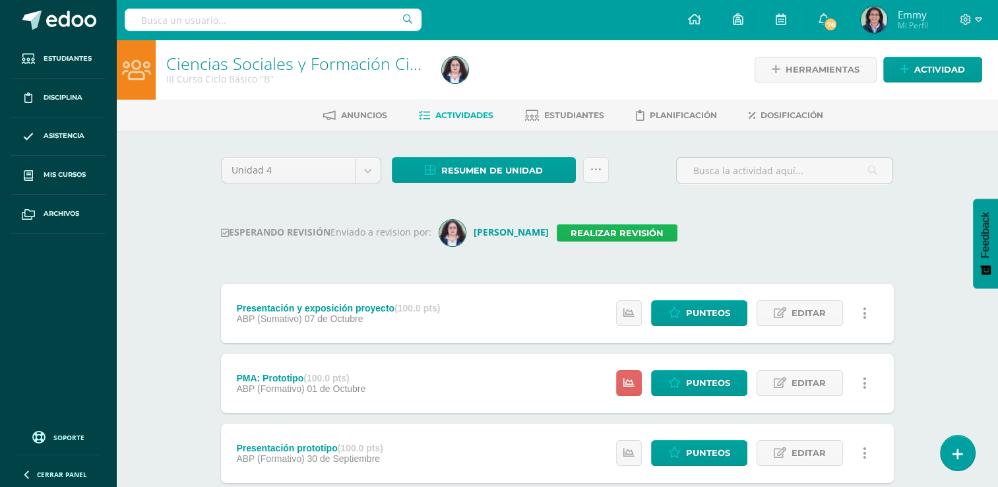
click at [596, 236] on link "Realizar revisión" at bounding box center [617, 232] width 121 height 17
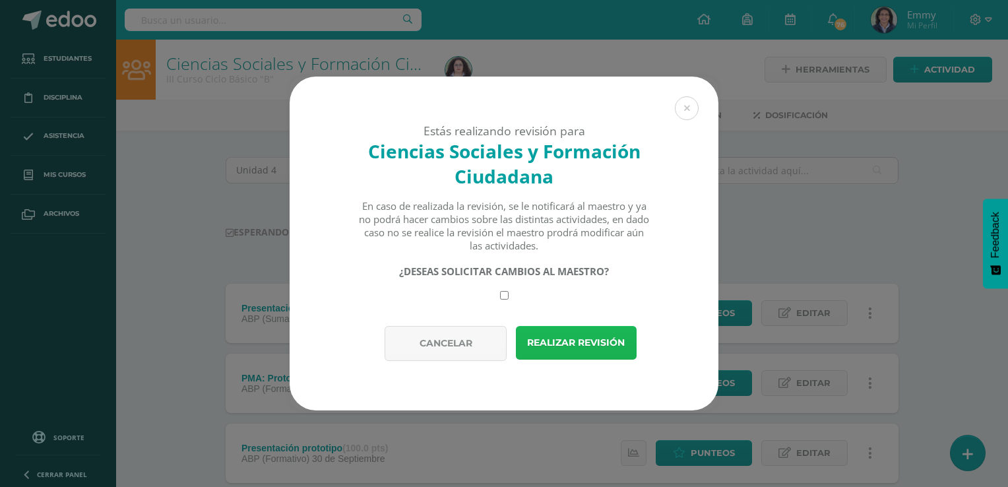
click at [575, 351] on button "Realizar revisión" at bounding box center [576, 343] width 121 height 34
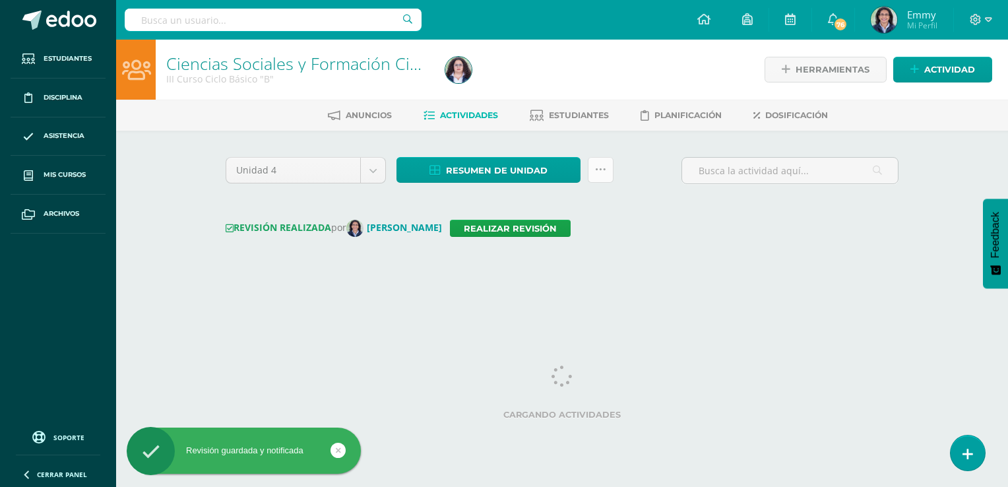
click at [606, 171] on link at bounding box center [601, 170] width 26 height 26
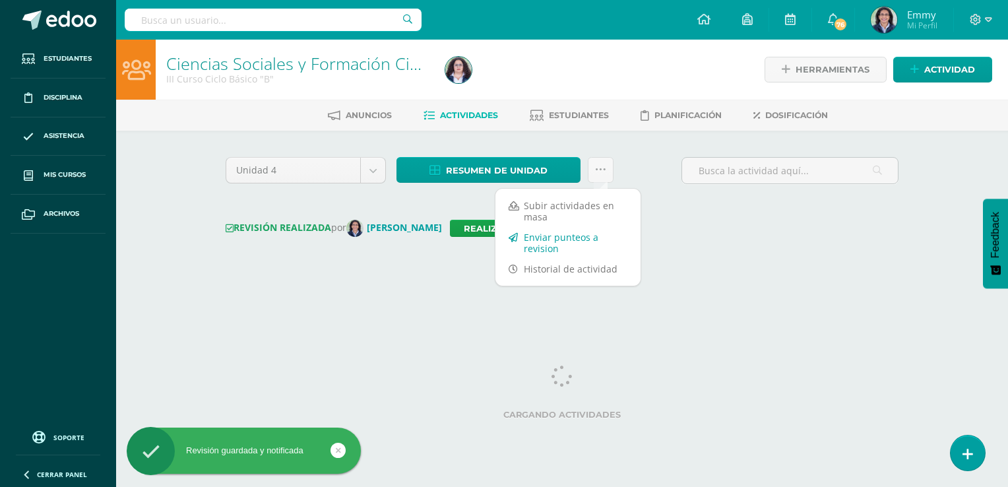
click at [578, 236] on link "Enviar punteos a revision" at bounding box center [567, 243] width 145 height 32
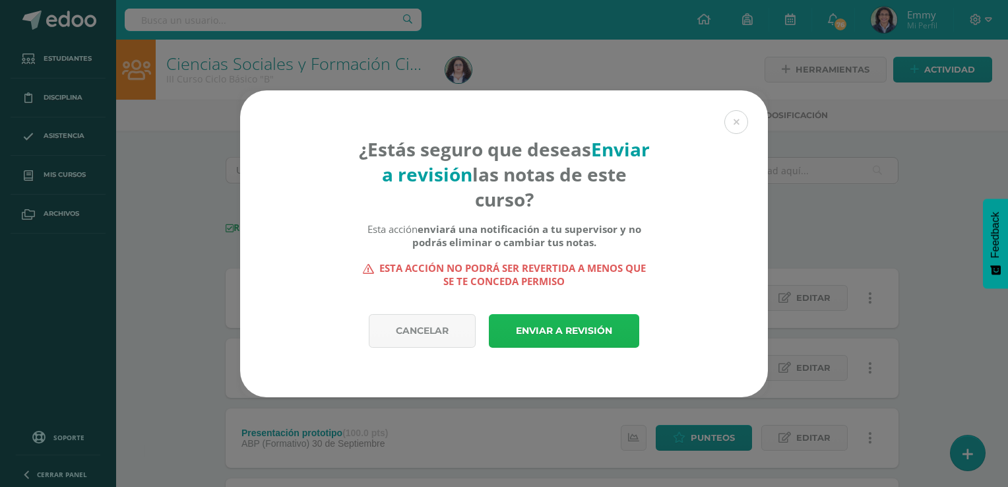
click at [586, 331] on link "Enviar a revisión" at bounding box center [564, 331] width 150 height 34
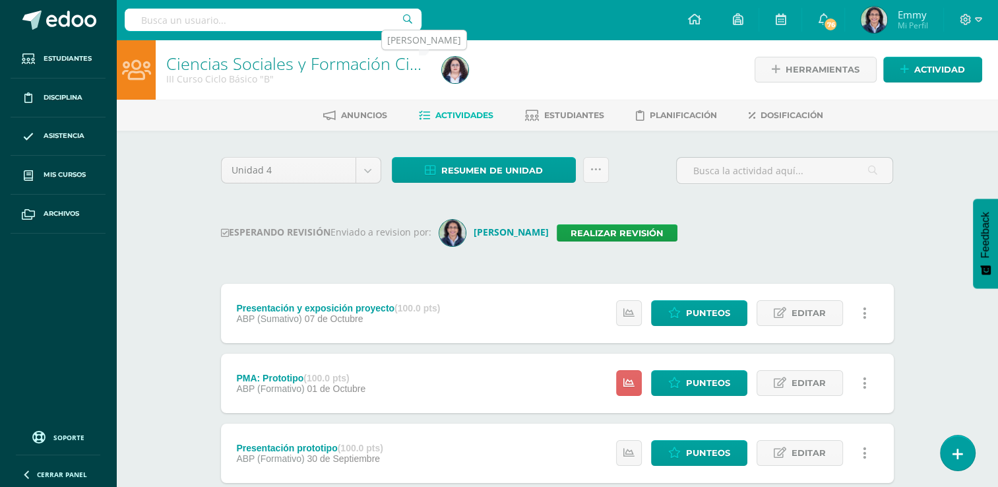
click at [466, 63] on img at bounding box center [455, 70] width 26 height 26
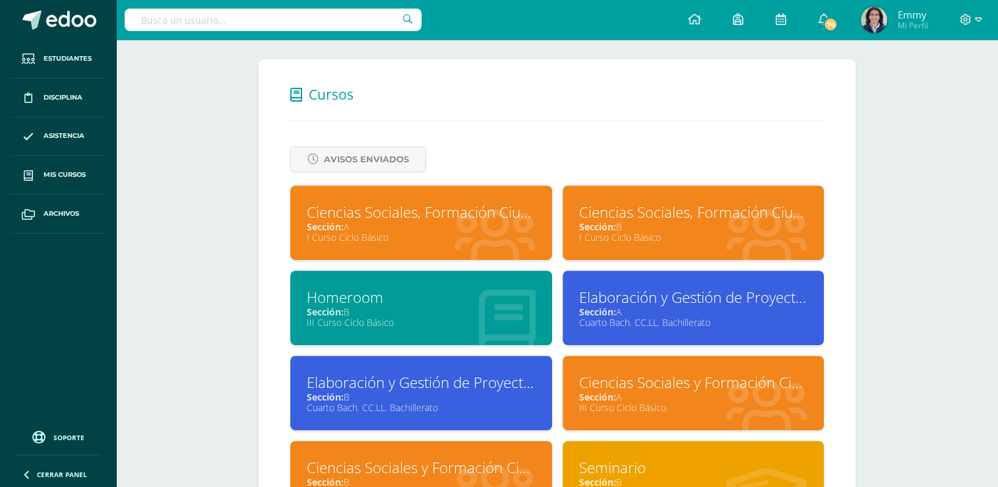
scroll to position [562, 0]
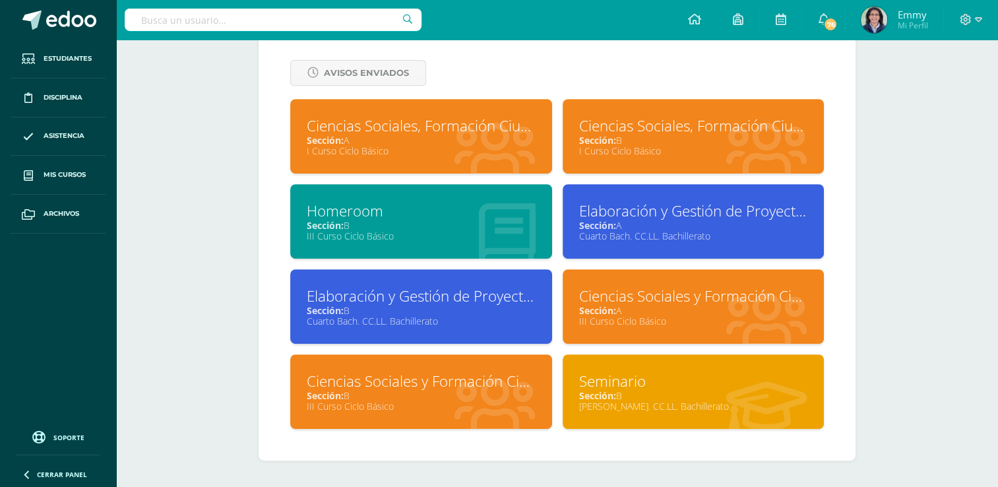
click at [474, 154] on div "I Curso Ciclo Básico" at bounding box center [421, 150] width 229 height 13
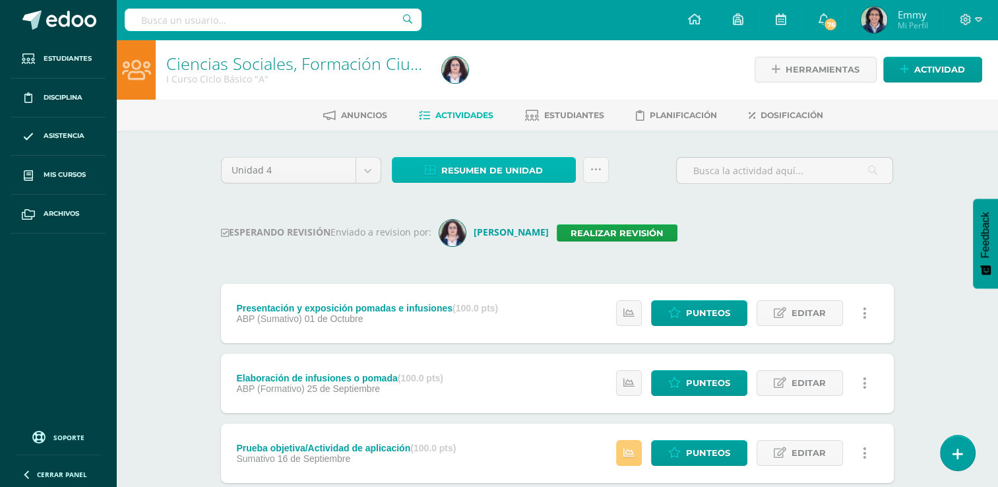
click at [524, 168] on span "Resumen de unidad" at bounding box center [492, 170] width 102 height 24
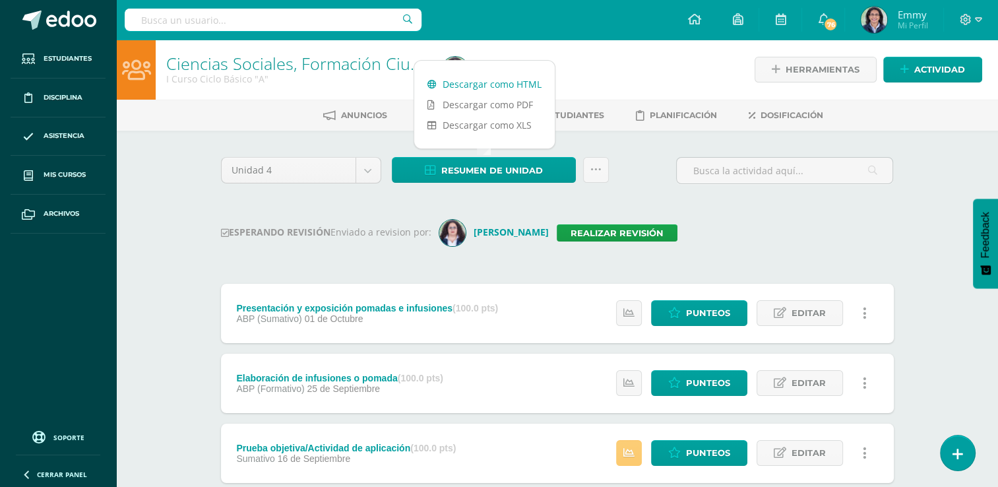
click at [475, 80] on link "Descargar como HTML" at bounding box center [484, 84] width 140 height 20
click at [599, 229] on link "Realizar revisión" at bounding box center [617, 232] width 121 height 17
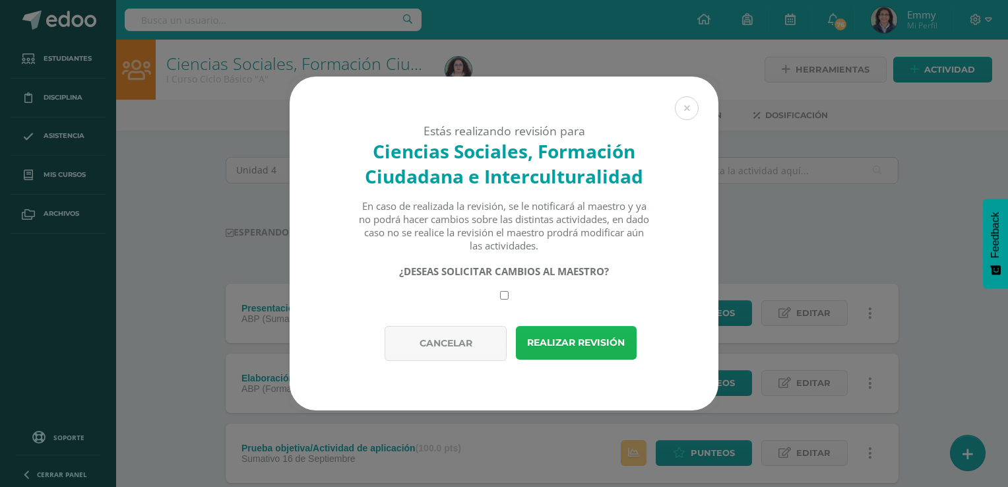
click at [598, 344] on button "Realizar revisión" at bounding box center [576, 343] width 121 height 34
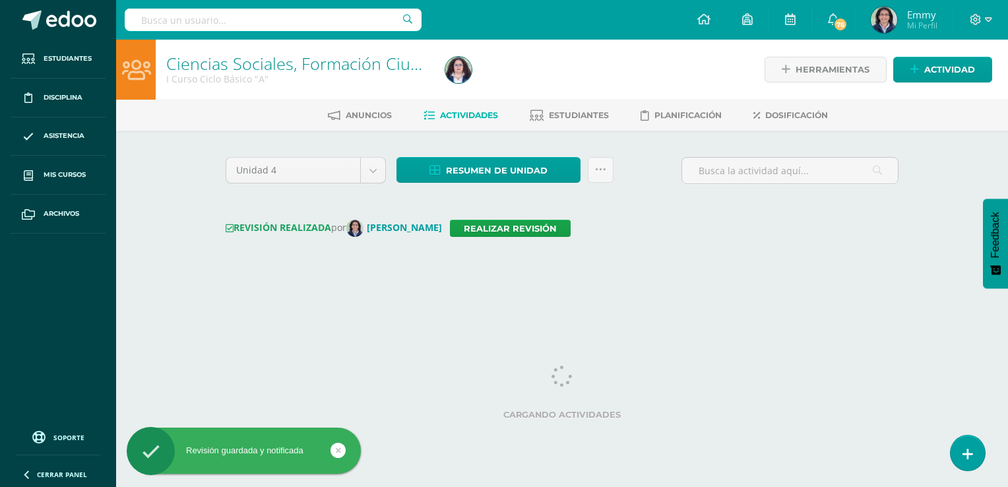
click at [615, 163] on div "Resumen de unidad Descargar como HTML Descargar como PDF Descargar como XLS Sub…" at bounding box center [505, 176] width 228 height 38
click at [604, 170] on icon at bounding box center [600, 169] width 11 height 11
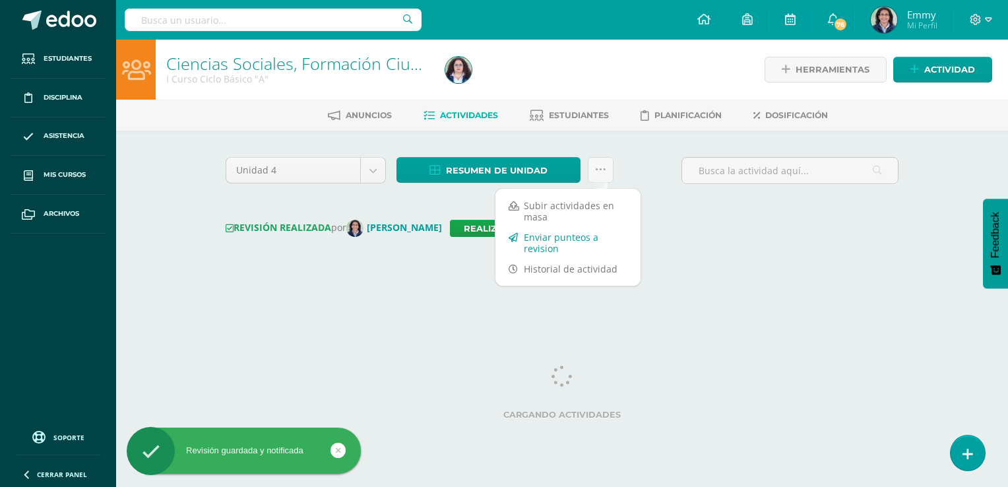
click at [568, 240] on link "Enviar punteos a revision" at bounding box center [567, 243] width 145 height 32
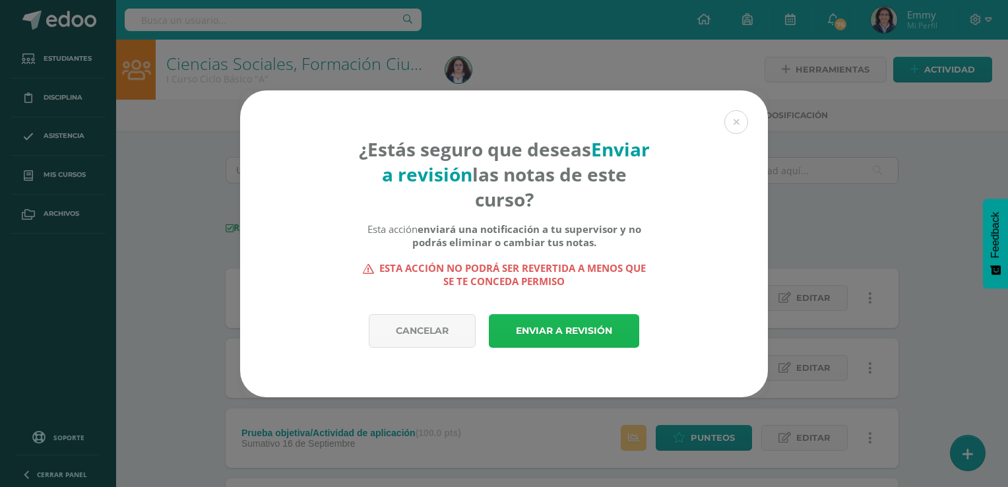
click at [570, 314] on link "Enviar a revisión" at bounding box center [564, 331] width 150 height 34
click at [572, 328] on link "Enviar a revisión" at bounding box center [564, 331] width 150 height 34
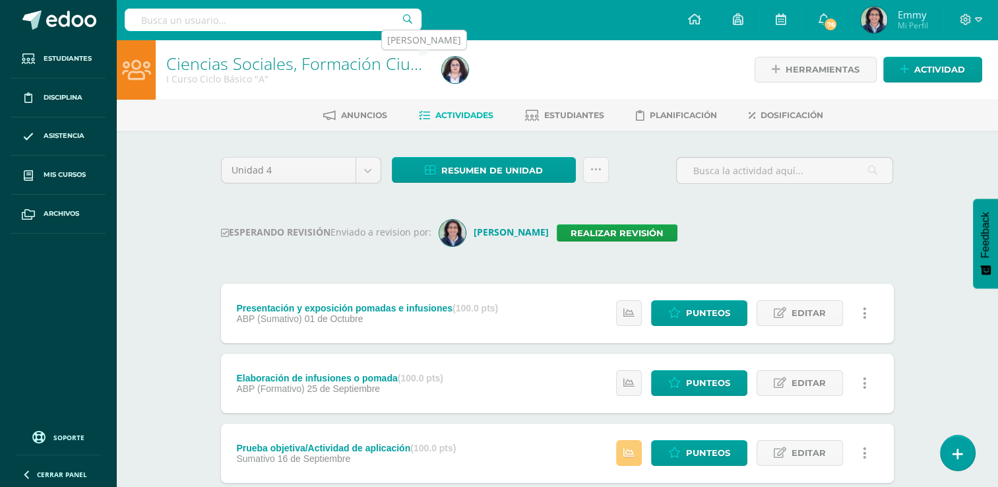
click at [456, 66] on img at bounding box center [455, 70] width 26 height 26
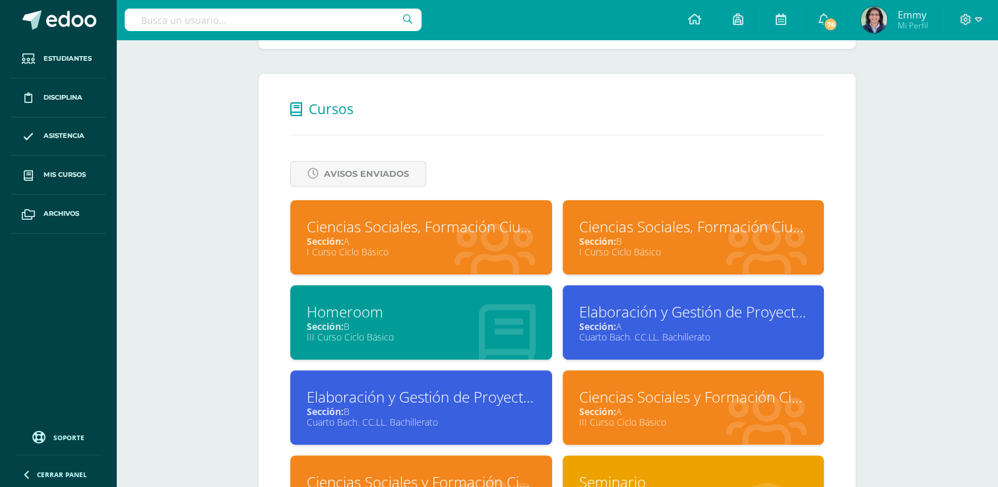
scroll to position [462, 0]
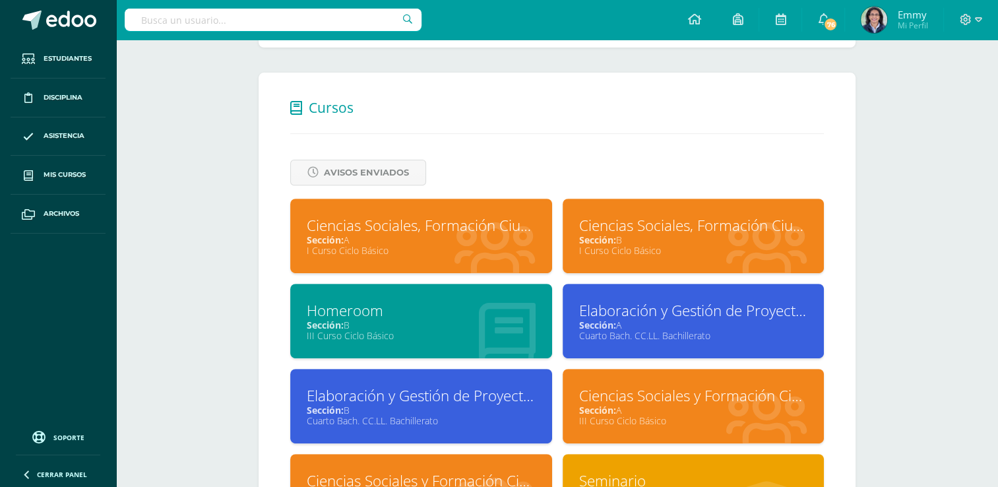
click at [711, 242] on div "Sección: B" at bounding box center [693, 239] width 229 height 13
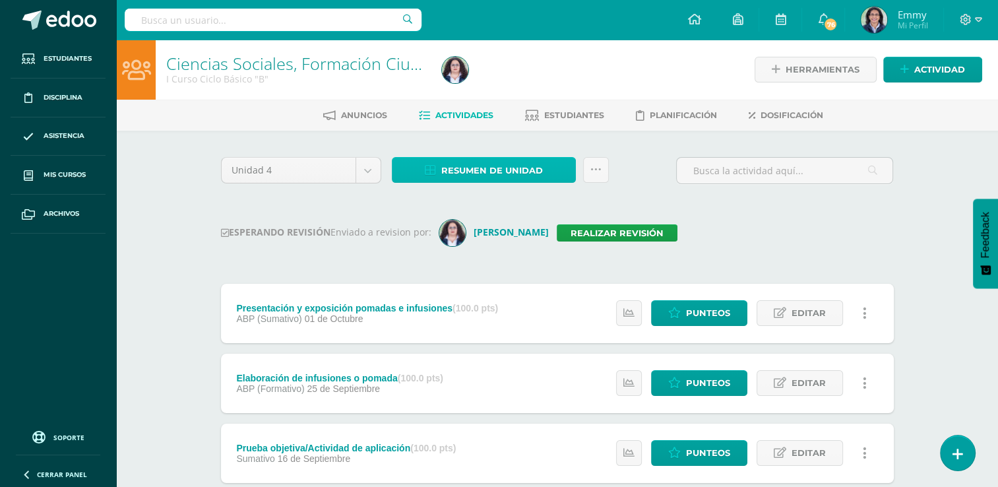
click at [506, 160] on span "Resumen de unidad" at bounding box center [492, 170] width 102 height 24
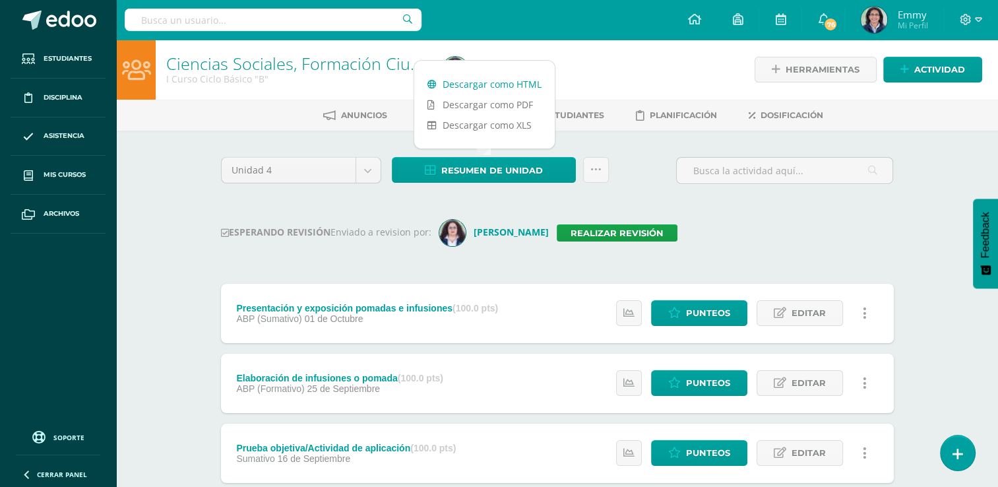
click at [466, 80] on link "Descargar como HTML" at bounding box center [484, 84] width 140 height 20
click at [638, 226] on link "Realizar revisión" at bounding box center [617, 232] width 121 height 17
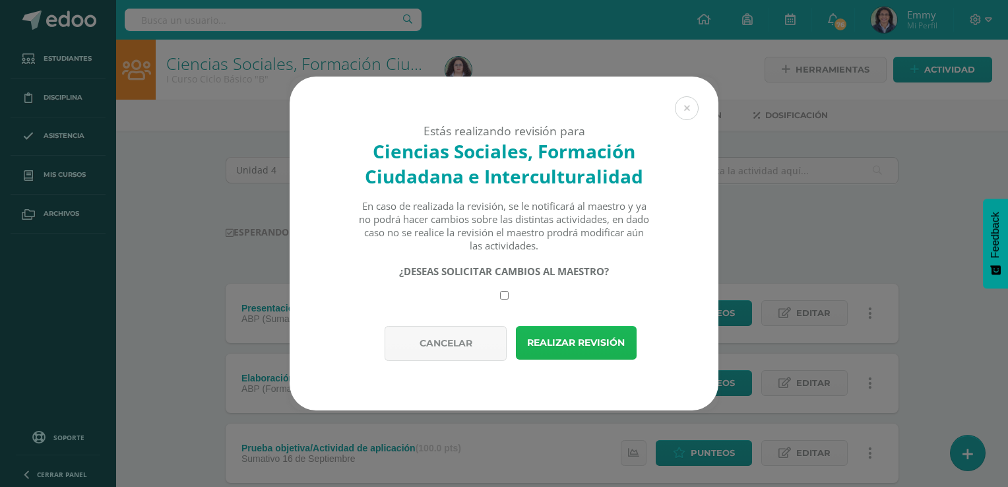
click at [578, 345] on button "Realizar revisión" at bounding box center [576, 343] width 121 height 34
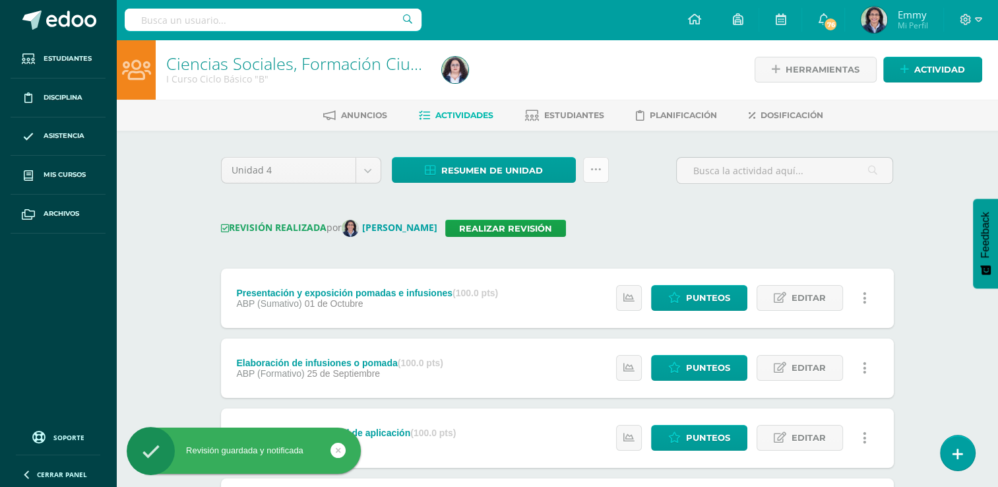
click at [605, 166] on link at bounding box center [596, 170] width 26 height 26
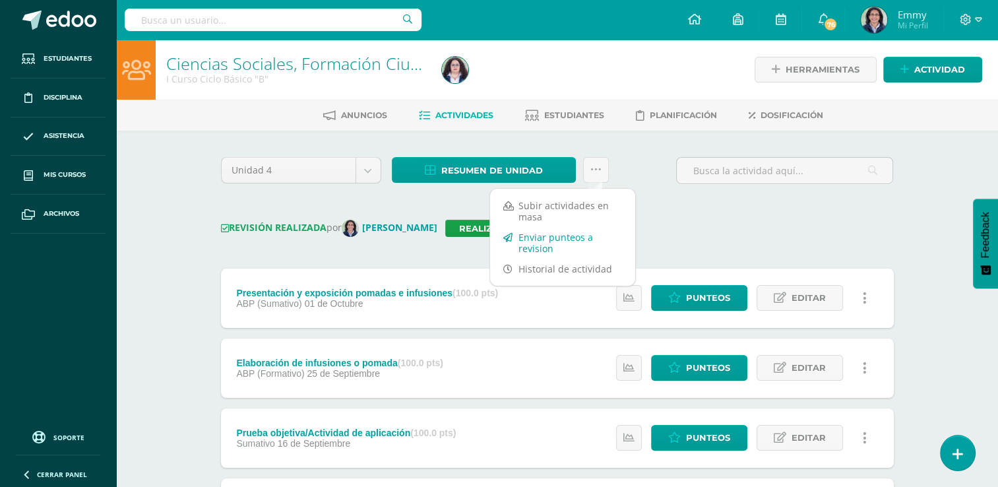
click at [570, 245] on link "Enviar punteos a revision" at bounding box center [562, 243] width 145 height 32
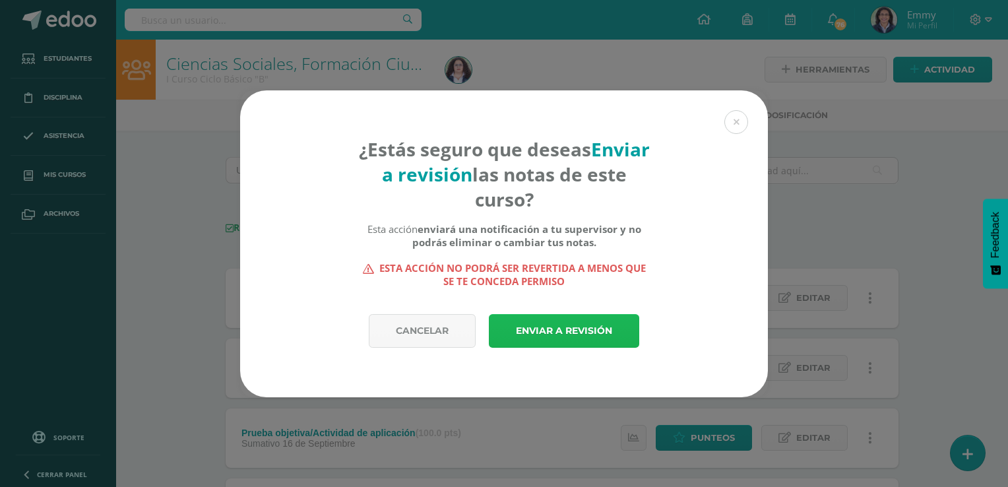
click at [569, 332] on link "Enviar a revisión" at bounding box center [564, 331] width 150 height 34
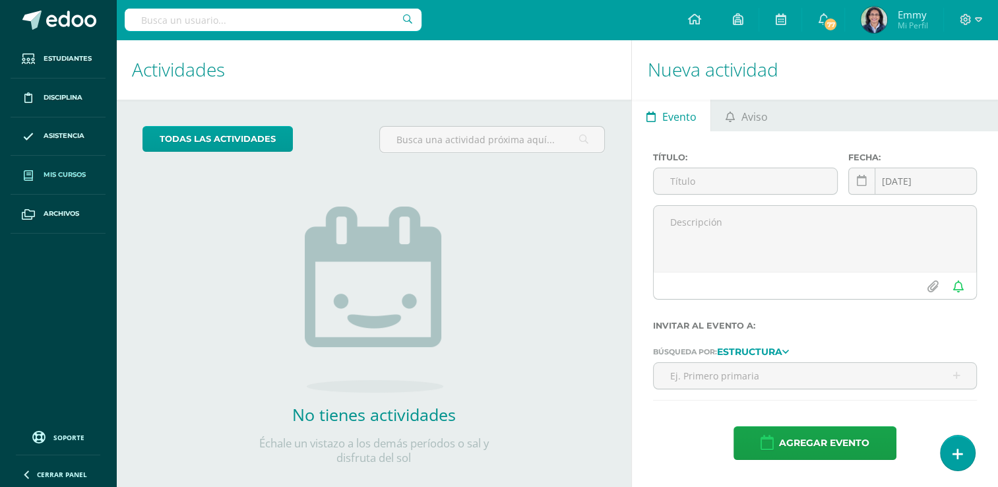
click at [63, 163] on link "Mis cursos" at bounding box center [58, 175] width 95 height 39
click at [67, 173] on span "Mis cursos" at bounding box center [65, 174] width 42 height 11
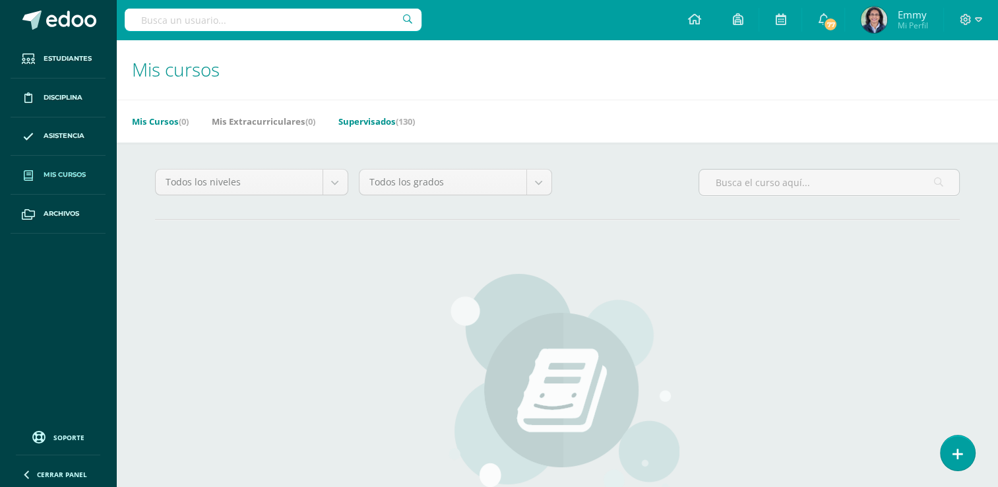
click at [370, 120] on link "Supervisados (130)" at bounding box center [376, 121] width 77 height 21
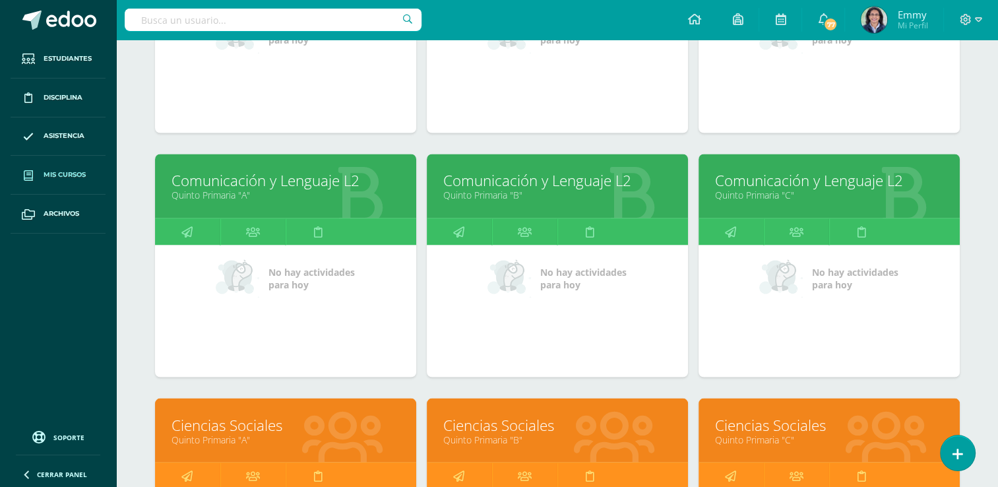
scroll to position [2298, 0]
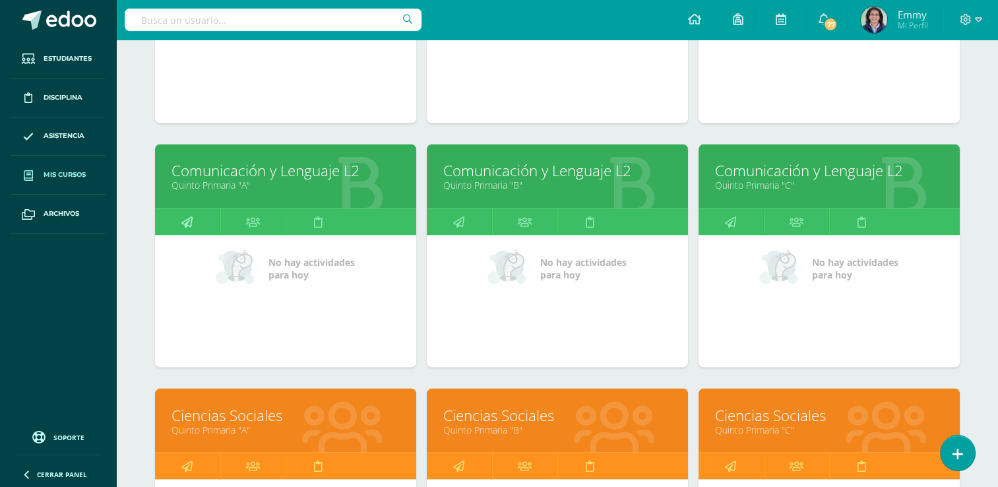
click at [193, 216] on link at bounding box center [187, 221] width 65 height 26
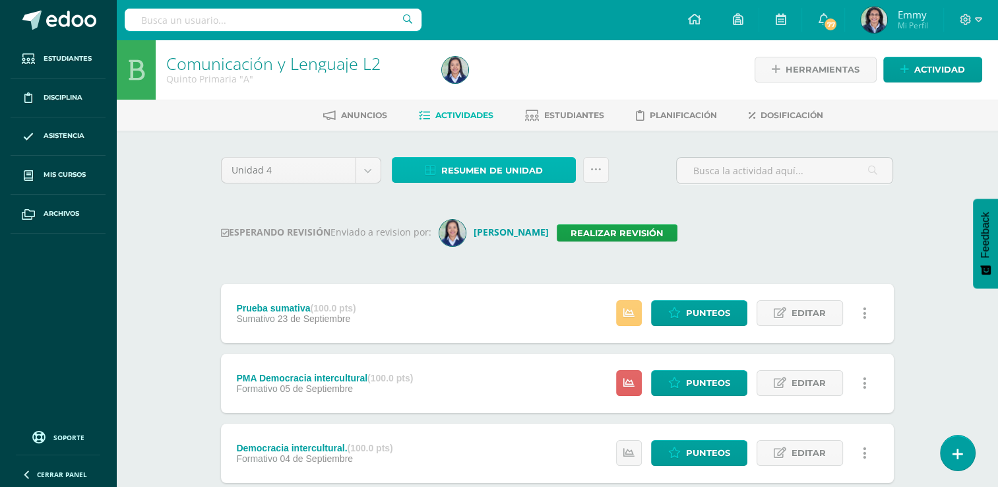
click at [500, 163] on span "Resumen de unidad" at bounding box center [492, 170] width 102 height 24
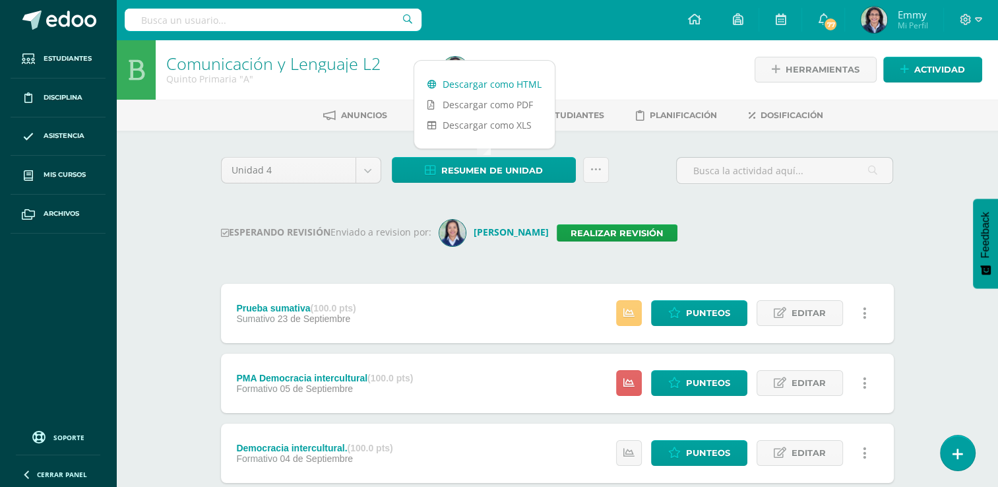
click at [496, 78] on link "Descargar como HTML" at bounding box center [484, 84] width 140 height 20
click at [638, 226] on link "Realizar revisión" at bounding box center [617, 232] width 121 height 17
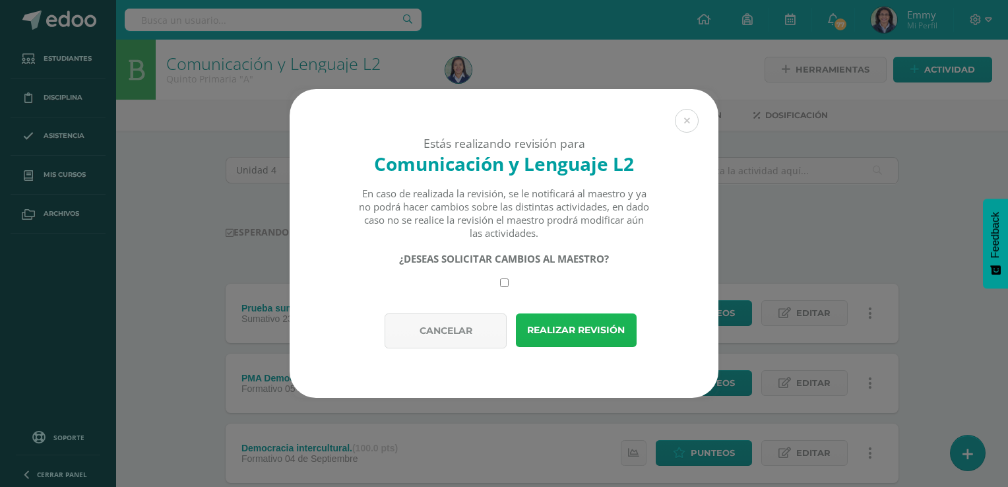
click at [558, 324] on button "Realizar revisión" at bounding box center [576, 330] width 121 height 34
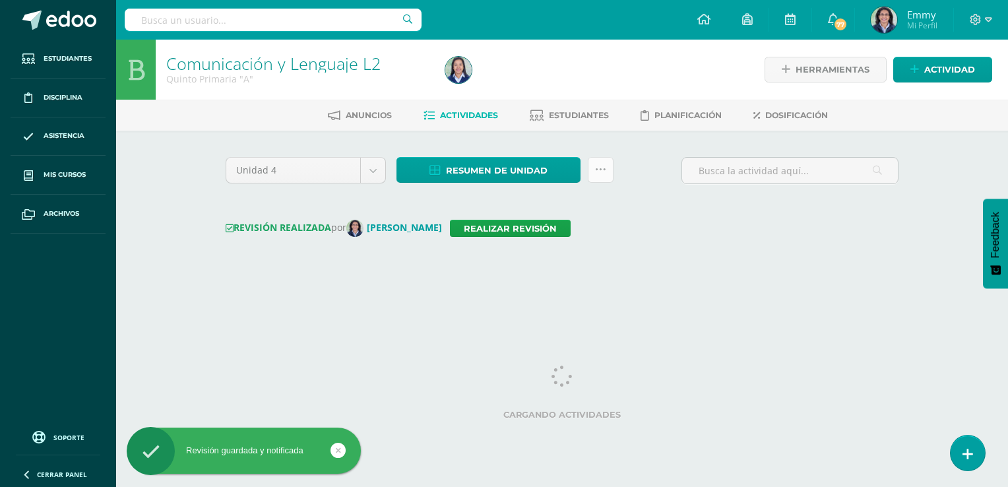
click at [601, 161] on link at bounding box center [601, 170] width 26 height 26
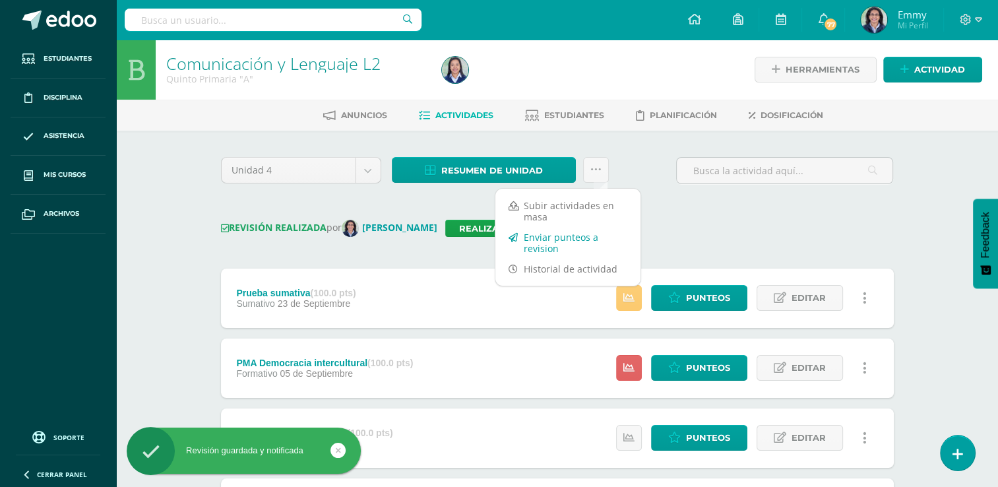
click at [585, 233] on link "Enviar punteos a revision" at bounding box center [567, 243] width 145 height 32
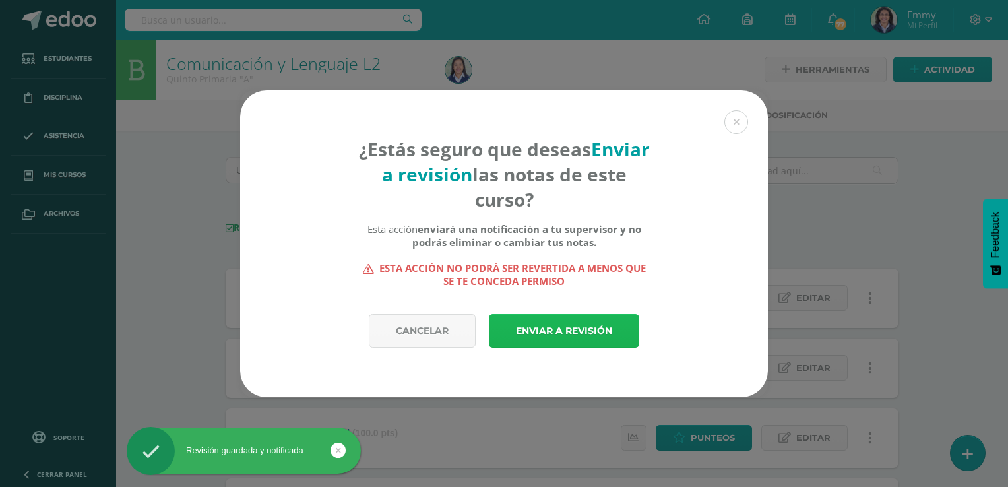
click at [538, 328] on link "Enviar a revisión" at bounding box center [564, 331] width 150 height 34
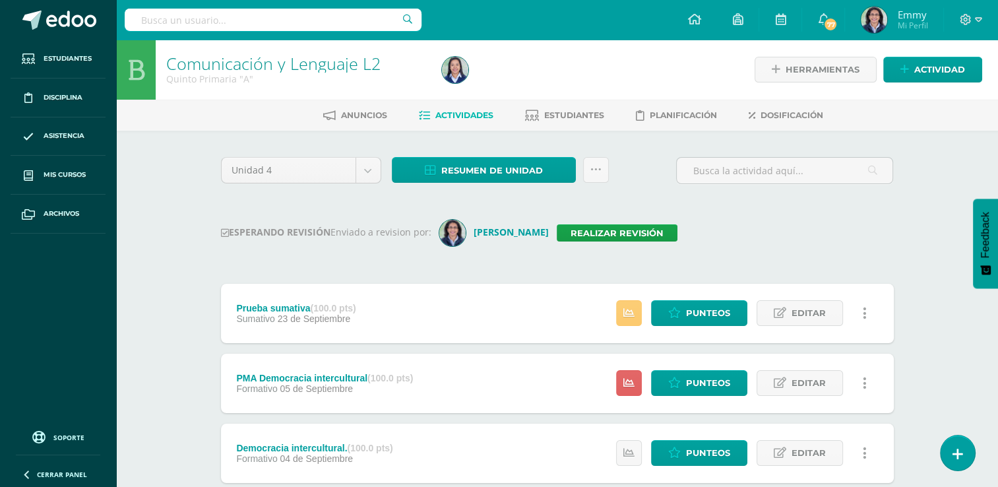
click at [890, 241] on div "ESPERANDO REVISIÓN Enviado a revision por: [PERSON_NAME] Realizar revisión" at bounding box center [557, 233] width 673 height 26
click at [989, 240] on span "Feedback" at bounding box center [985, 235] width 12 height 46
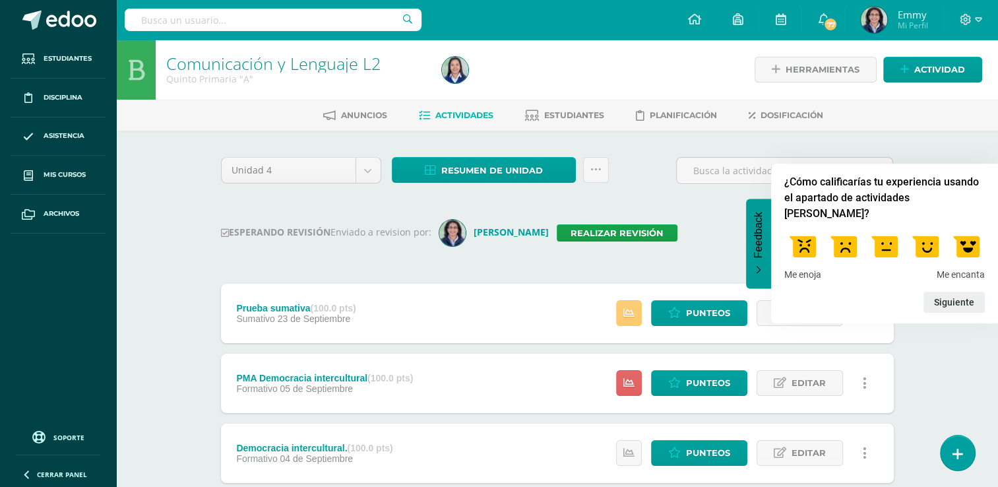
click at [962, 334] on div "Comunicación y Lenguaje L2 Quinto Primaria "A" Herramientas Detalle de asistenc…" at bounding box center [557, 445] width 882 height 811
click at [764, 261] on button "Feedback" at bounding box center [758, 244] width 25 height 90
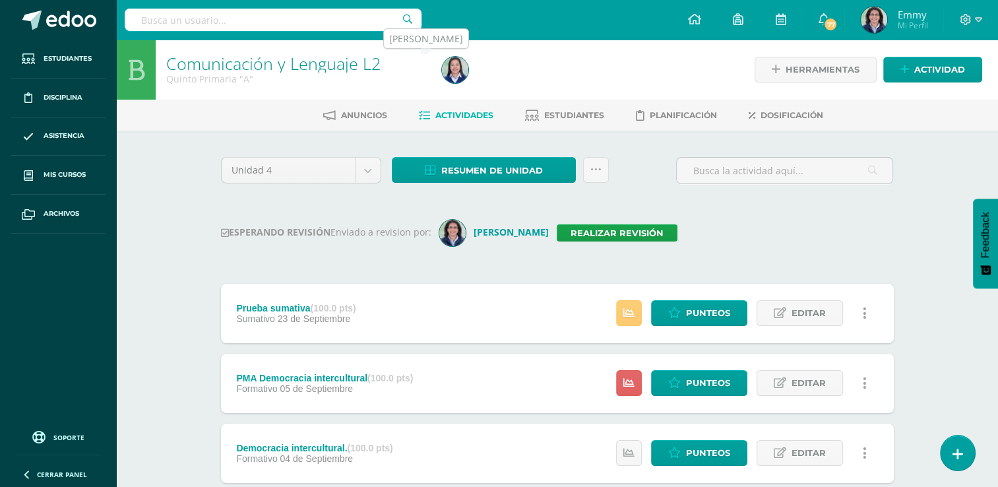
click at [458, 71] on img at bounding box center [455, 70] width 26 height 26
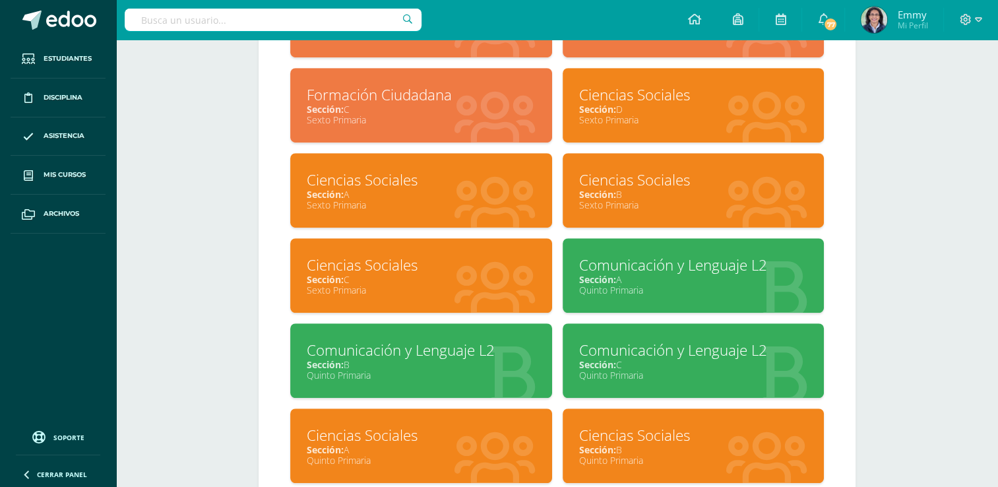
scroll to position [857, 0]
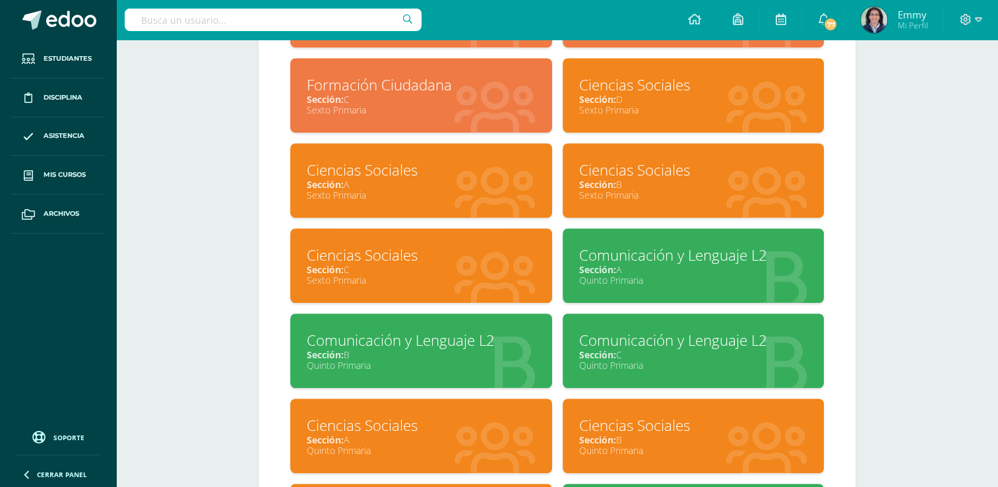
click at [433, 349] on div "Comunicación y Lenguaje L2" at bounding box center [421, 340] width 229 height 20
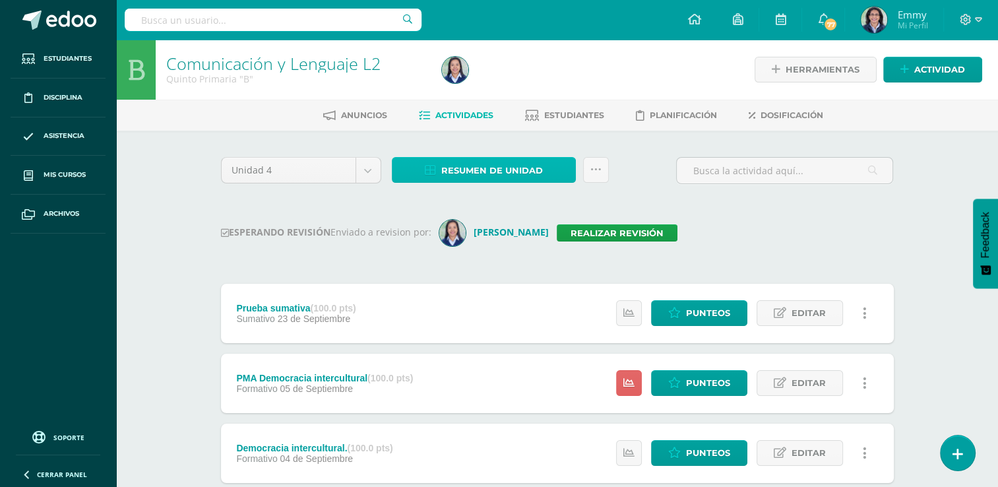
click at [533, 163] on span "Resumen de unidad" at bounding box center [492, 170] width 102 height 24
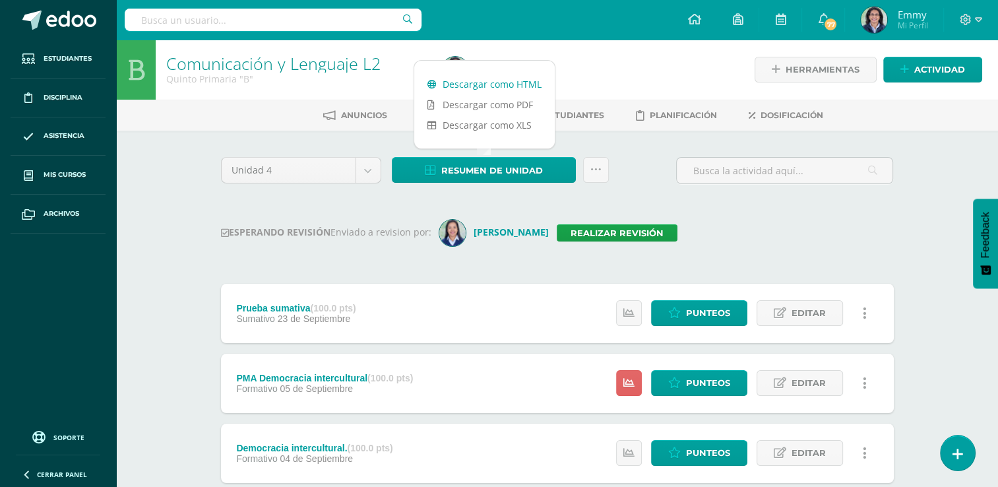
click at [494, 80] on link "Descargar como HTML" at bounding box center [484, 84] width 140 height 20
click at [623, 233] on link "Realizar revisión" at bounding box center [617, 232] width 121 height 17
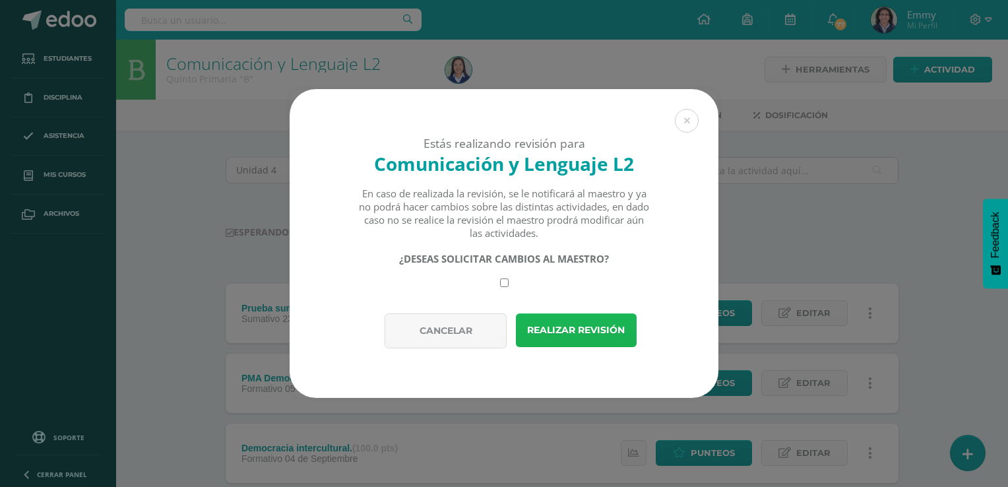
click at [564, 335] on button "Realizar revisión" at bounding box center [576, 330] width 121 height 34
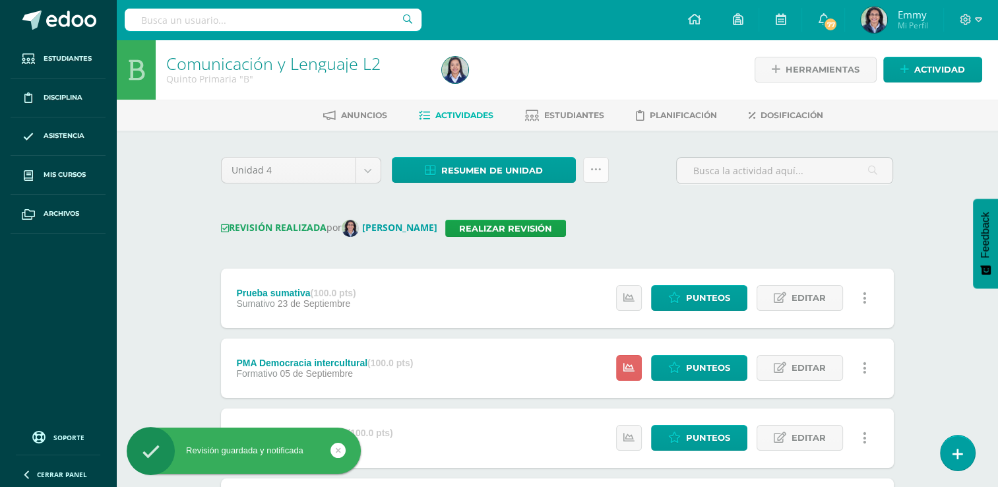
click at [596, 163] on link at bounding box center [596, 170] width 26 height 26
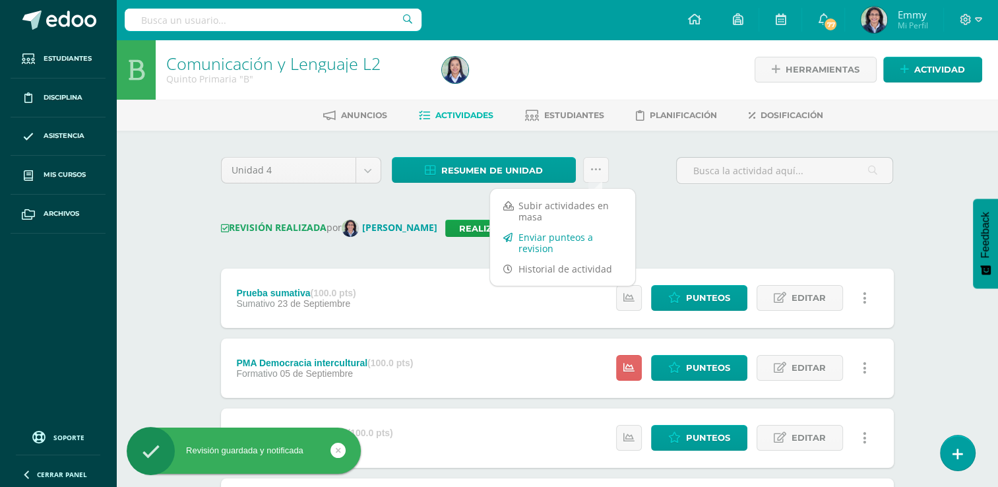
click at [583, 235] on link "Enviar punteos a revision" at bounding box center [562, 243] width 145 height 32
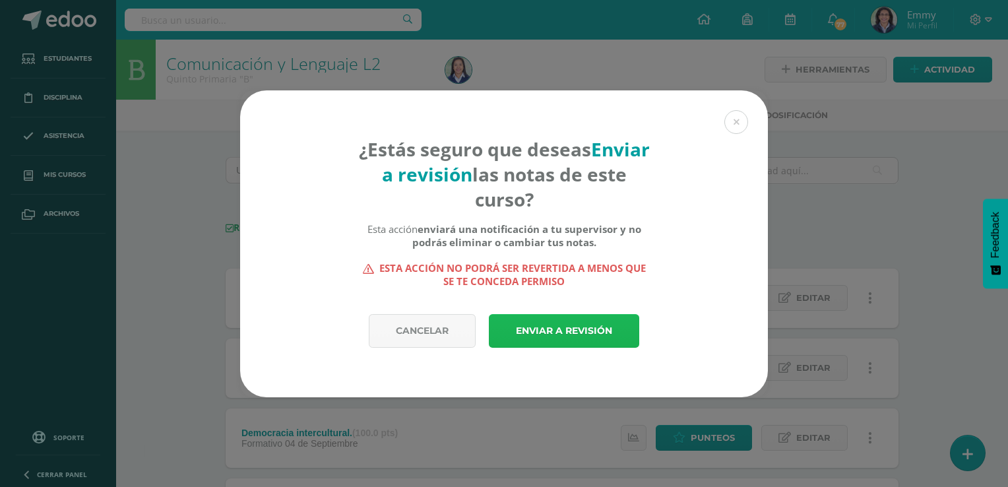
click at [536, 333] on link "Enviar a revisión" at bounding box center [564, 331] width 150 height 34
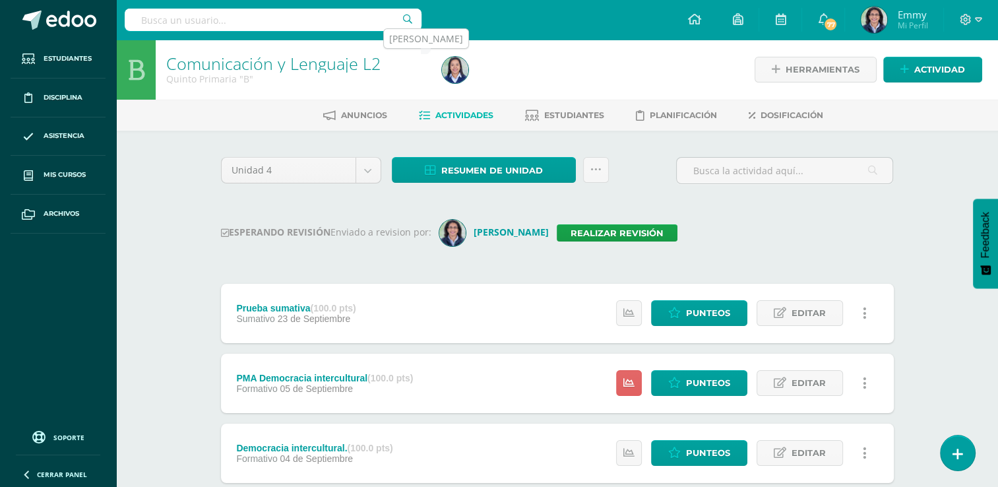
click at [458, 75] on img at bounding box center [455, 70] width 26 height 26
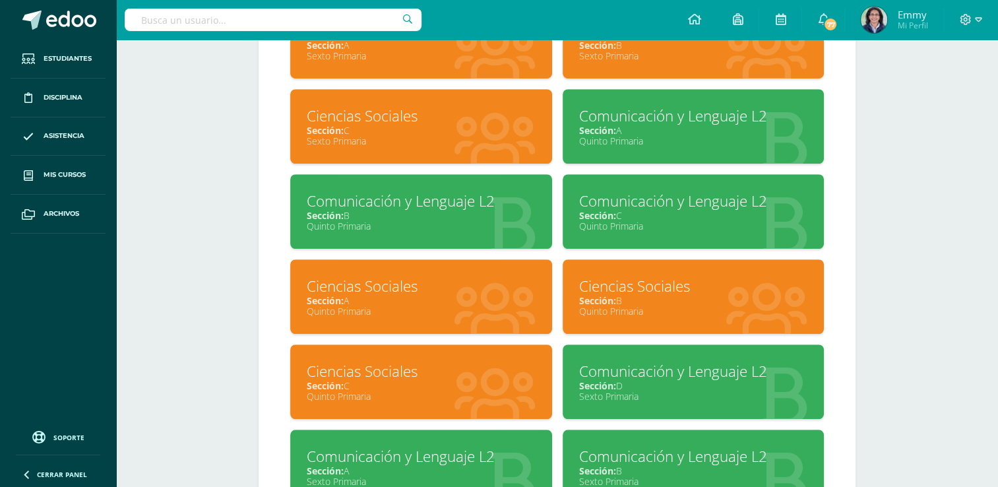
scroll to position [989, 0]
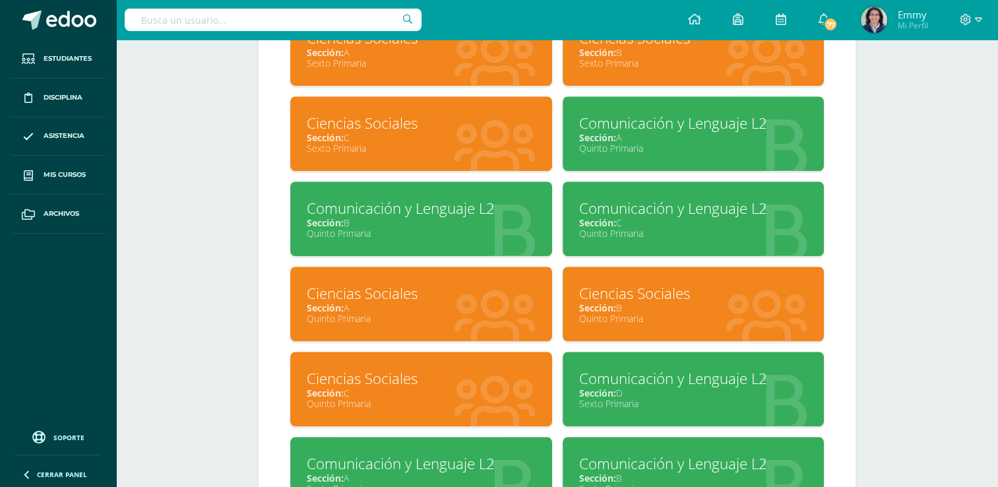
click at [681, 223] on div "Sección: C" at bounding box center [693, 222] width 229 height 13
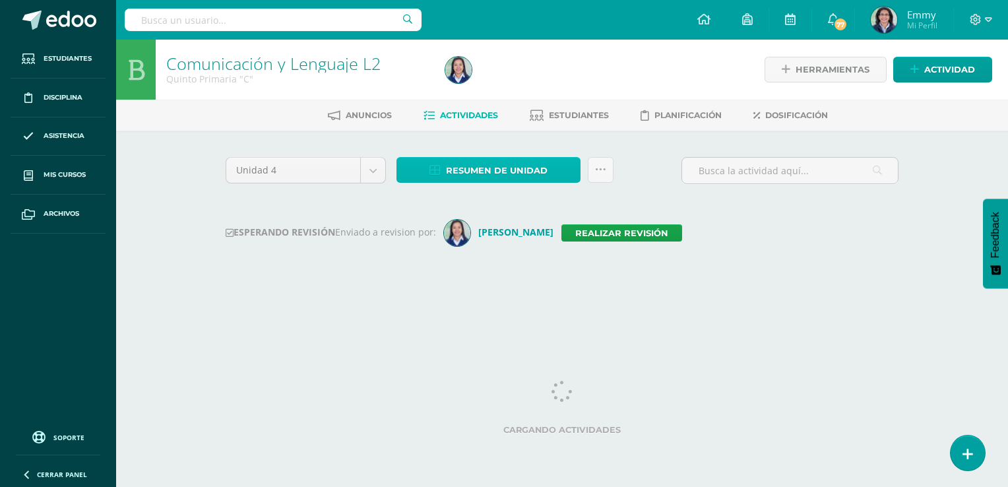
click at [505, 169] on span "Resumen de unidad" at bounding box center [497, 170] width 102 height 24
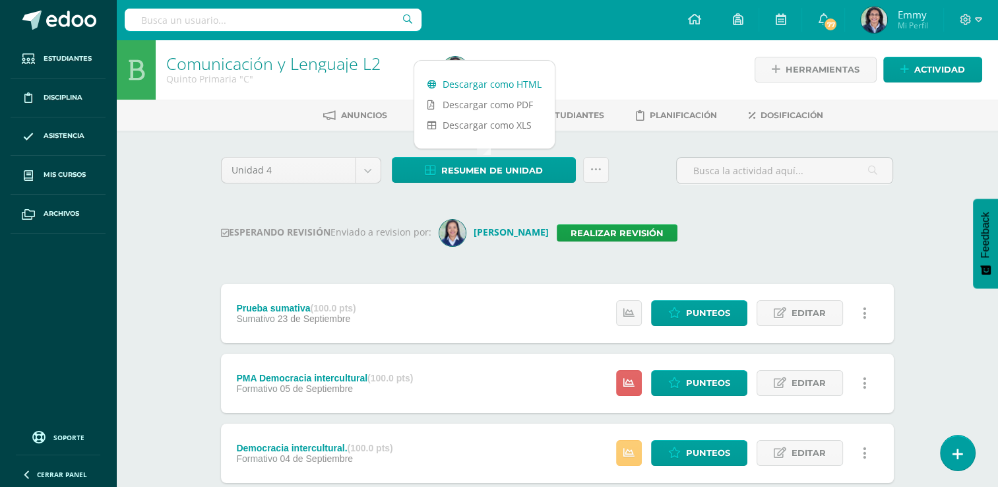
click at [488, 80] on link "Descargar como HTML" at bounding box center [484, 84] width 140 height 20
